Goal: Information Seeking & Learning: Learn about a topic

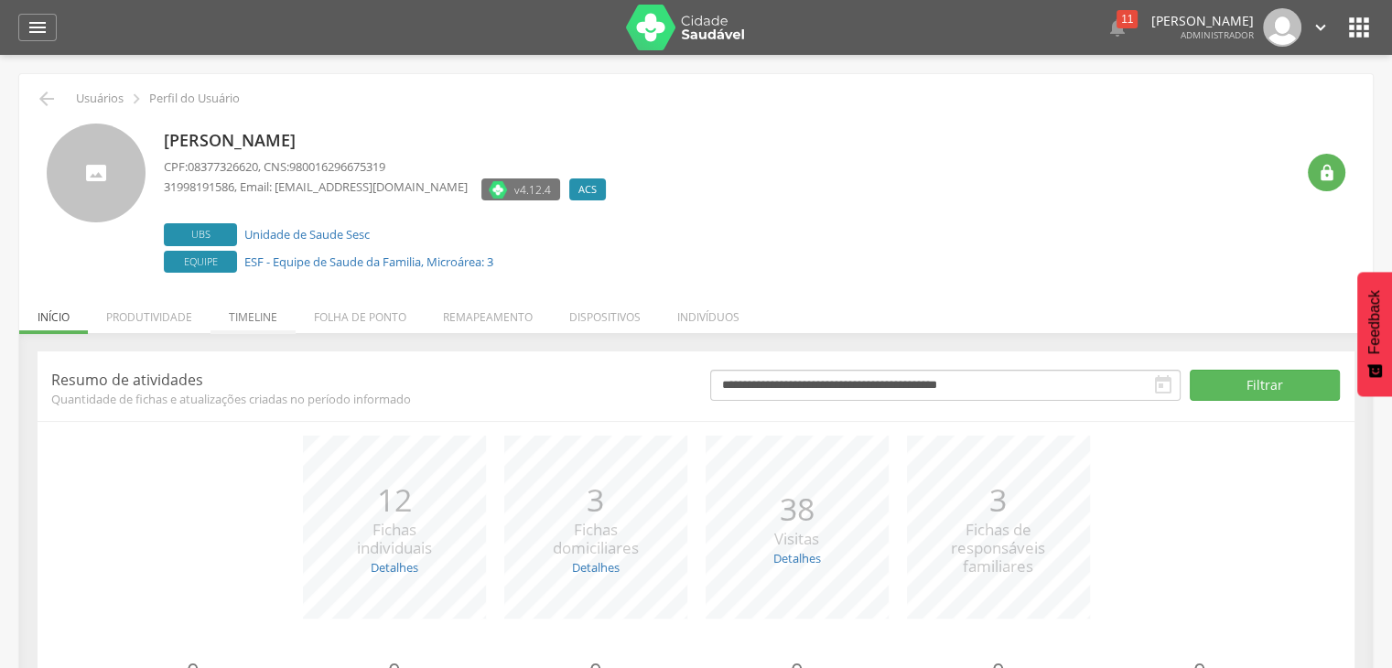
click at [268, 312] on li "Timeline" at bounding box center [253, 312] width 85 height 43
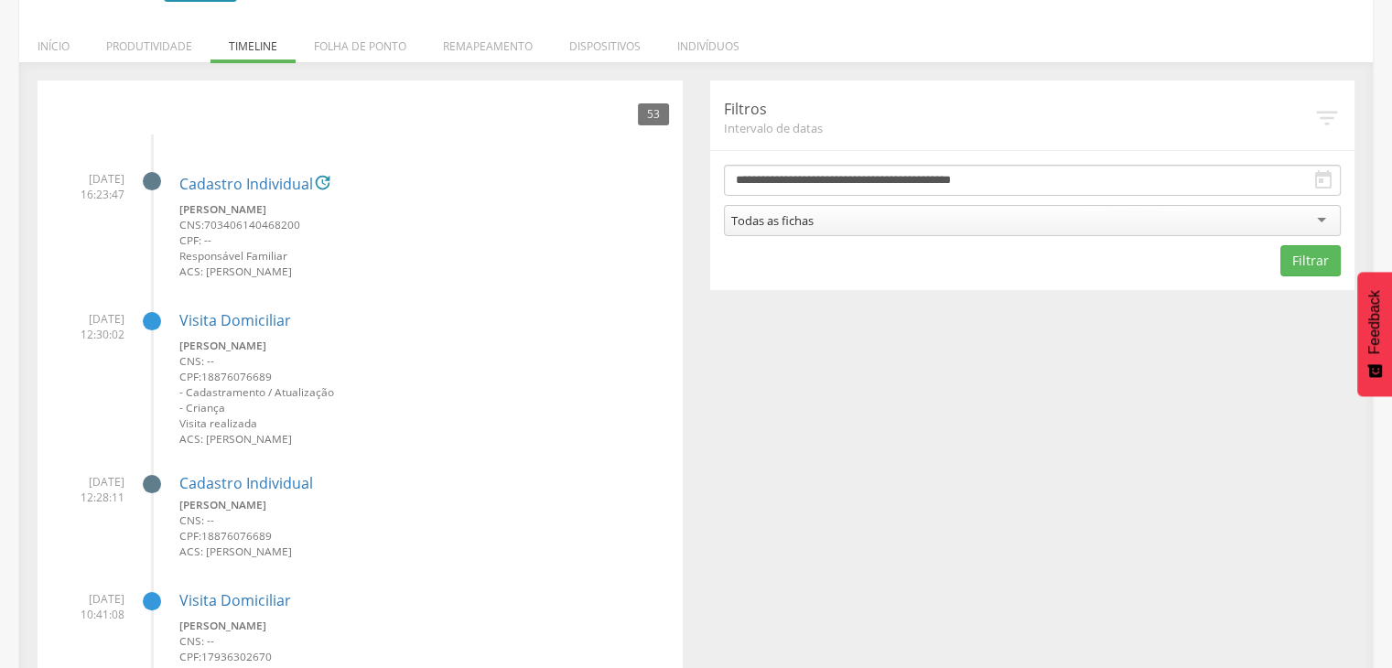
scroll to position [92, 0]
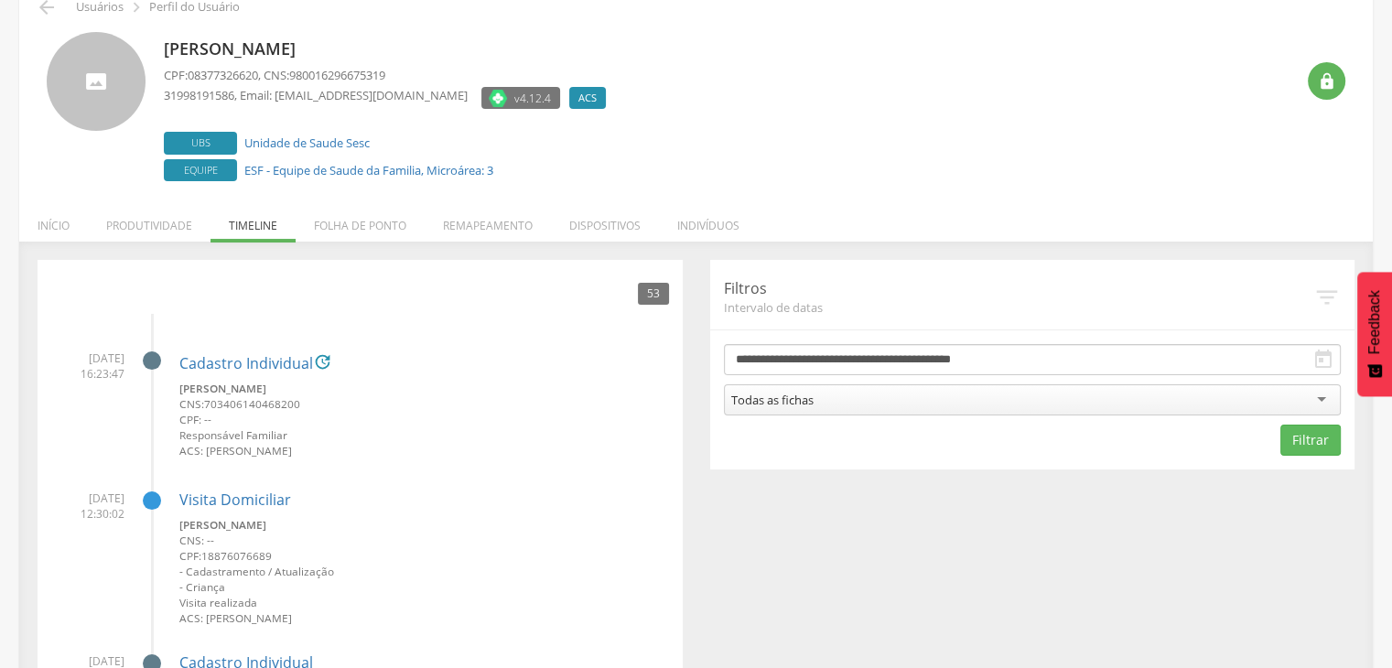
click at [458, 435] on small "Responsável Familiar" at bounding box center [424, 435] width 490 height 16
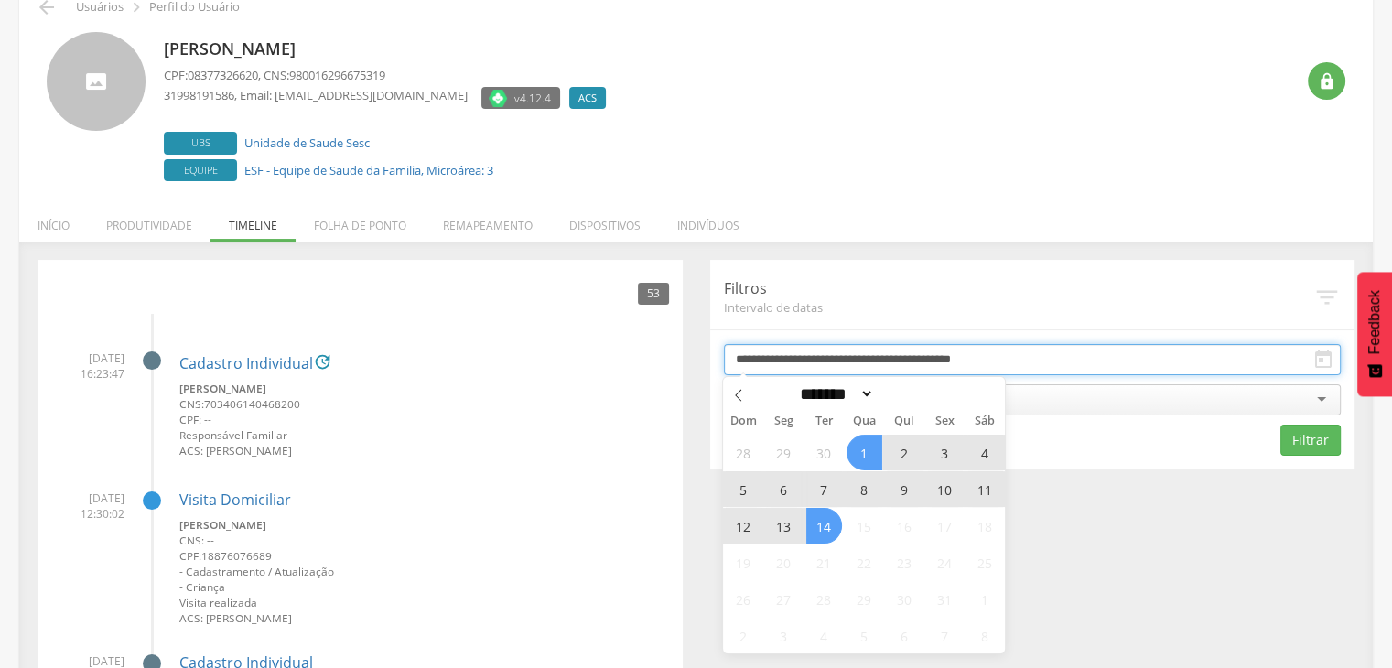
click at [834, 359] on input "**********" at bounding box center [1033, 359] width 618 height 31
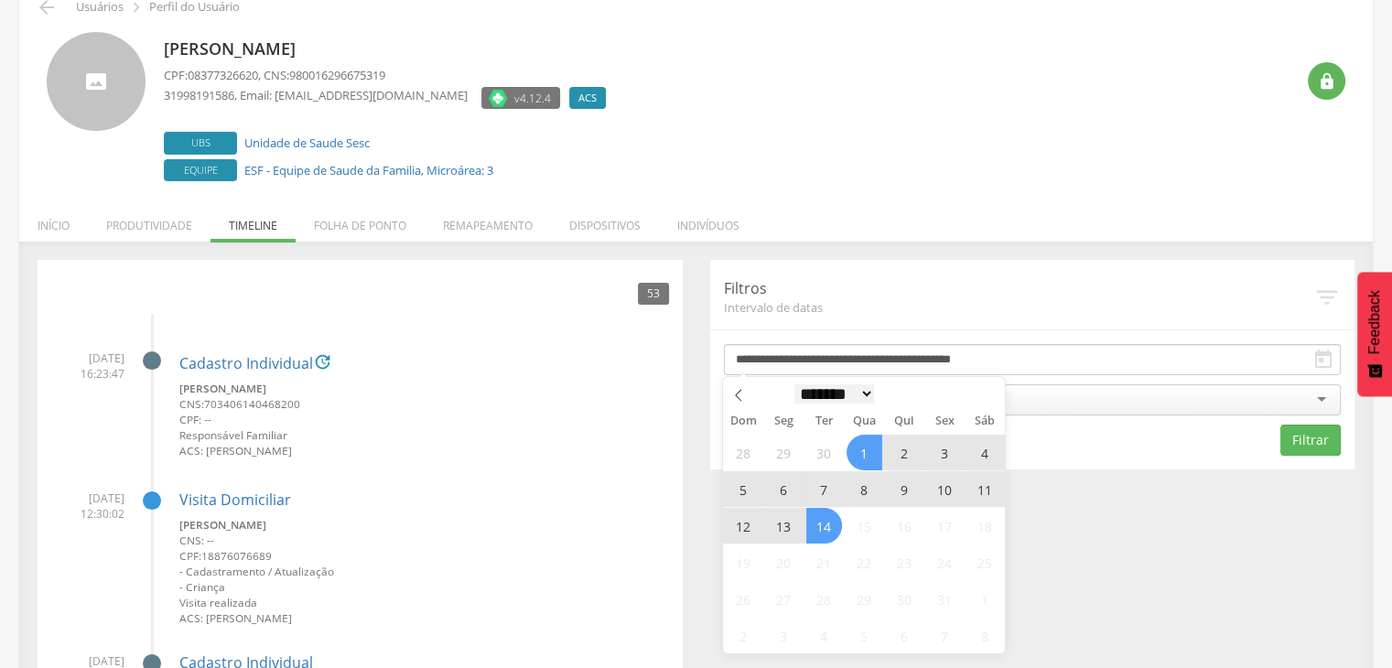
click at [817, 398] on select "******* ********* ***** ***** **** ***** ***** ****** ******** *******" at bounding box center [835, 393] width 81 height 19
select select "*"
click at [795, 384] on select "******* ********* ***** ***** **** ***** ***** ****** ******** *******" at bounding box center [835, 393] width 81 height 19
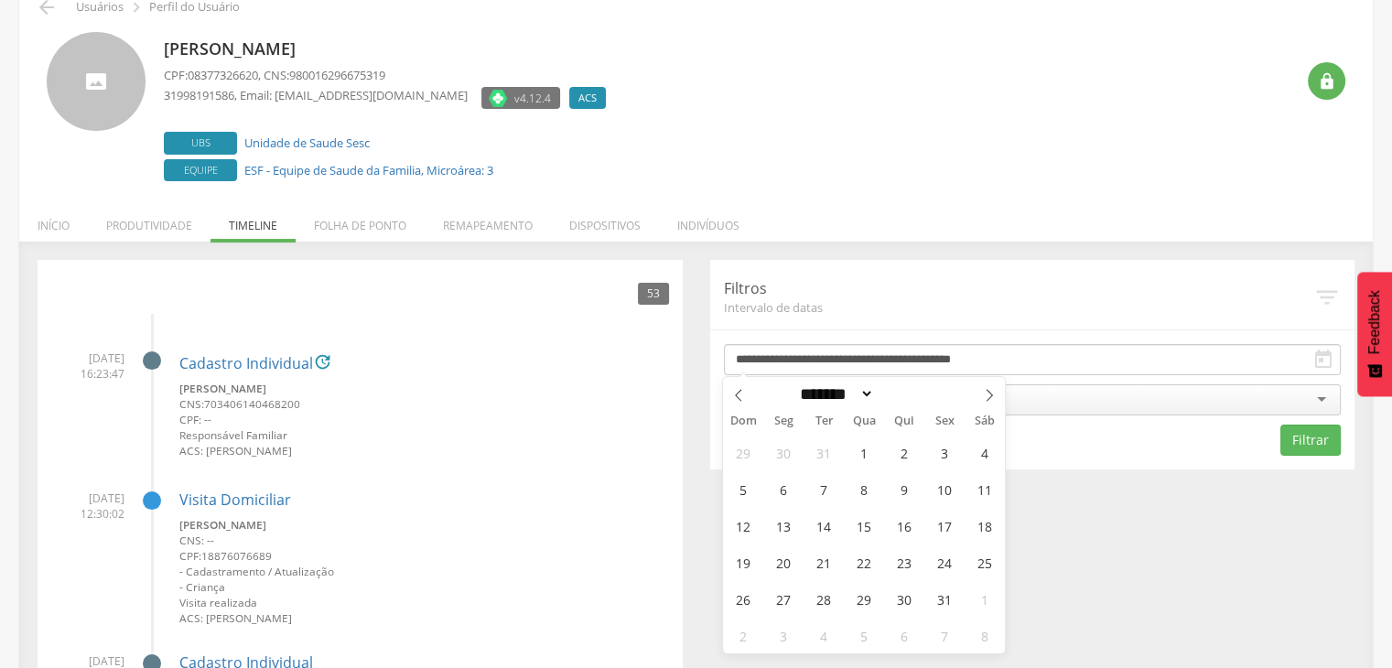
click at [720, 222] on li "Indivíduos" at bounding box center [708, 221] width 99 height 43
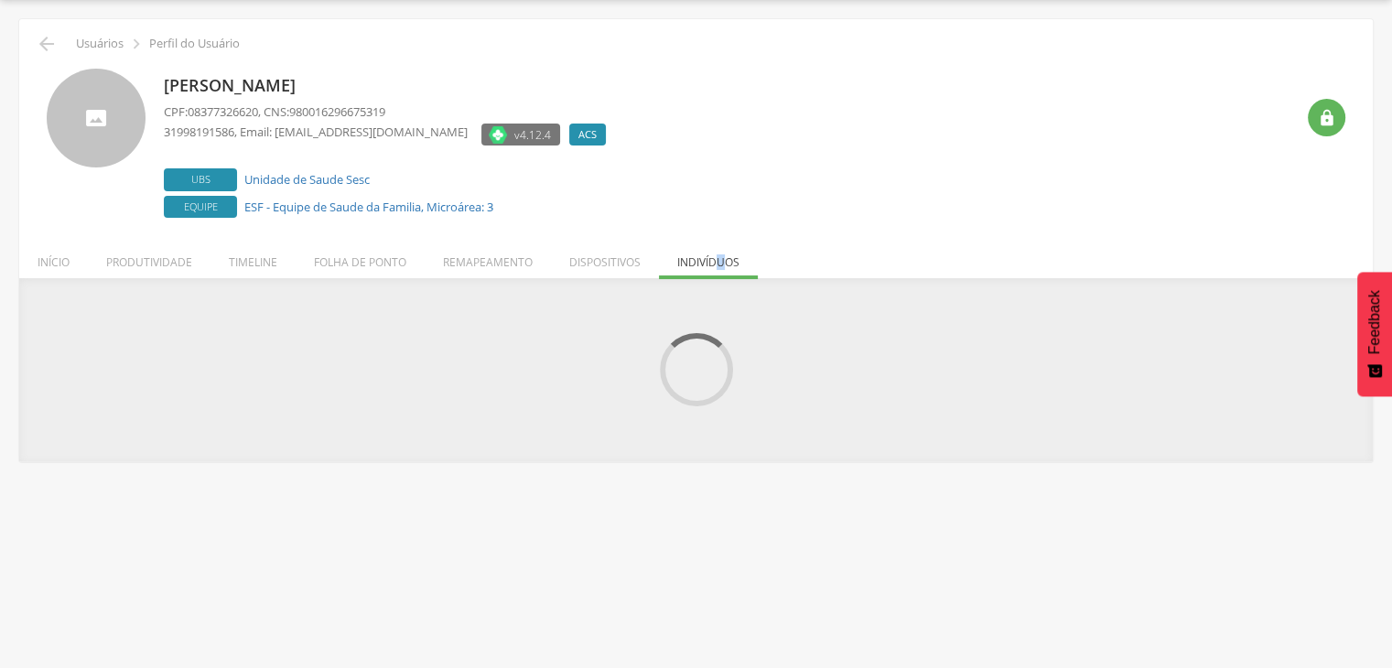
scroll to position [55, 0]
click at [985, 200] on div "Bianca Aparecida Rodrigues CPF: 08377326620 , CNS: 980016296675319 31998191586 …" at bounding box center [729, 146] width 1130 height 154
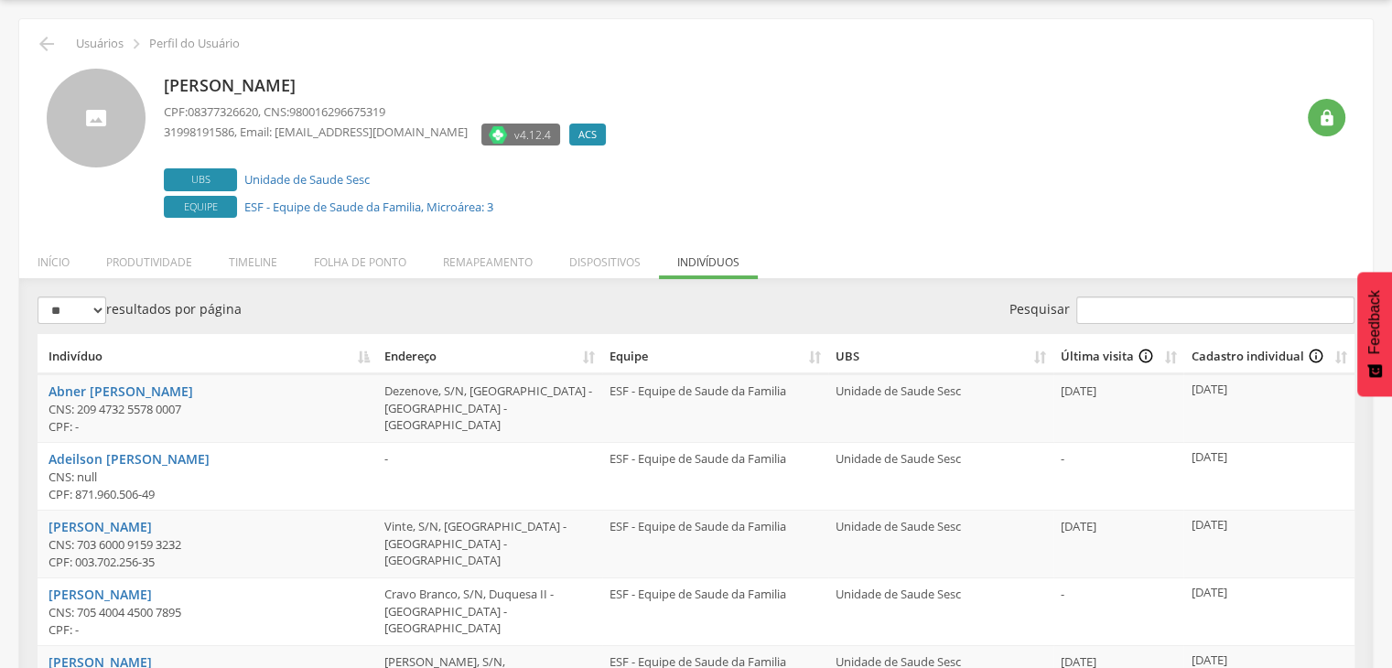
scroll to position [92, 0]
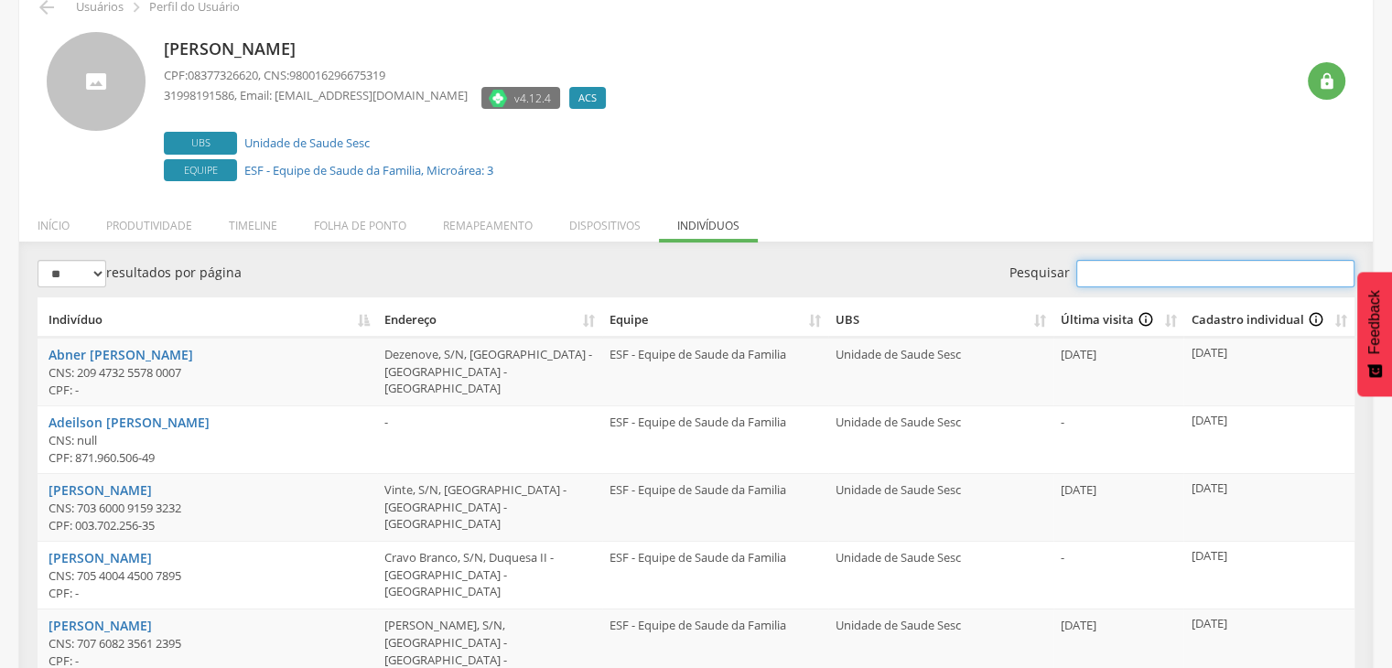
click at [1150, 269] on input "Pesquisar" at bounding box center [1215, 273] width 278 height 27
paste input "**********"
type input "**********"
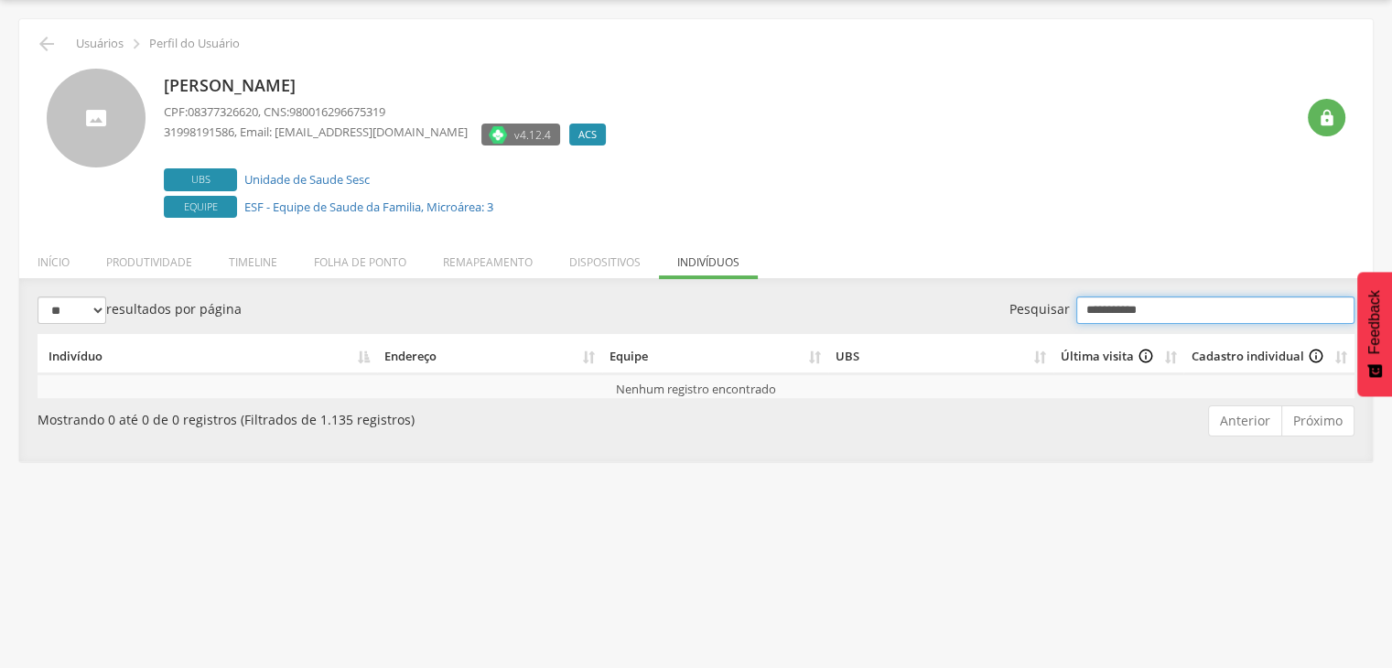
drag, startPoint x: 1179, startPoint y: 309, endPoint x: 979, endPoint y: 265, distance: 205.2
click at [980, 266] on div " Usuários  Perfil do Usuário Bianca Aparecida Rodrigues CPF: 08377326620 , CN…" at bounding box center [696, 240] width 1354 height 442
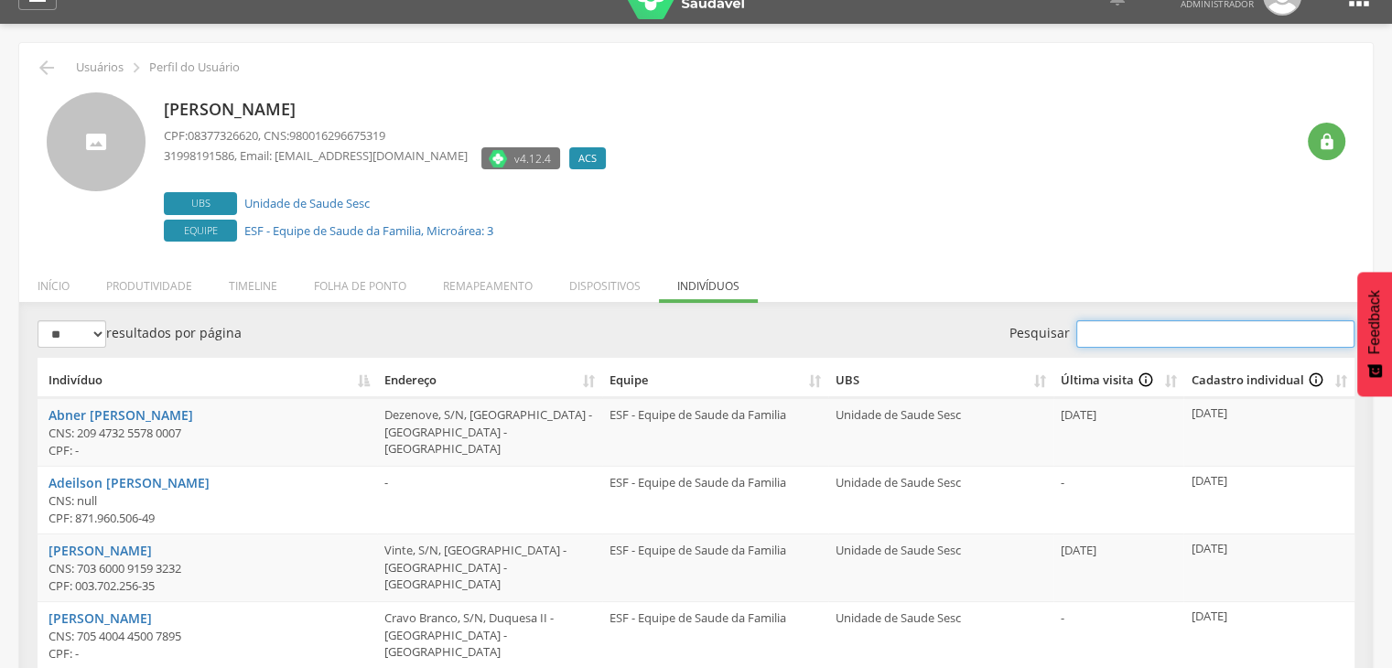
scroll to position [0, 0]
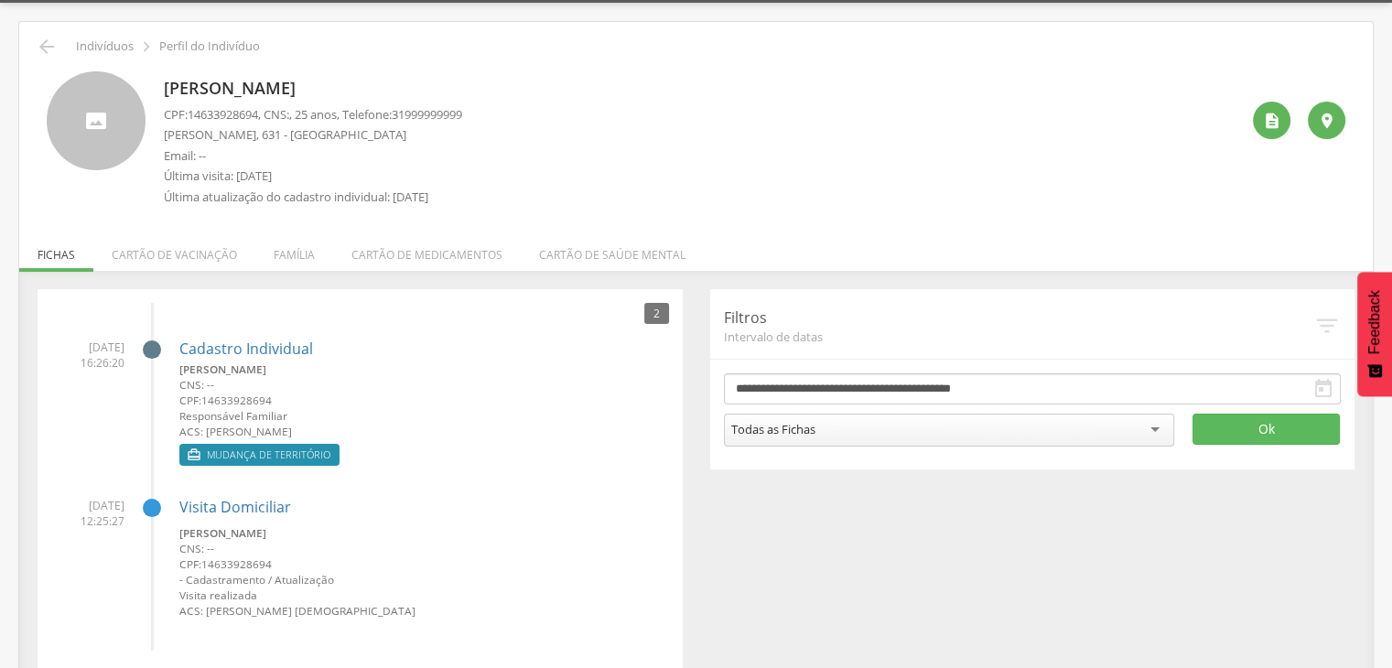
scroll to position [77, 0]
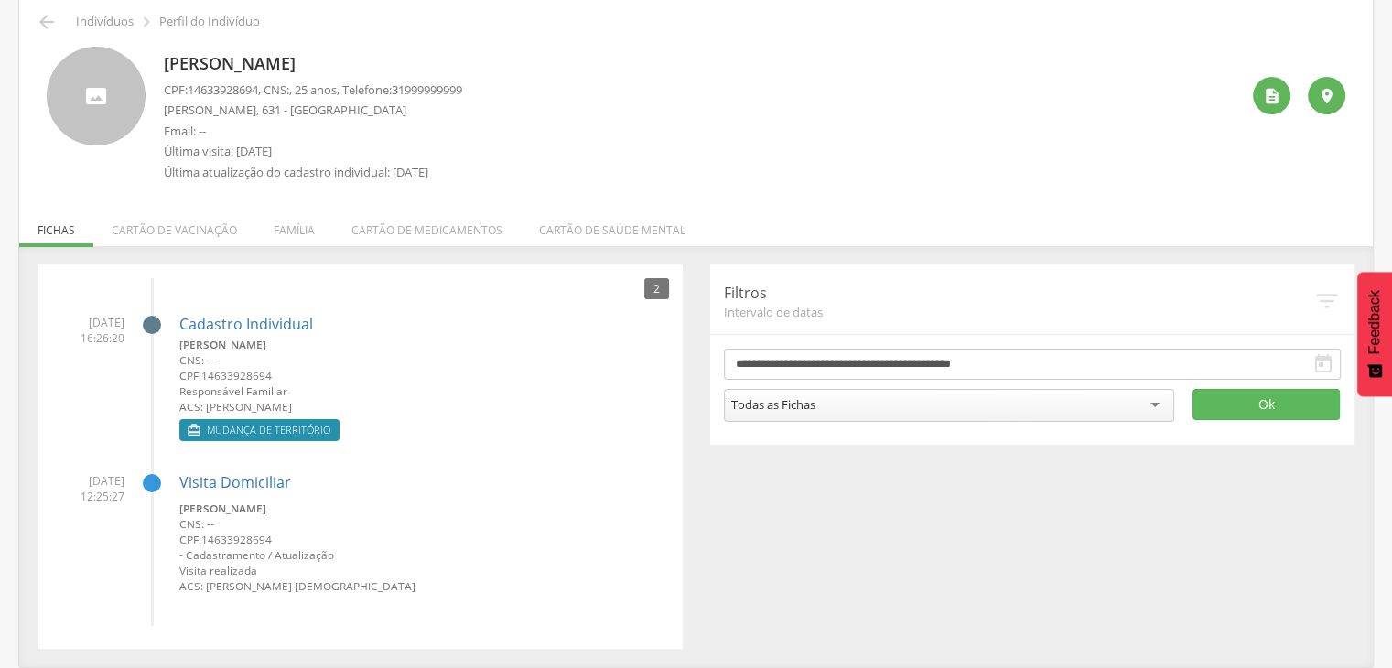
drag, startPoint x: 203, startPoint y: 407, endPoint x: 341, endPoint y: 396, distance: 137.7
click at [326, 401] on small "ACS: [PERSON_NAME]" at bounding box center [424, 407] width 490 height 16
click at [360, 433] on div " Mudança de território" at bounding box center [424, 432] width 490 height 27
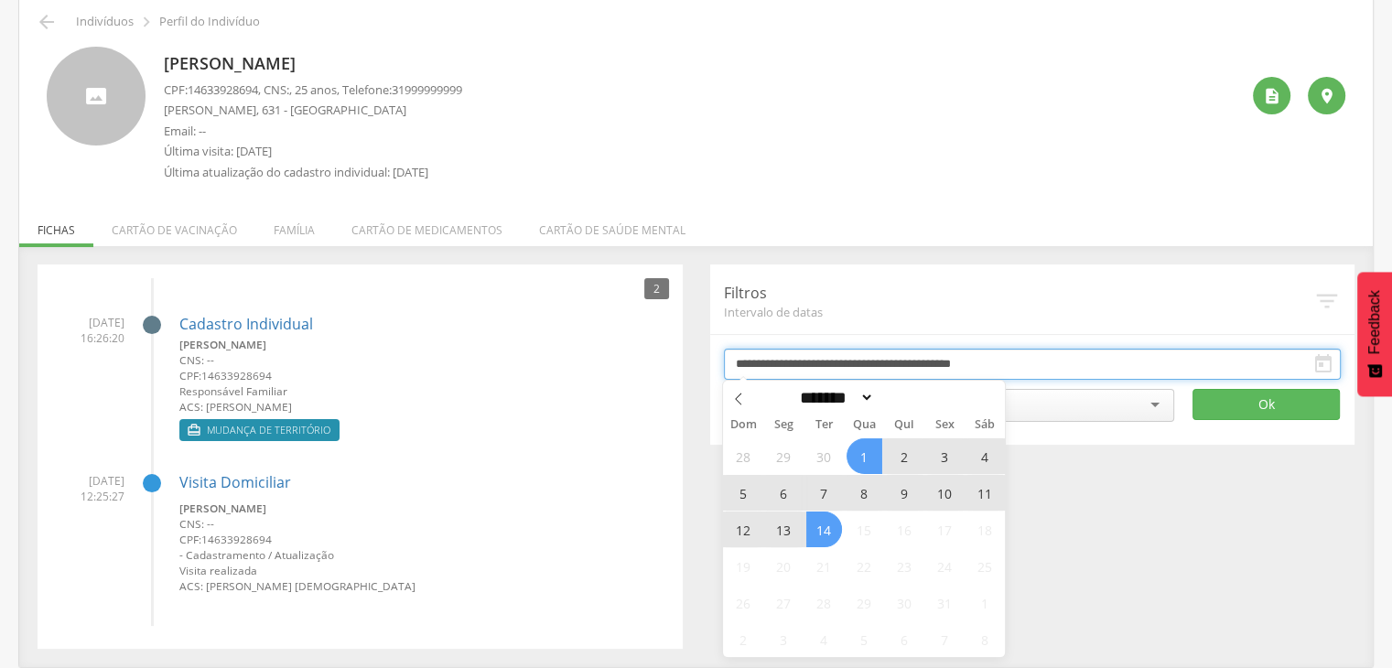
click at [787, 365] on input "**********" at bounding box center [1033, 364] width 618 height 31
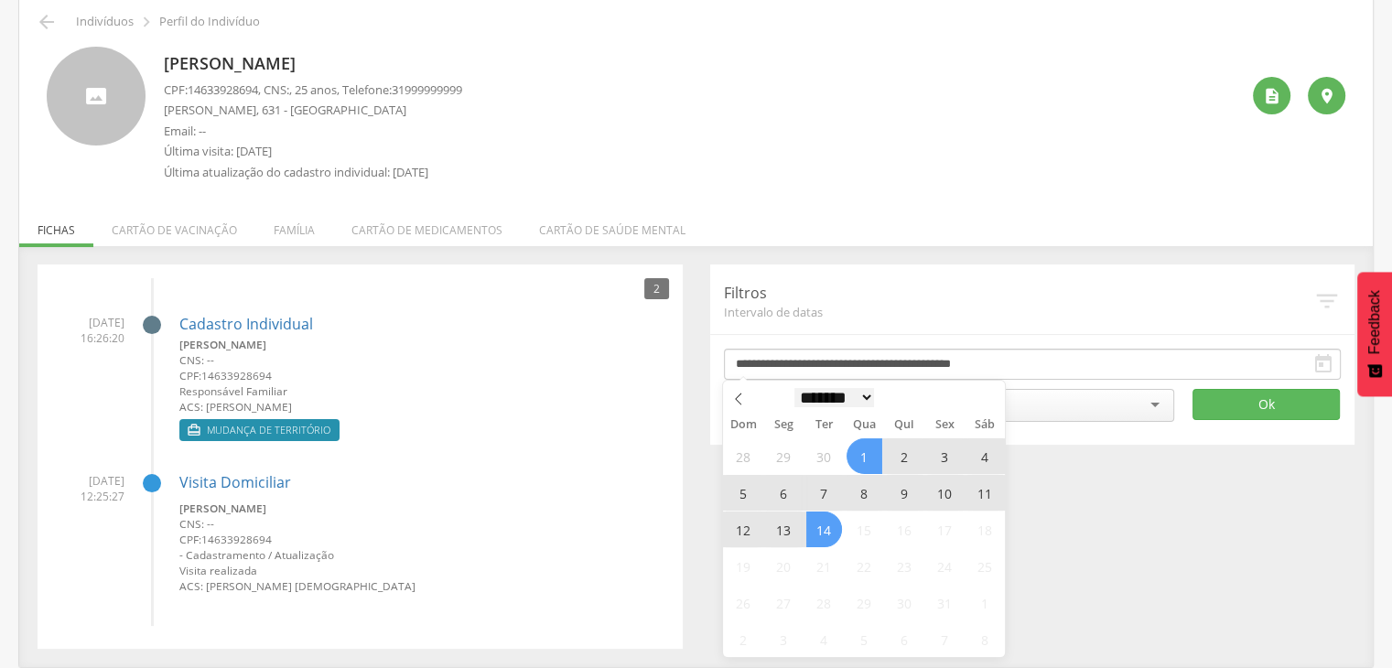
click at [847, 405] on select "******* ********* ***** ***** **** ***** ***** ****** ******** *******" at bounding box center [835, 397] width 81 height 19
select select "*"
click at [795, 388] on select "******* ********* ***** ***** **** ***** ***** ****** ******** *******" at bounding box center [835, 397] width 81 height 19
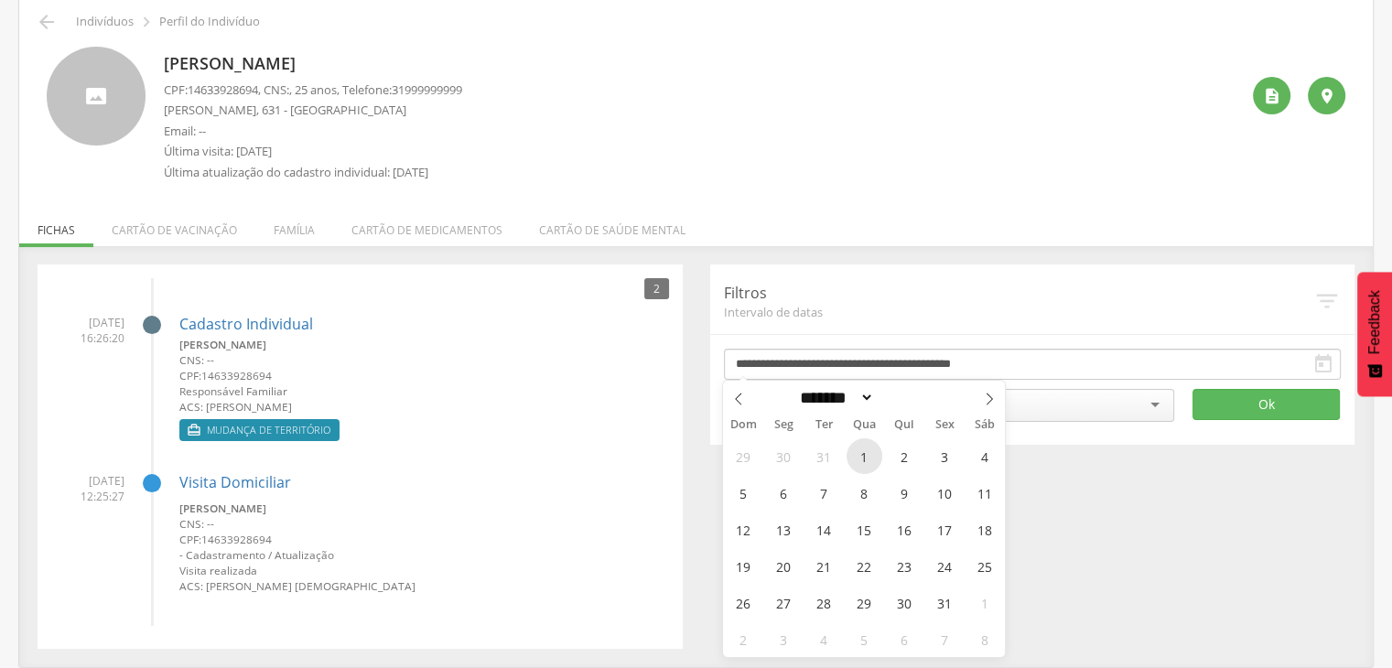
click at [861, 455] on span "1" at bounding box center [865, 456] width 36 height 36
type input "**********"
click at [824, 407] on select "******* ********* ***** ***** **** ***** ***** ****** ******** *******" at bounding box center [835, 397] width 81 height 19
select select "*"
click at [795, 388] on select "******* ********* ***** ***** **** ***** ***** ****** ******** *******" at bounding box center [835, 397] width 81 height 19
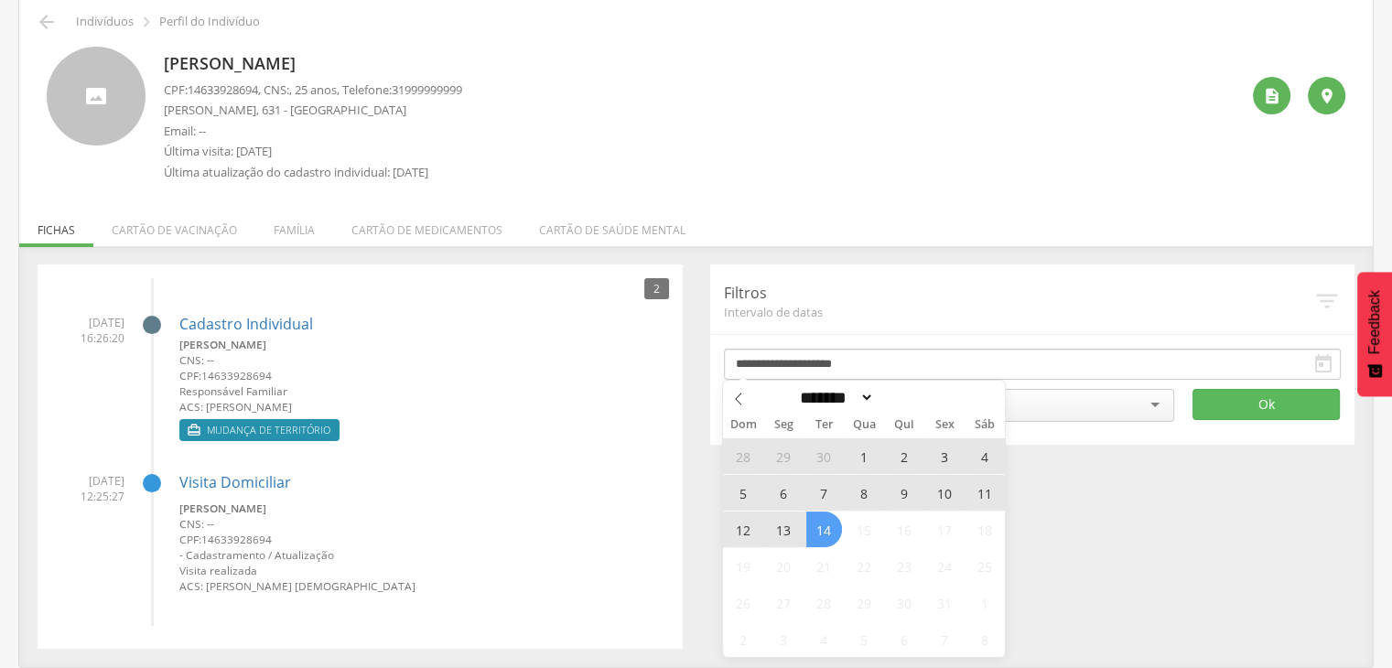
click at [808, 535] on span "14" at bounding box center [824, 530] width 36 height 36
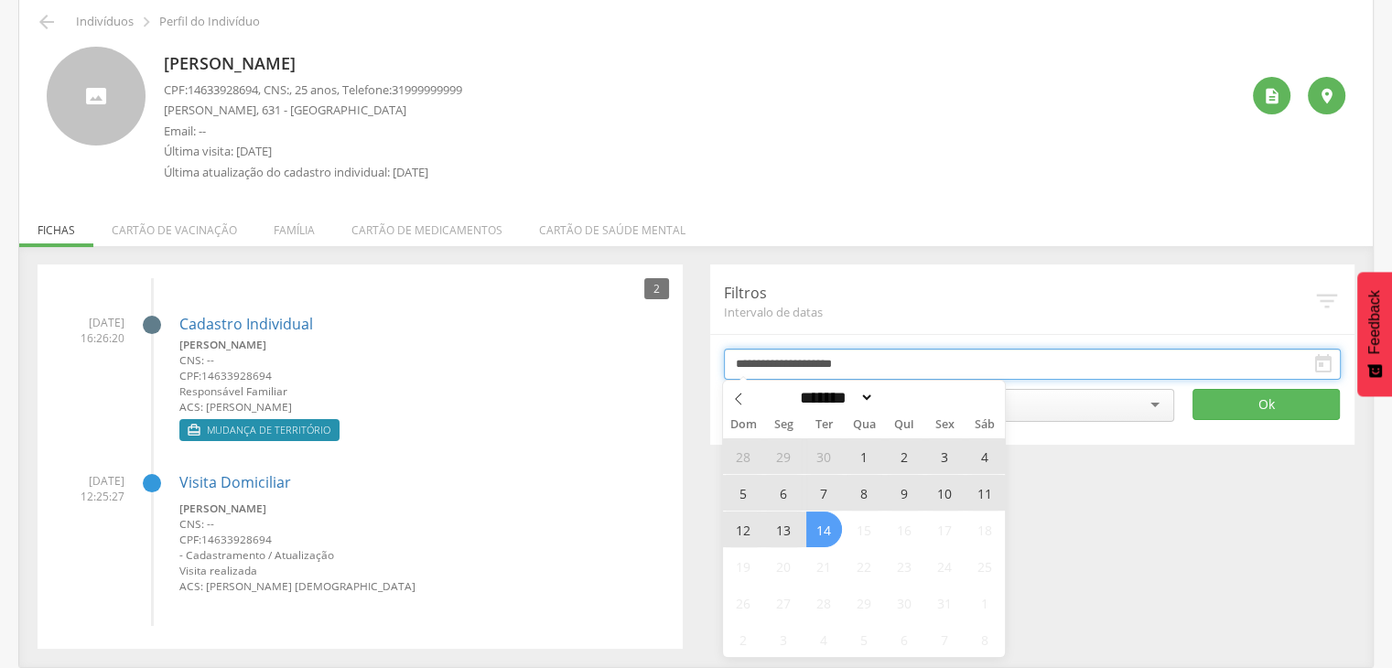
type input "**********"
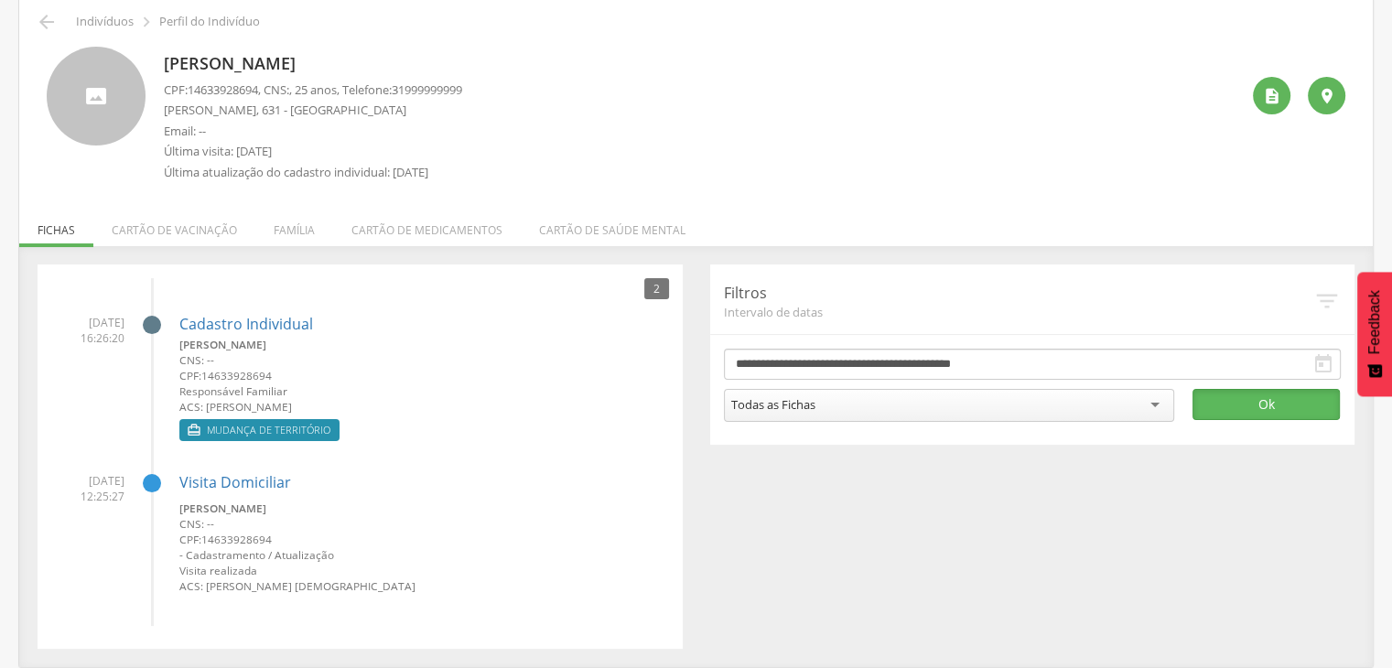
click at [1296, 398] on button "Ok" at bounding box center [1266, 404] width 147 height 31
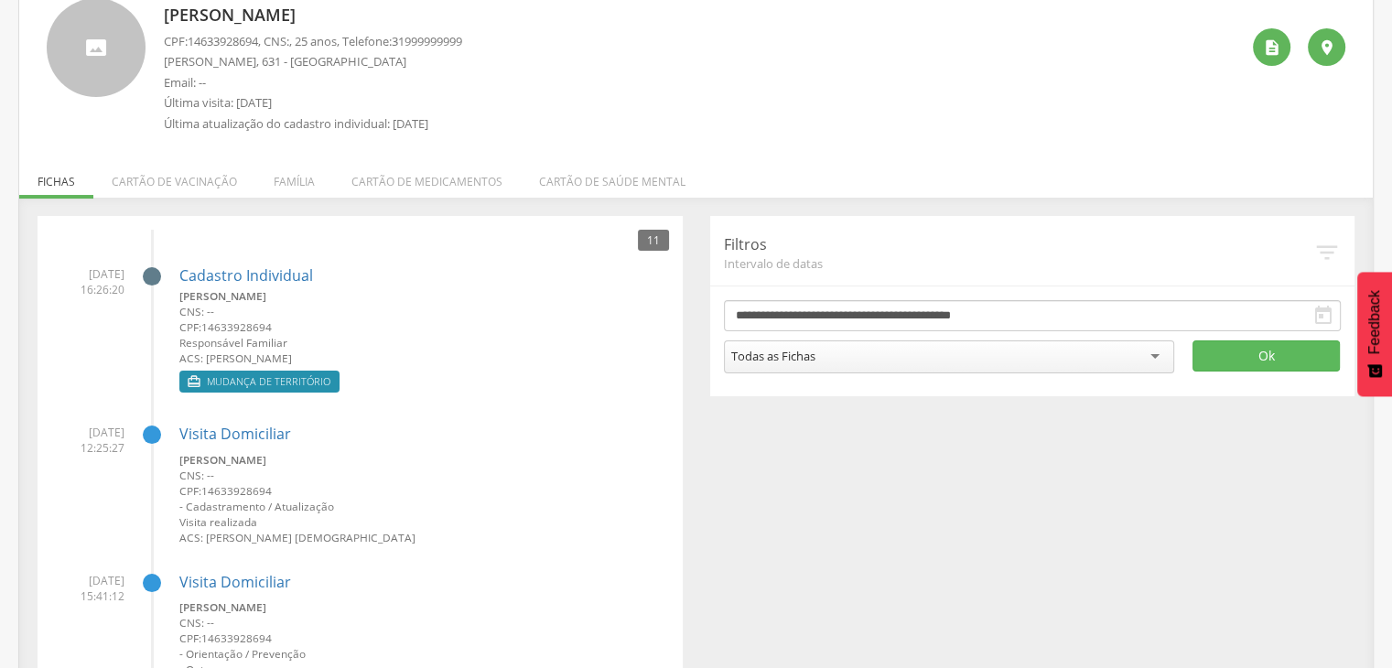
scroll to position [0, 0]
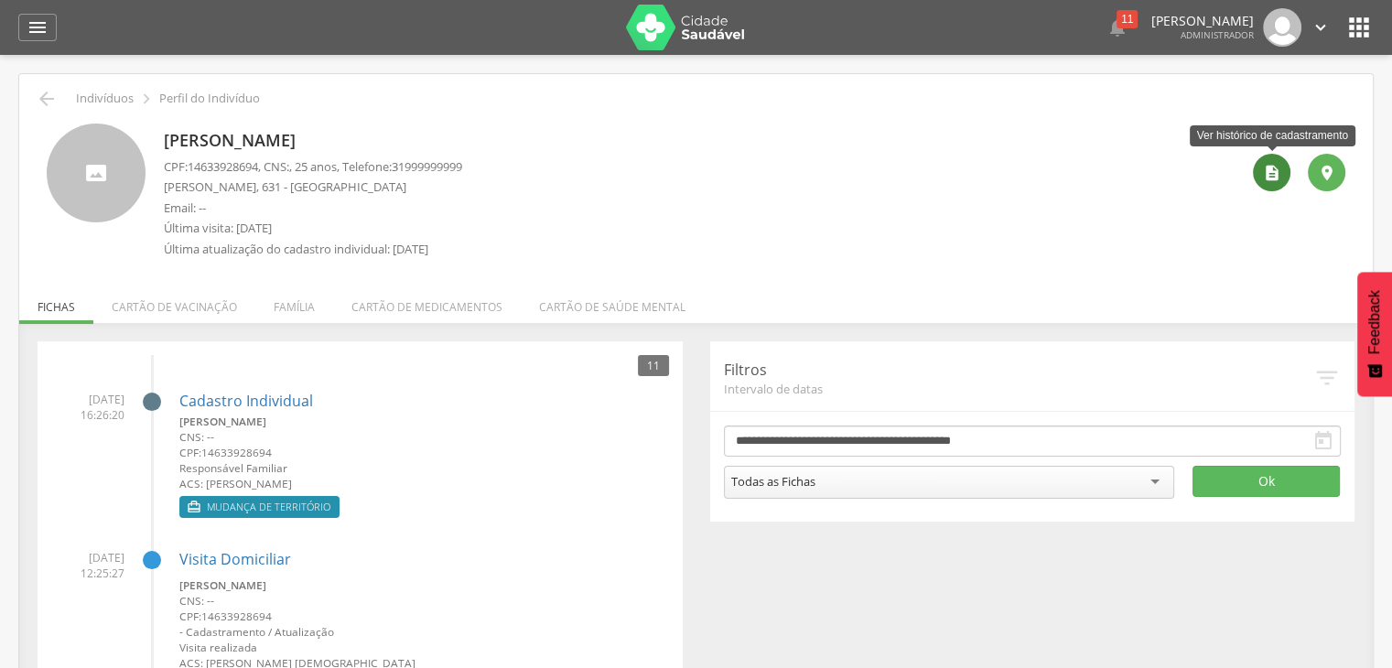
click at [1278, 162] on div "" at bounding box center [1272, 173] width 38 height 38
click at [1261, 189] on div " " at bounding box center [1292, 196] width 106 height 144
click at [1279, 168] on icon "" at bounding box center [1272, 173] width 18 height 18
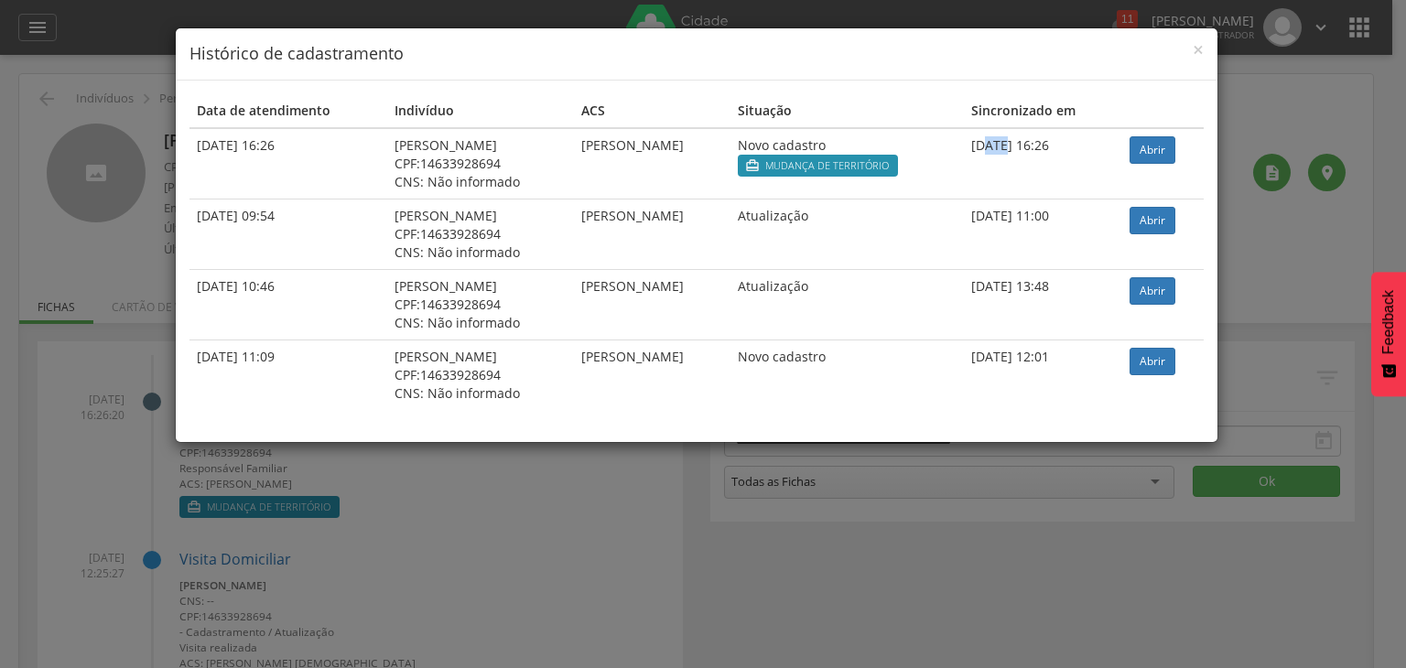
drag, startPoint x: 1017, startPoint y: 133, endPoint x: 1034, endPoint y: 143, distance: 20.1
click at [1037, 139] on td "13/10/2025 16:26" at bounding box center [1043, 163] width 159 height 71
click at [710, 232] on td "[PERSON_NAME]" at bounding box center [652, 234] width 157 height 70
drag, startPoint x: 564, startPoint y: 209, endPoint x: 743, endPoint y: 213, distance: 179.5
click at [730, 213] on td "[PERSON_NAME]" at bounding box center [652, 234] width 157 height 70
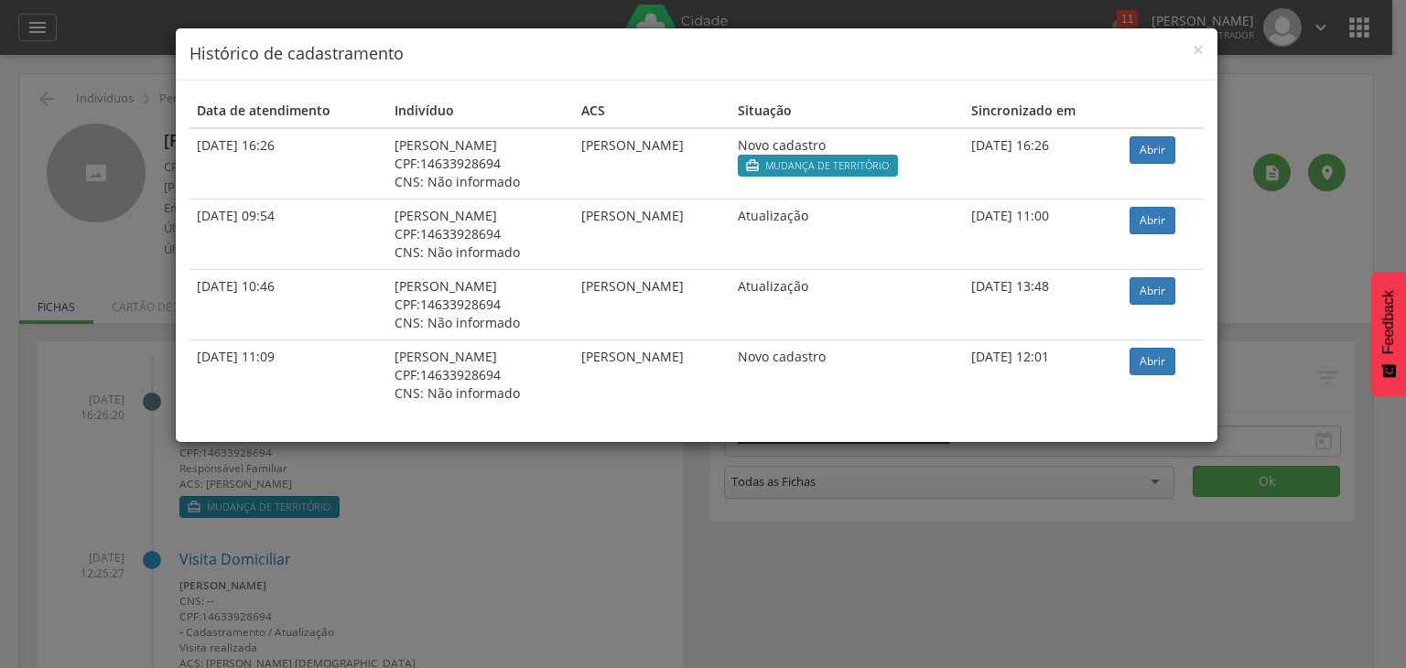
click at [544, 146] on div "[PERSON_NAME]" at bounding box center [481, 145] width 172 height 18
drag, startPoint x: 564, startPoint y: 150, endPoint x: 782, endPoint y: 160, distance: 218.1
click at [724, 144] on td "Pedro Henrique Oliveira Gandra" at bounding box center [652, 163] width 157 height 71
click at [1168, 210] on link "Abrir" at bounding box center [1153, 220] width 46 height 27
click at [688, 199] on td "[PERSON_NAME]" at bounding box center [652, 234] width 157 height 70
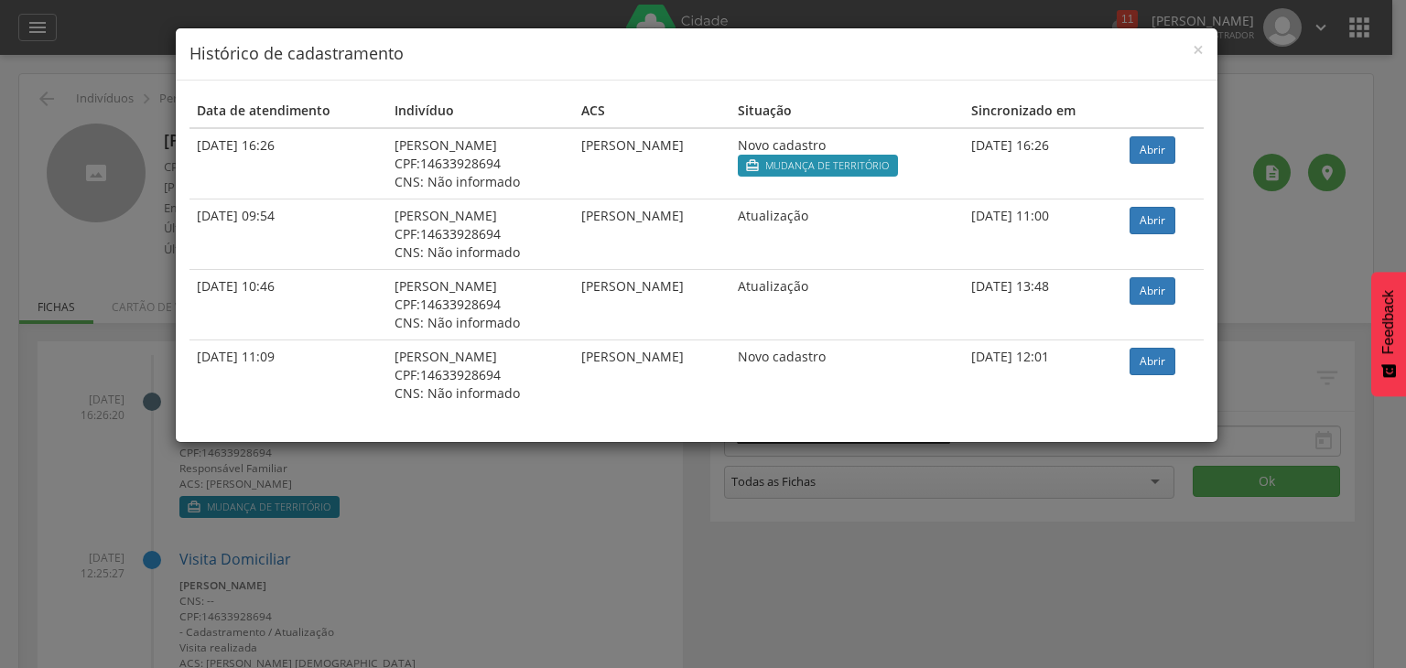
drag, startPoint x: 187, startPoint y: 147, endPoint x: 308, endPoint y: 137, distance: 121.2
click at [308, 137] on div "Data de atendimento Indivíduo ACS Situação Sincronizado em 13/10/2025 16:26 And…" at bounding box center [697, 262] width 1042 height 362
click at [317, 136] on td "13/10/2025 16:26" at bounding box center [288, 163] width 198 height 71
drag, startPoint x: 1122, startPoint y: 142, endPoint x: 198, endPoint y: 145, distance: 924.5
click at [198, 145] on tr "13/10/2025 16:26 Andre Luiz Marques Gomes CPF: 14633928694 CNS: Não informado P…" at bounding box center [696, 163] width 1014 height 71
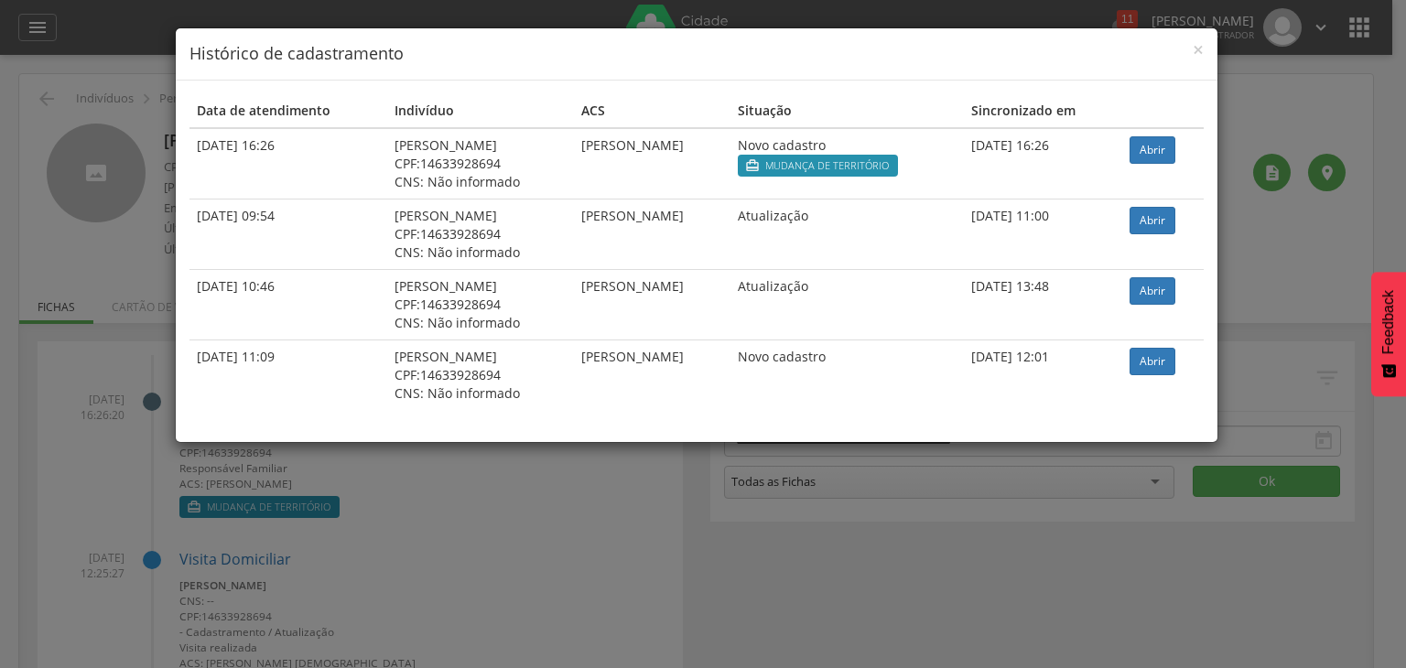
click at [730, 178] on td "Pedro Henrique Oliveira Gandra" at bounding box center [652, 163] width 157 height 71
click at [729, 214] on td "[PERSON_NAME]" at bounding box center [652, 234] width 157 height 70
drag, startPoint x: 593, startPoint y: 213, endPoint x: 804, endPoint y: 226, distance: 210.9
click at [730, 216] on td "[PERSON_NAME]" at bounding box center [652, 234] width 157 height 70
drag, startPoint x: 1003, startPoint y: 223, endPoint x: 1015, endPoint y: 226, distance: 12.2
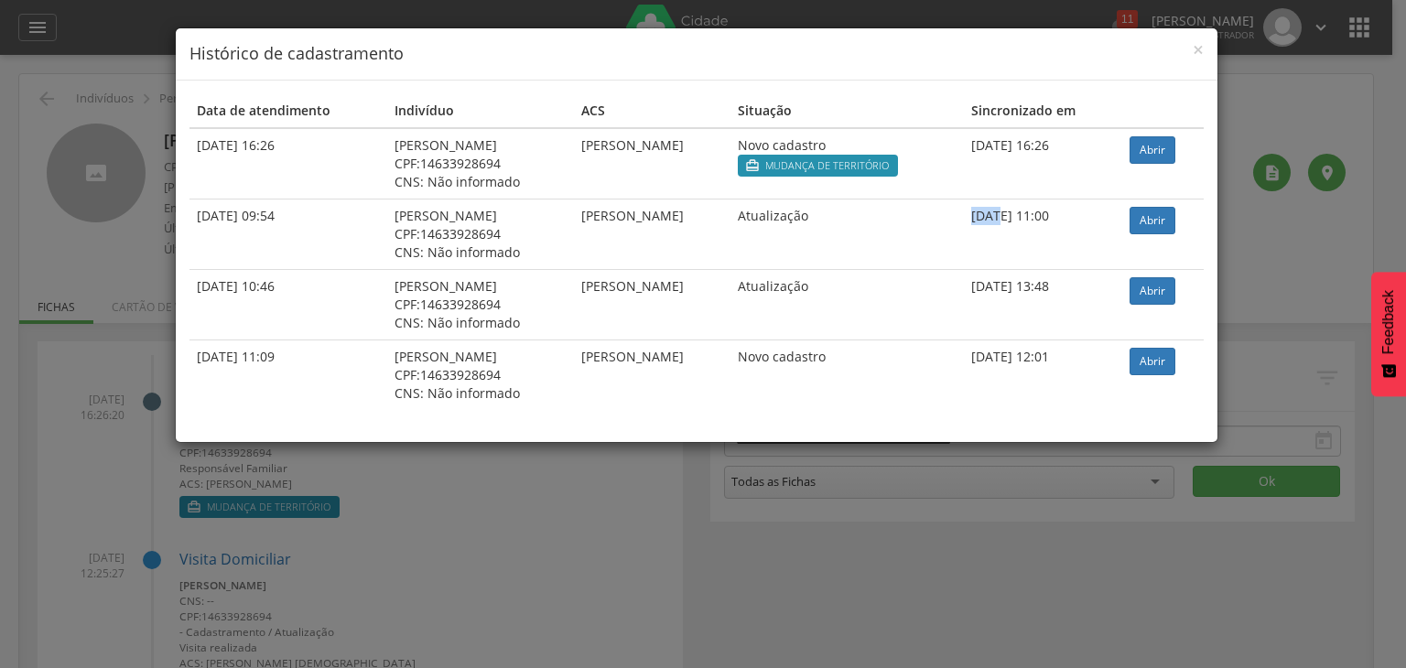
click at [1032, 223] on td "11/03/2025 11:00" at bounding box center [1043, 234] width 159 height 70
click at [1014, 226] on td "11/03/2025 11:00" at bounding box center [1043, 234] width 159 height 70
drag, startPoint x: 1006, startPoint y: 222, endPoint x: 1054, endPoint y: 146, distance: 90.4
click at [1112, 219] on td "11/03/2025 11:00" at bounding box center [1043, 234] width 159 height 70
drag, startPoint x: 1002, startPoint y: 145, endPoint x: 1102, endPoint y: 146, distance: 99.8
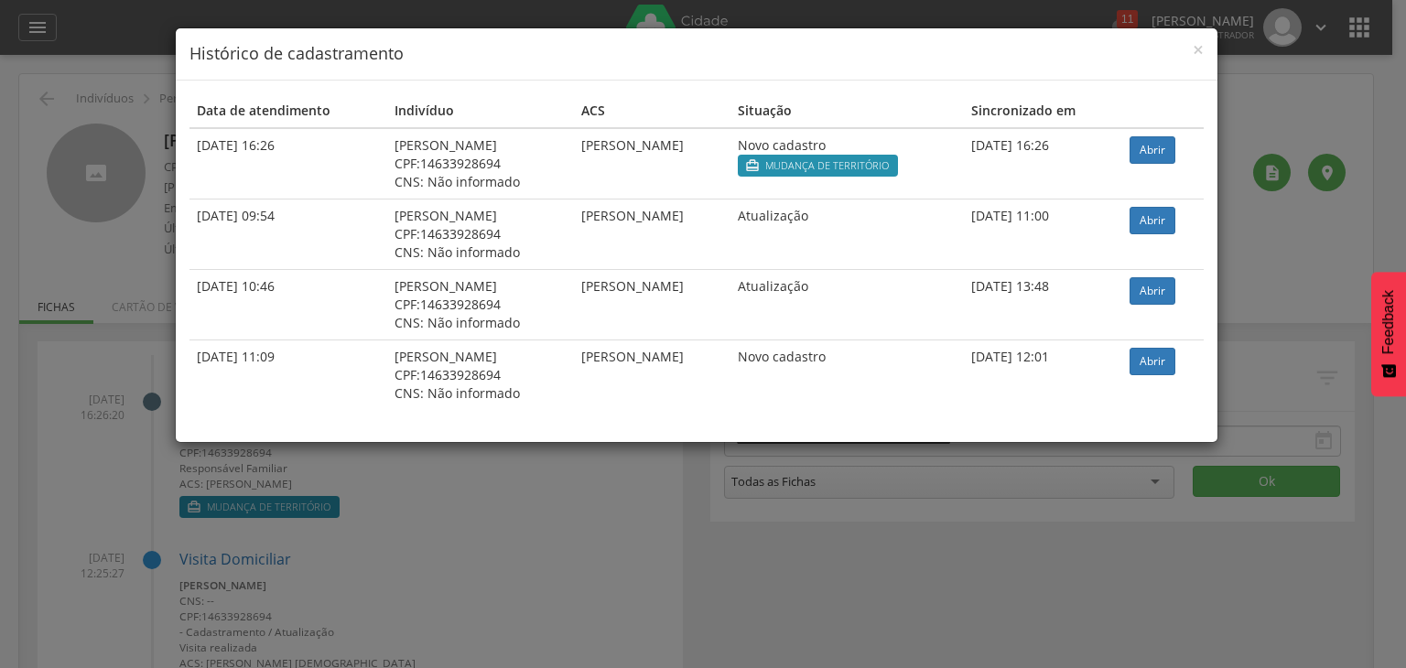
click at [1102, 146] on td "13/10/2025 16:26" at bounding box center [1043, 163] width 159 height 71
drag, startPoint x: 369, startPoint y: 138, endPoint x: 482, endPoint y: 128, distance: 114.0
click at [481, 128] on td "Andre Luiz Marques Gomes CPF: 14633928694 CNS: Não informado" at bounding box center [480, 163] width 187 height 71
click at [501, 183] on div "CNS: Não informado" at bounding box center [481, 182] width 172 height 18
drag, startPoint x: 198, startPoint y: 144, endPoint x: 353, endPoint y: 146, distance: 155.6
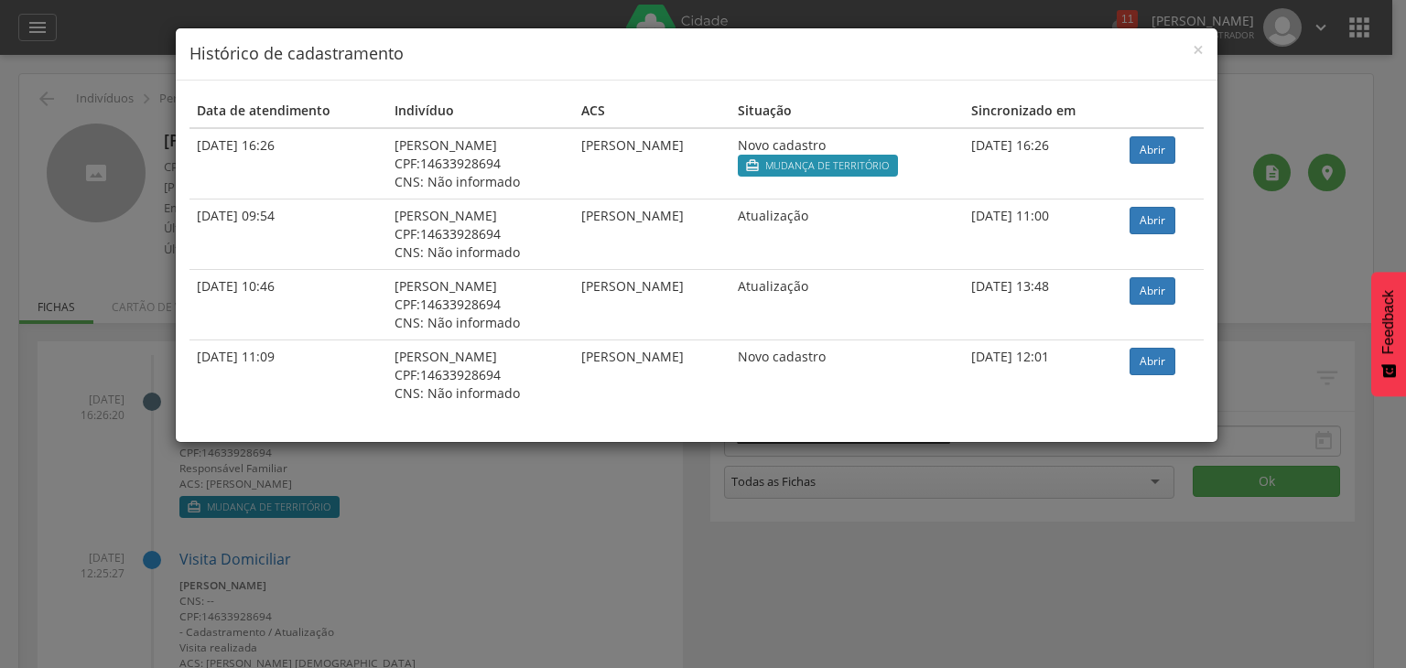
click at [349, 144] on td "13/10/2025 16:26" at bounding box center [288, 163] width 198 height 71
click at [576, 186] on td "Pedro Henrique Oliveira Gandra" at bounding box center [652, 163] width 157 height 71
click at [835, 177] on div " Mudança de território" at bounding box center [847, 168] width 219 height 27
drag, startPoint x: 835, startPoint y: 169, endPoint x: 941, endPoint y: 173, distance: 106.2
click at [898, 173] on label " Mudança de território" at bounding box center [818, 166] width 160 height 22
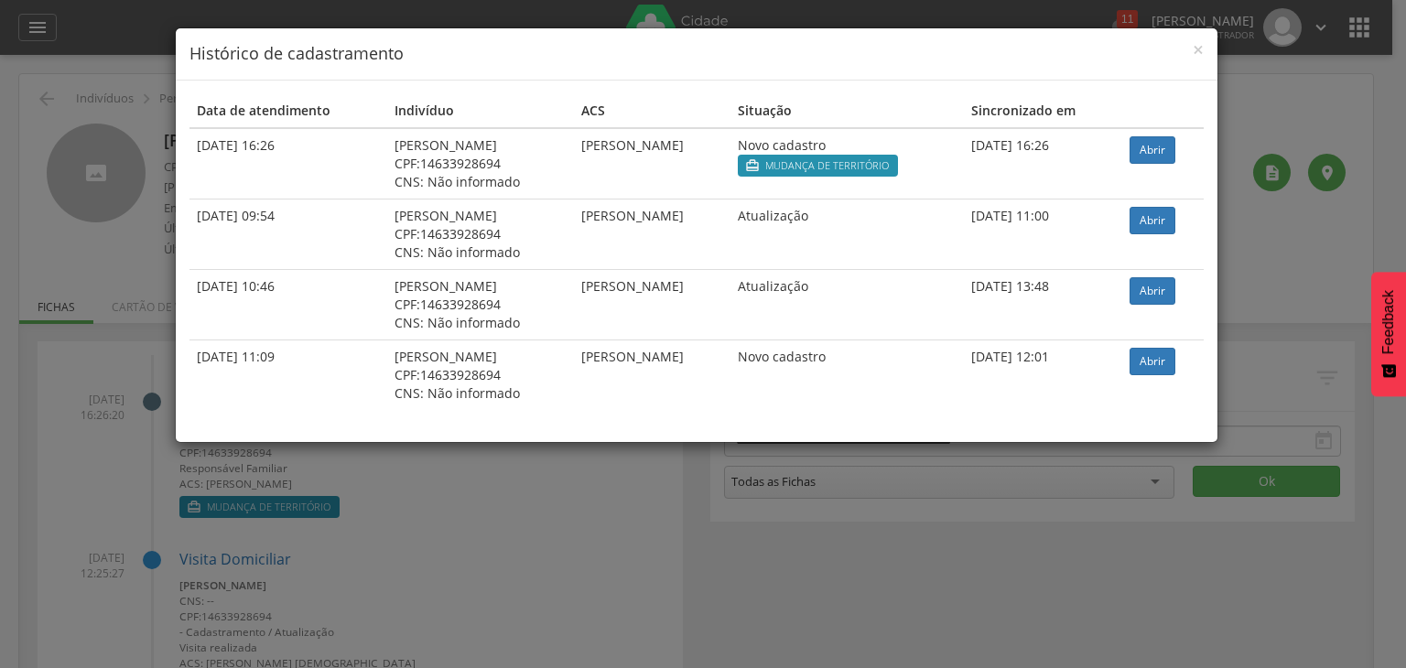
click at [437, 178] on div "CNS: Não informado" at bounding box center [481, 182] width 172 height 18
click at [494, 209] on div "[PERSON_NAME]" at bounding box center [481, 216] width 172 height 18
drag, startPoint x: 844, startPoint y: 155, endPoint x: 952, endPoint y: 160, distance: 108.2
click at [898, 160] on label " Mudança de território" at bounding box center [818, 166] width 160 height 22
click at [957, 163] on div " Mudança de território" at bounding box center [847, 168] width 219 height 27
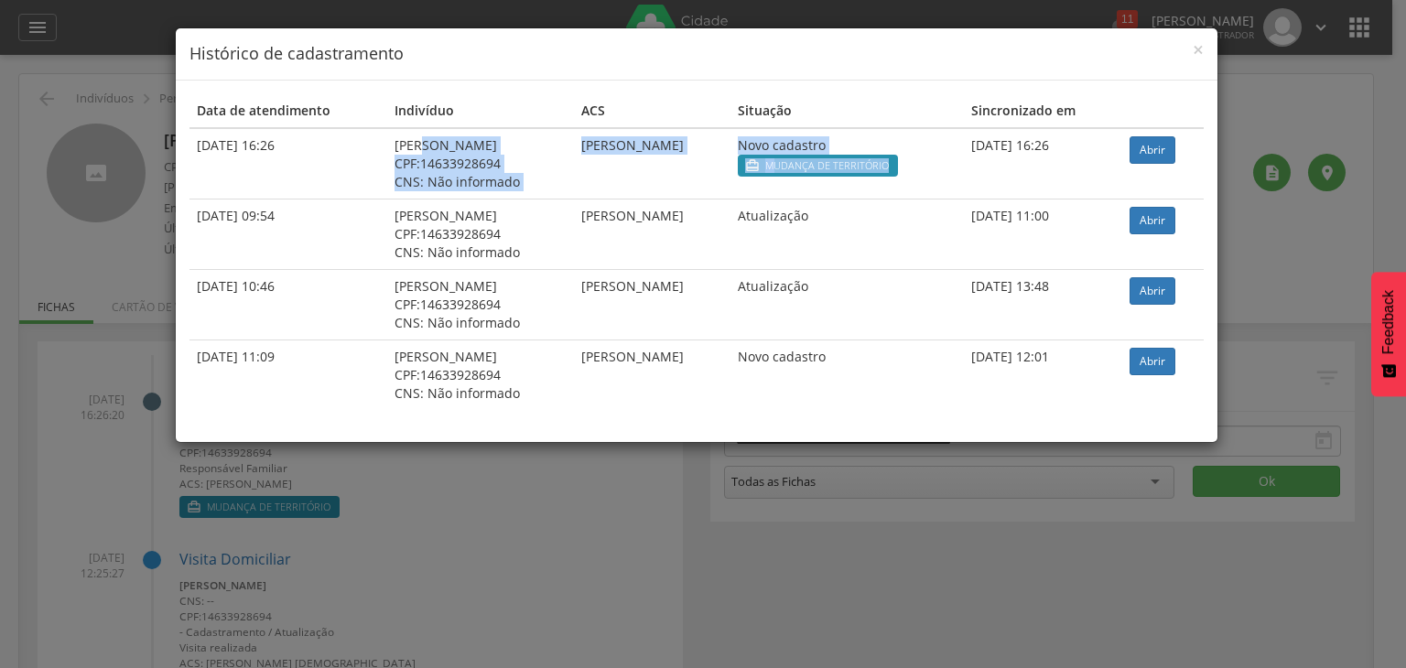
drag, startPoint x: 967, startPoint y: 163, endPoint x: 370, endPoint y: 132, distance: 597.6
click at [374, 132] on tr "13/10/2025 16:26 Andre Luiz Marques Gomes CPF: 14633928694 CNS: Não informado P…" at bounding box center [696, 163] width 1014 height 71
click at [387, 166] on td "Andre Luiz Marques Gomes CPF: 14633928694 CNS: Não informado" at bounding box center [480, 163] width 187 height 71
click at [1195, 47] on span "×" at bounding box center [1198, 50] width 11 height 26
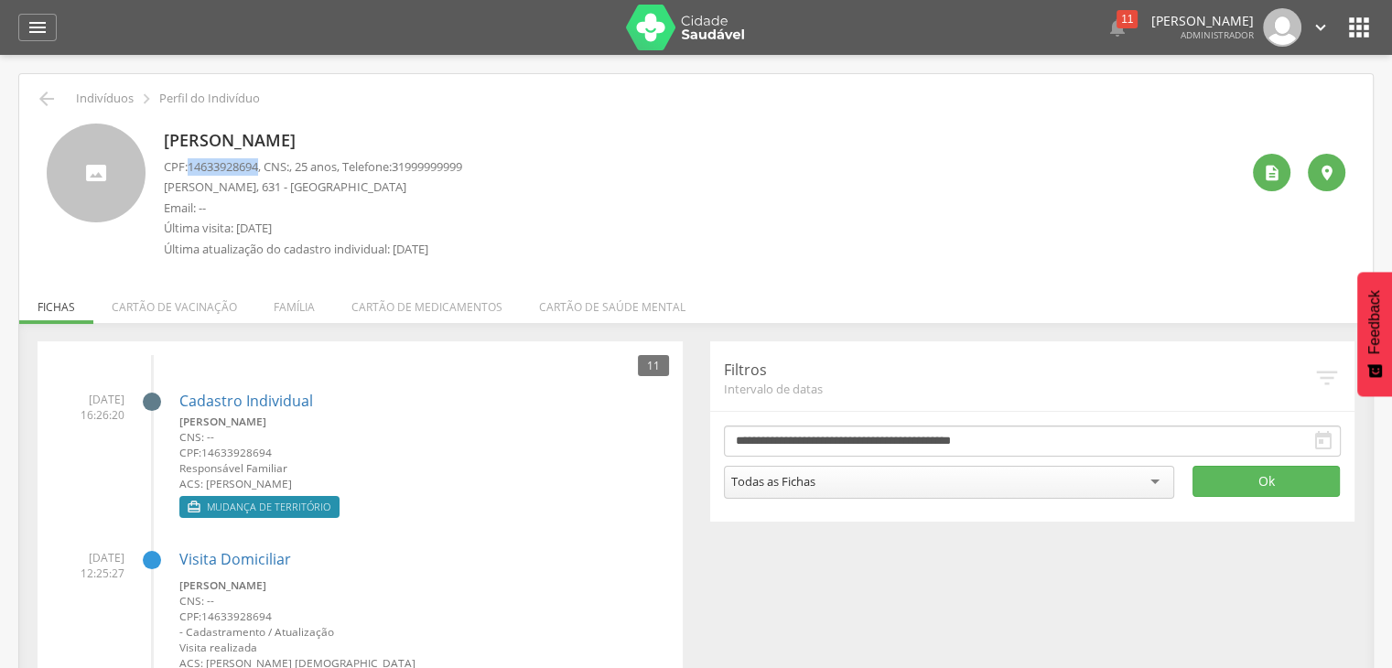
drag, startPoint x: 190, startPoint y: 167, endPoint x: 264, endPoint y: 169, distance: 73.3
click at [258, 169] on span "14633928694" at bounding box center [223, 166] width 70 height 16
copy span "14633928694"
click at [1269, 166] on icon "" at bounding box center [1272, 173] width 18 height 18
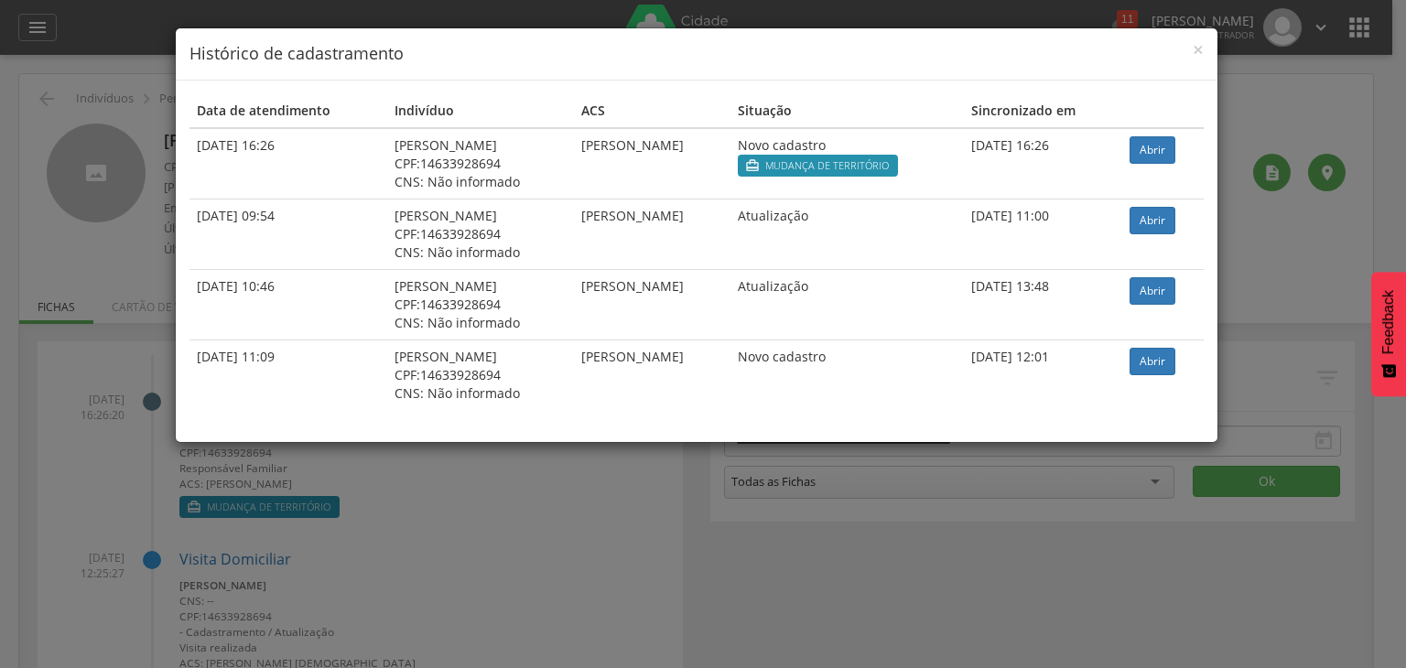
click at [1261, 178] on div "× Histórico de cadastramento Data de atendimento Indivíduo ACS Situação Sincron…" at bounding box center [703, 334] width 1406 height 668
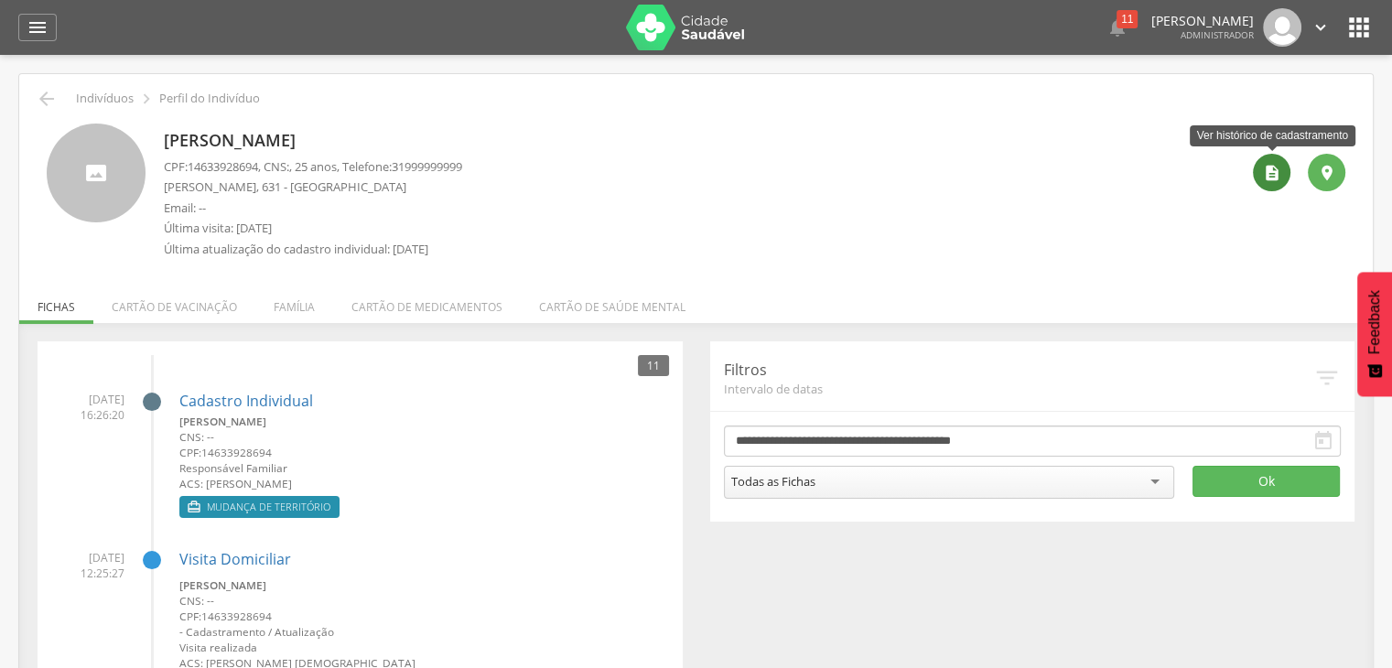
click at [1260, 177] on div "" at bounding box center [1272, 173] width 38 height 38
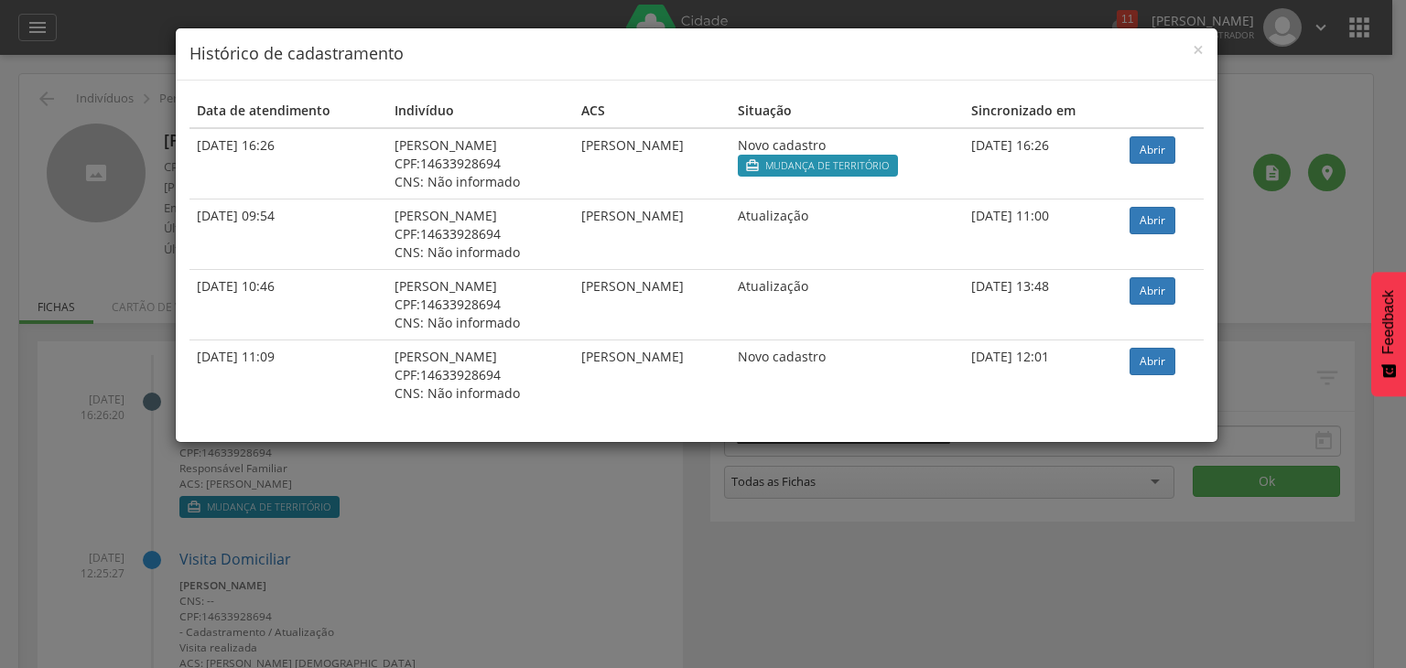
drag, startPoint x: 569, startPoint y: 136, endPoint x: 768, endPoint y: 158, distance: 199.8
click at [730, 158] on td "Pedro Henrique Oliveira Gandra" at bounding box center [652, 163] width 157 height 71
click at [659, 158] on td "Pedro Henrique Oliveira Gandra" at bounding box center [652, 163] width 157 height 71
click at [562, 142] on td "Andre Luiz Marques Gomes CPF: 14633928694 CNS: Não informado" at bounding box center [480, 163] width 187 height 71
drag, startPoint x: 557, startPoint y: 149, endPoint x: 731, endPoint y: 211, distance: 185.3
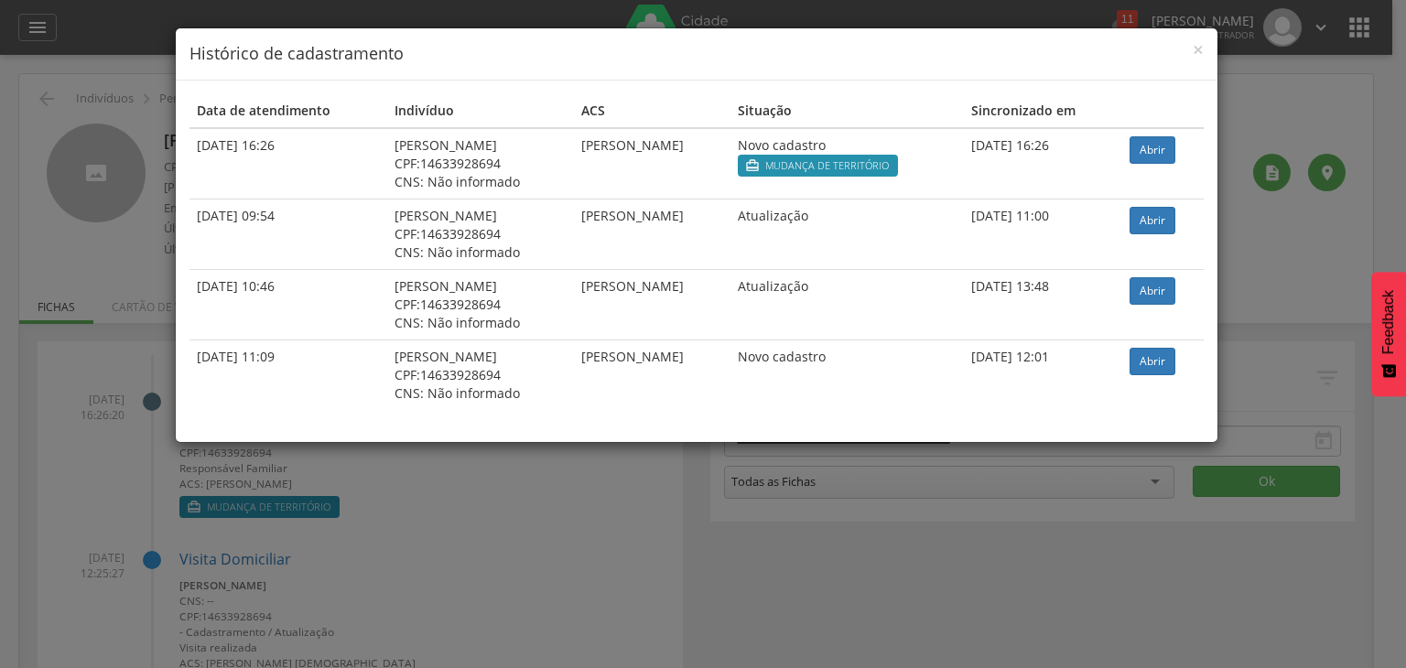
click at [734, 163] on tr "13/10/2025 16:26 Andre Luiz Marques Gomes CPF: 14633928694 CNS: Não informado P…" at bounding box center [696, 163] width 1014 height 71
click at [730, 212] on td "[PERSON_NAME]" at bounding box center [652, 234] width 157 height 70
drag, startPoint x: 604, startPoint y: 146, endPoint x: 699, endPoint y: 185, distance: 103.0
click at [730, 159] on td "Pedro Henrique Oliveira Gandra" at bounding box center [652, 163] width 157 height 71
drag, startPoint x: 554, startPoint y: 238, endPoint x: 703, endPoint y: 240, distance: 149.2
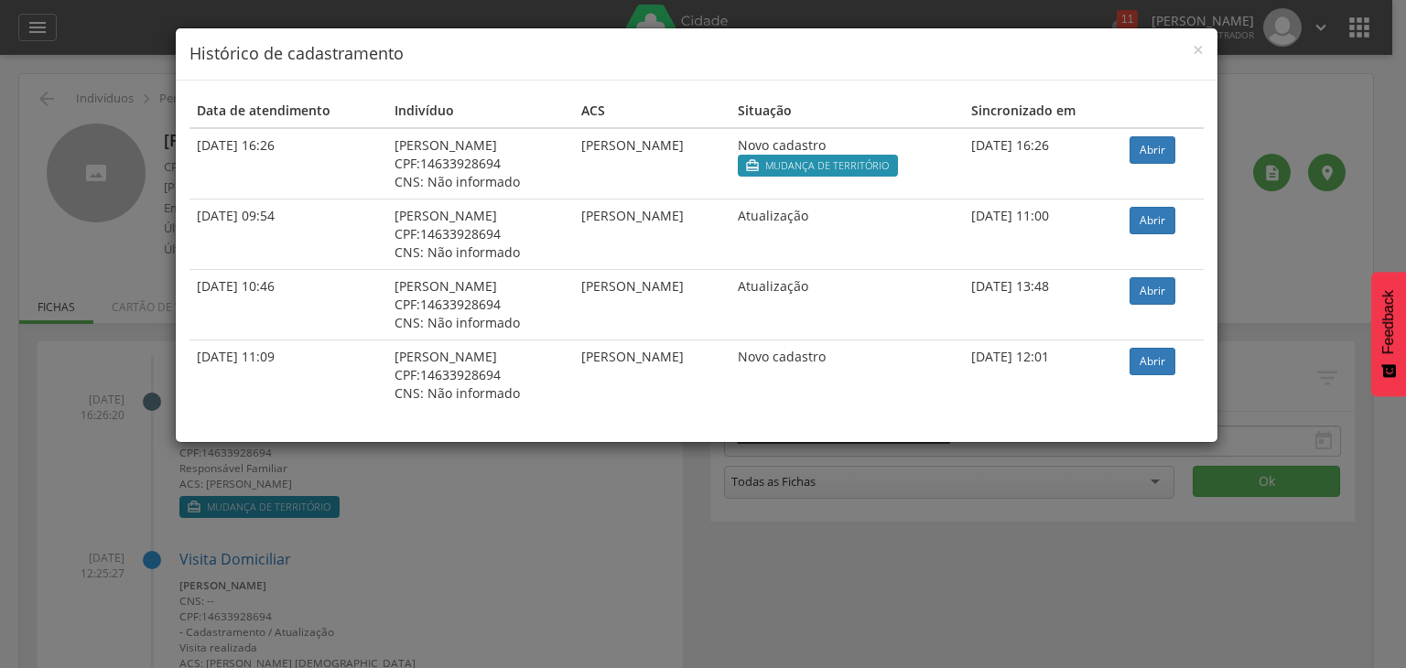
click at [705, 239] on tr "11/03/2025 09:54 Andre Luiz Marques Gomes CPF: 14633928694 CNS: Não informado B…" at bounding box center [696, 234] width 1014 height 70
click at [687, 269] on td "[PERSON_NAME]" at bounding box center [652, 304] width 157 height 70
drag, startPoint x: 575, startPoint y: 135, endPoint x: 763, endPoint y: 161, distance: 190.3
click at [730, 166] on td "Pedro Henrique Oliveira Gandra" at bounding box center [652, 163] width 157 height 71
drag, startPoint x: 993, startPoint y: 157, endPoint x: 1110, endPoint y: 143, distance: 118.0
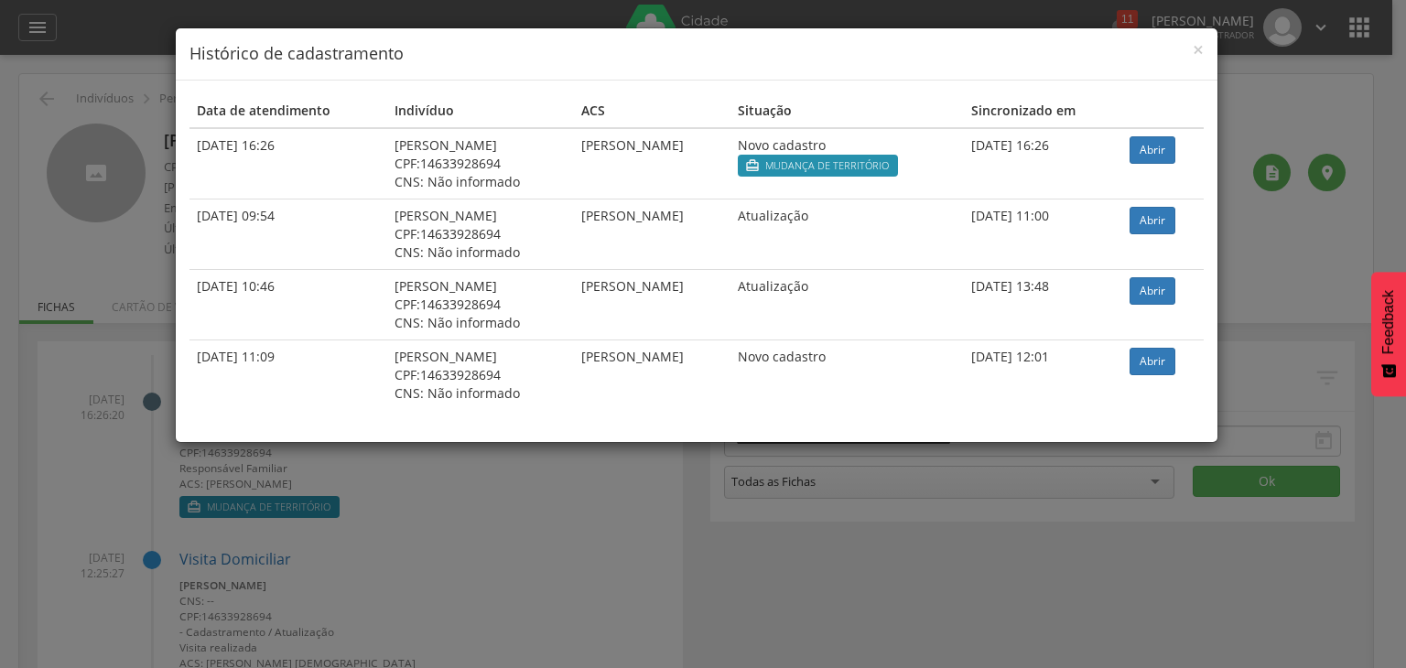
click at [1110, 144] on tr "13/10/2025 16:26 Andre Luiz Marques Gomes CPF: 14633928694 CNS: Não informado P…" at bounding box center [696, 163] width 1014 height 71
click at [1195, 48] on span "×" at bounding box center [1198, 50] width 11 height 26
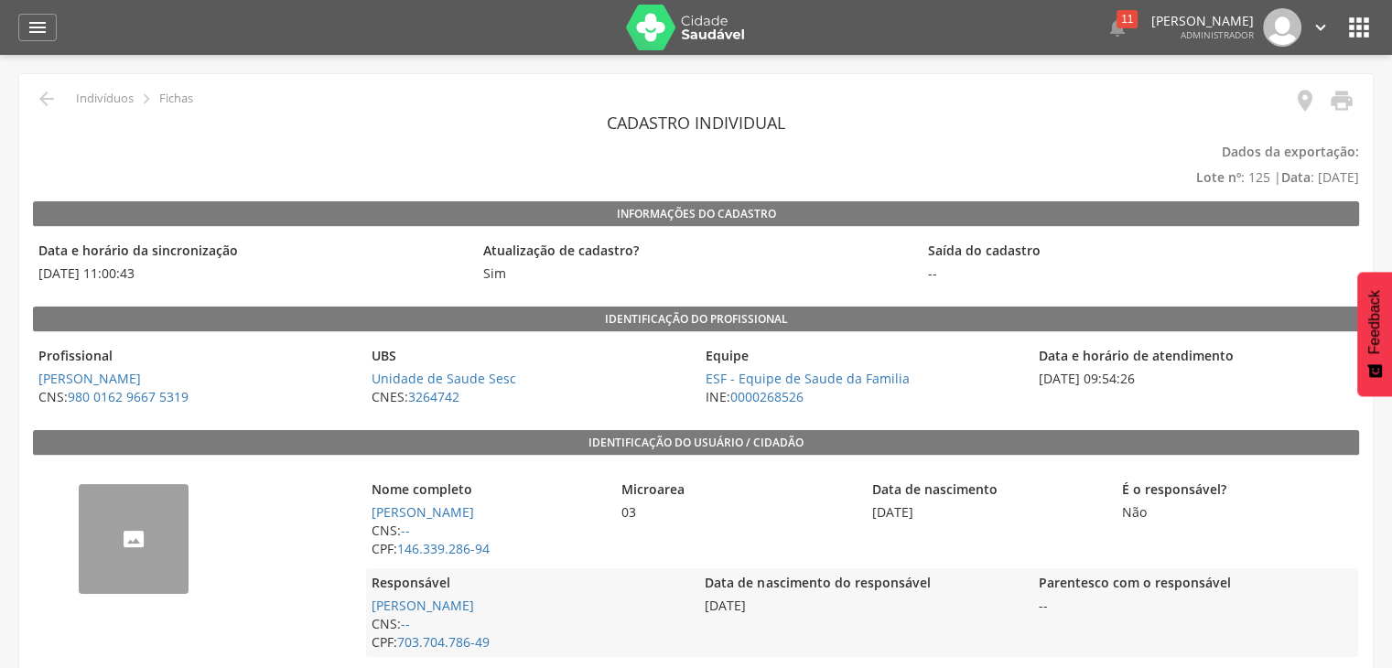
drag, startPoint x: 38, startPoint y: 269, endPoint x: 141, endPoint y: 274, distance: 103.5
click at [141, 274] on span "11/03/2025 11:00:43" at bounding box center [251, 274] width 436 height 18
drag, startPoint x: 37, startPoint y: 272, endPoint x: 166, endPoint y: 290, distance: 130.4
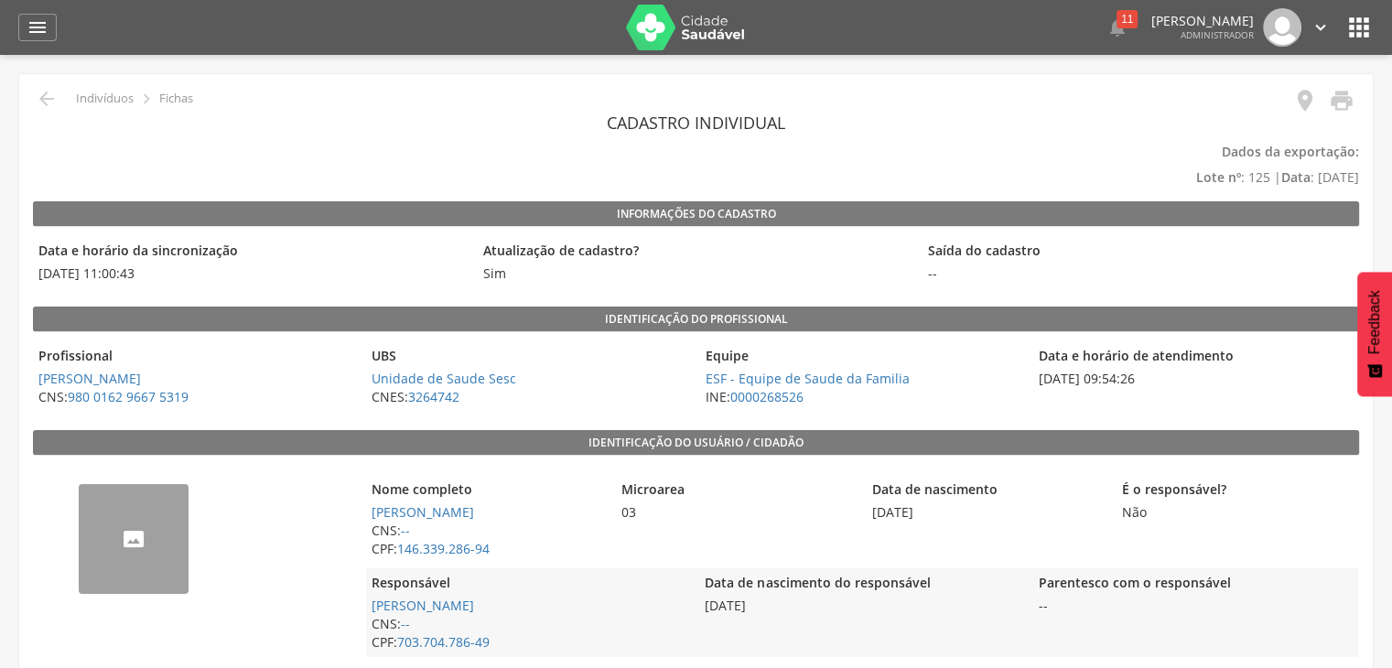
drag, startPoint x: 166, startPoint y: 290, endPoint x: 176, endPoint y: 287, distance: 10.7
drag, startPoint x: 161, startPoint y: 268, endPoint x: 32, endPoint y: 233, distance: 133.9
click at [33, 233] on div "Informações do Cadastro Data e horário da sincronização 11/03/2025 11:00:43 Atu…" at bounding box center [696, 244] width 1326 height 87
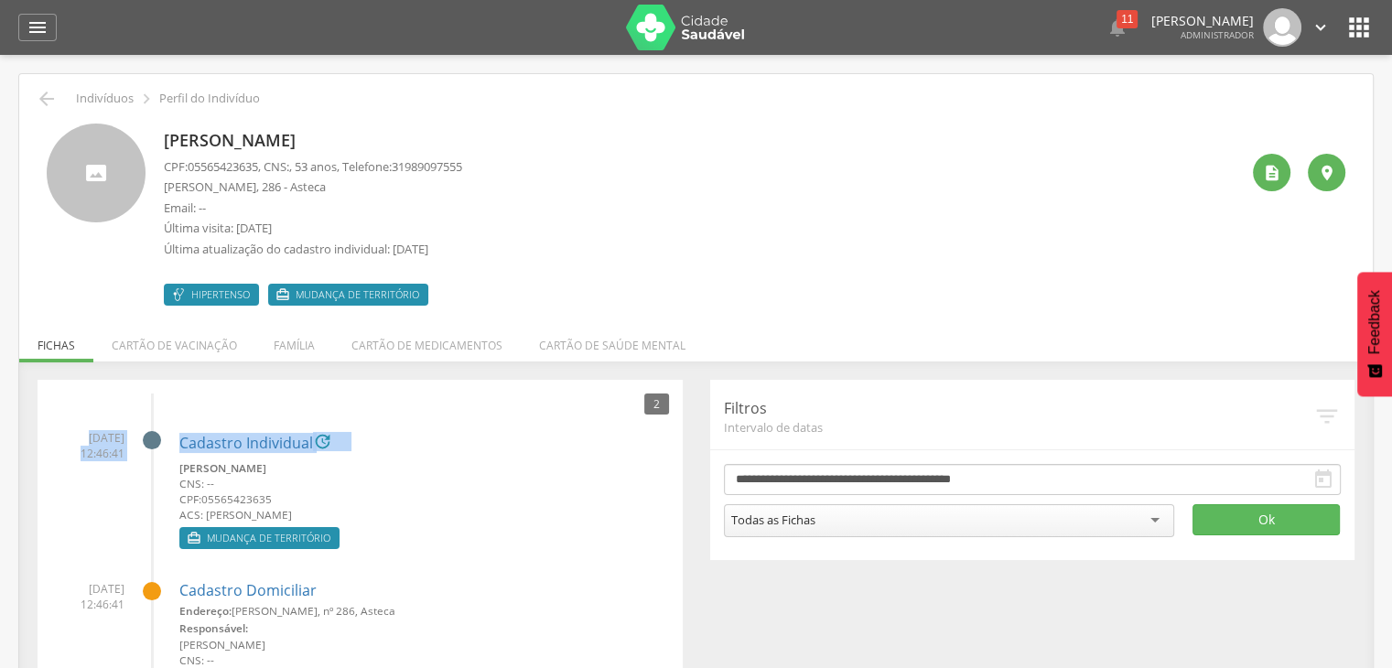
drag, startPoint x: 66, startPoint y: 438, endPoint x: 126, endPoint y: 455, distance: 62.6
click at [126, 455] on li "02/10/2025 12:46:41 Cadastro Individual  Silvania de Souza Coutinho CNS: -- CP…" at bounding box center [360, 484] width 618 height 137
click at [121, 455] on span "02/10/2025 12:46:41" at bounding box center [87, 445] width 73 height 31
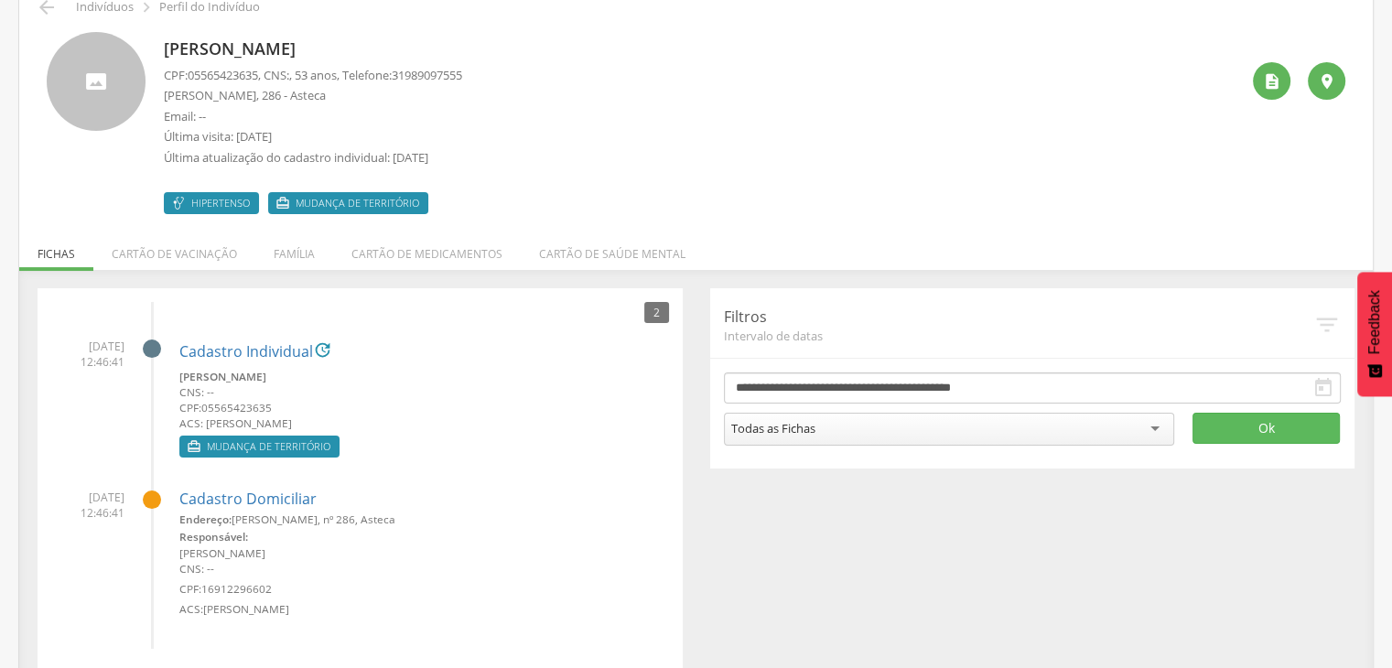
scroll to position [114, 0]
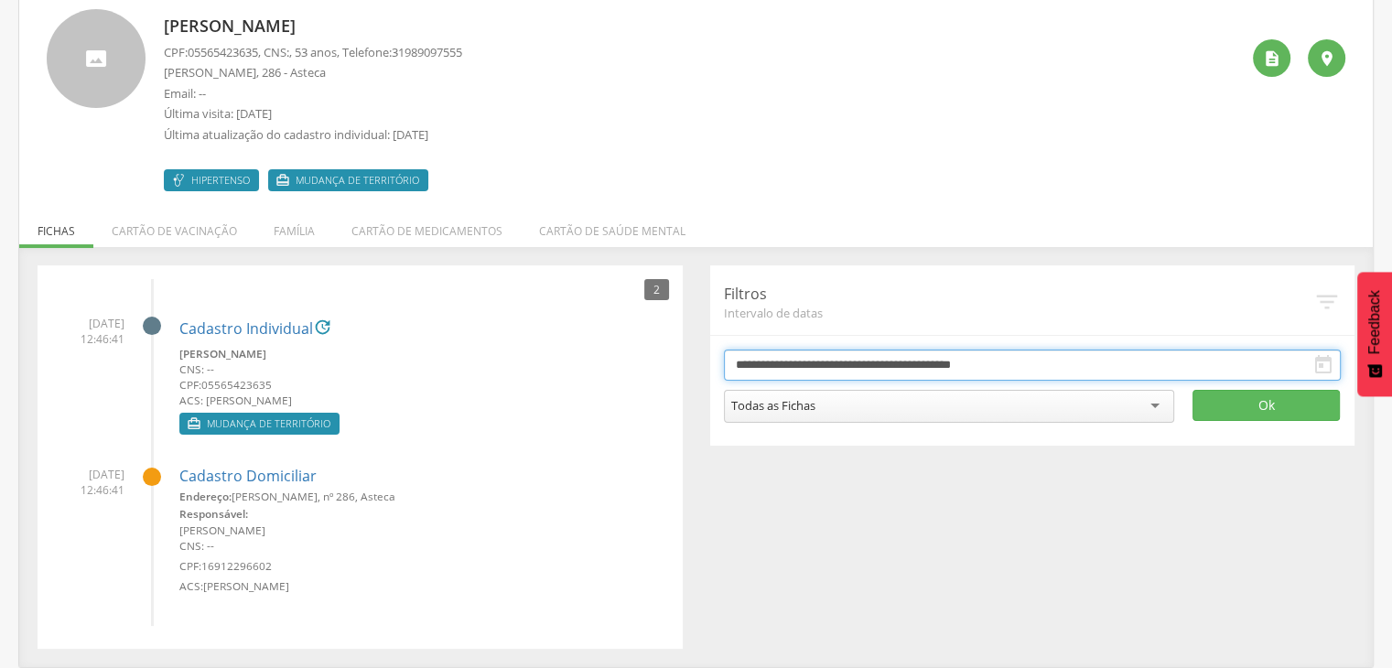
click at [774, 370] on input "**********" at bounding box center [1033, 365] width 618 height 31
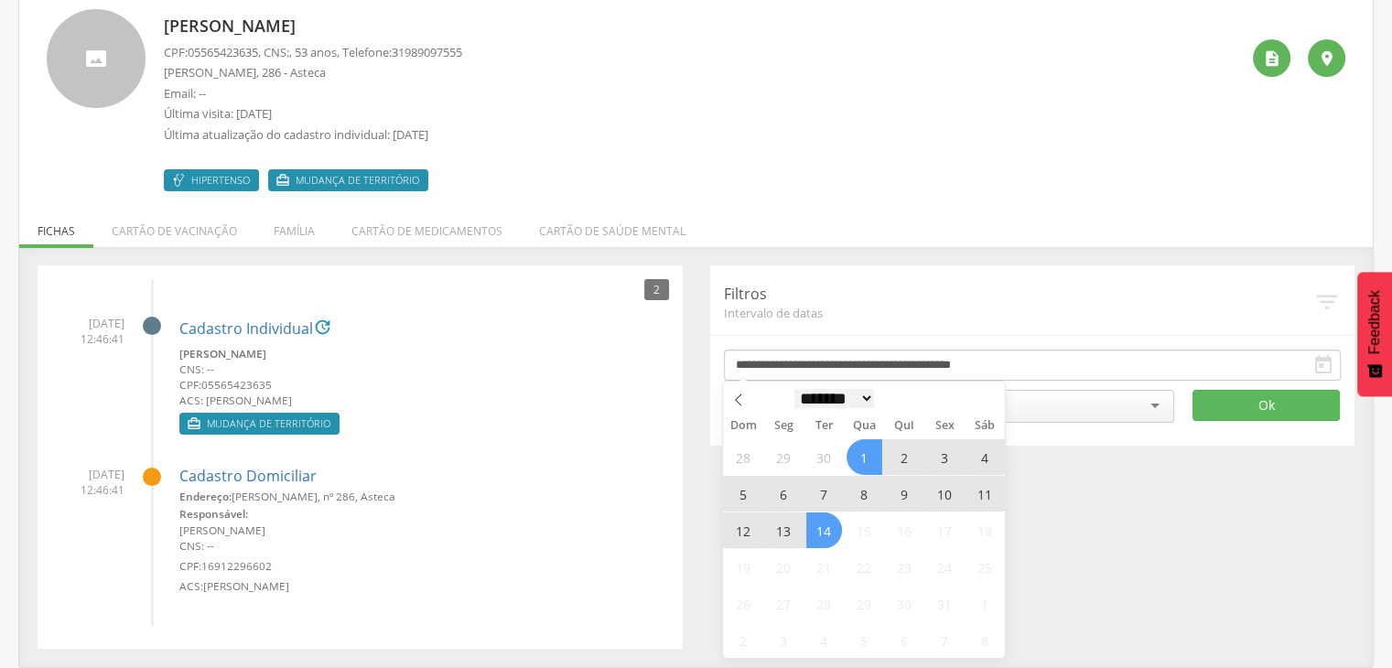
click at [806, 396] on select "******* ********* ***** ***** **** ***** ***** ****** ******** *******" at bounding box center [835, 398] width 81 height 19
select select "*"
click at [795, 389] on select "******* ********* ***** ***** **** ***** ***** ****** ******** *******" at bounding box center [835, 398] width 81 height 19
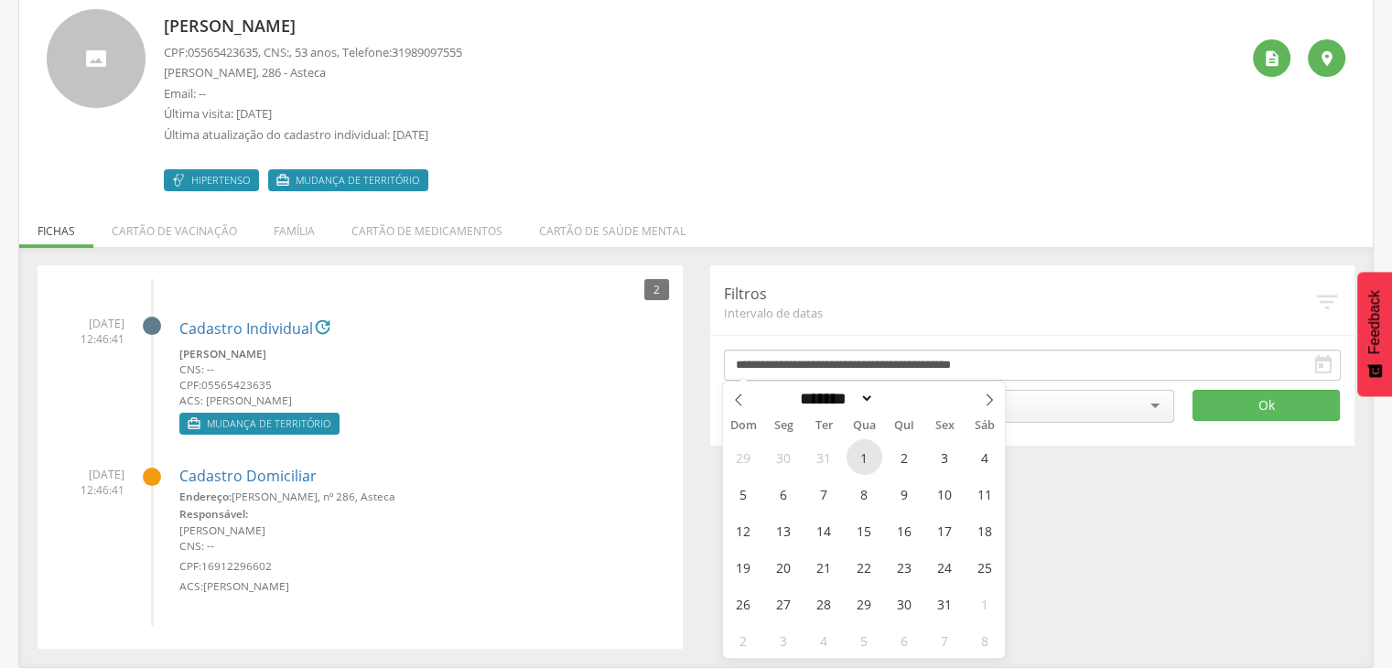
click at [866, 451] on span "1" at bounding box center [865, 457] width 36 height 36
type input "**********"
click at [842, 393] on select "******* ********* ***** ***** **** ***** ***** ****** ******** *******" at bounding box center [835, 398] width 81 height 19
select select "*"
click at [795, 389] on select "******* ********* ***** ***** **** ***** ***** ****** ******** *******" at bounding box center [835, 398] width 81 height 19
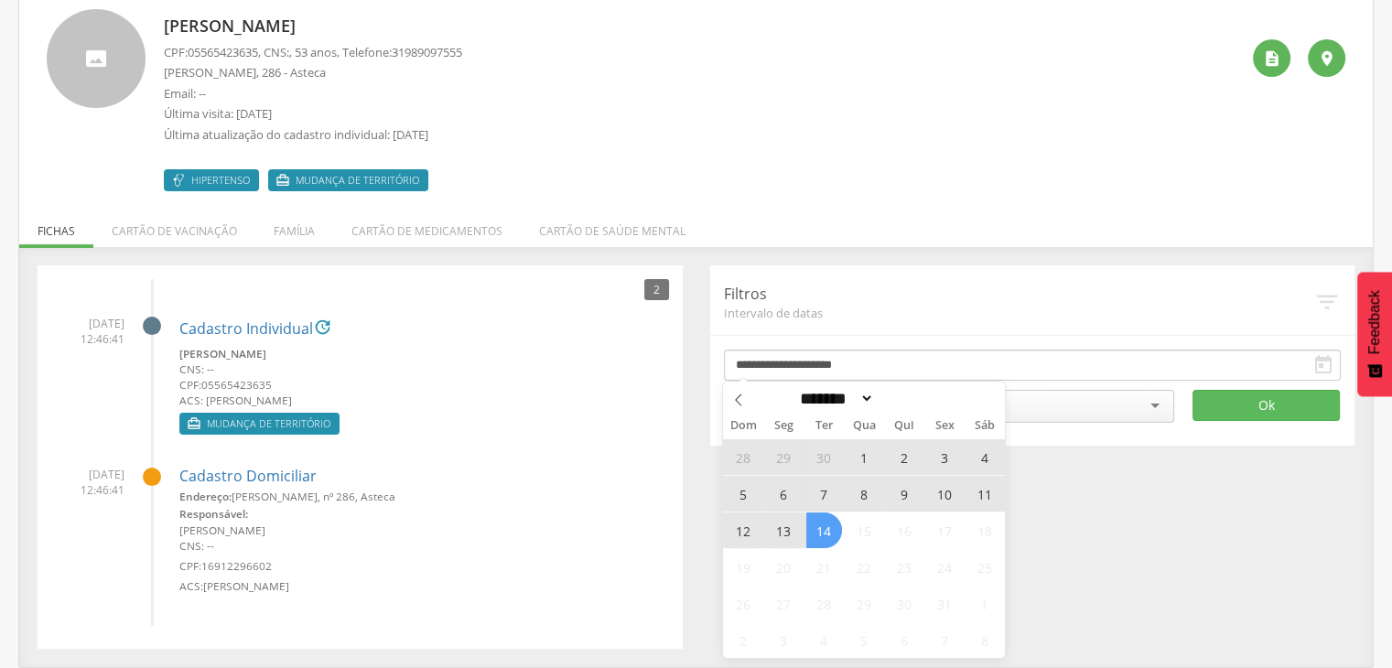
click at [832, 526] on span "14" at bounding box center [824, 531] width 36 height 36
type input "**********"
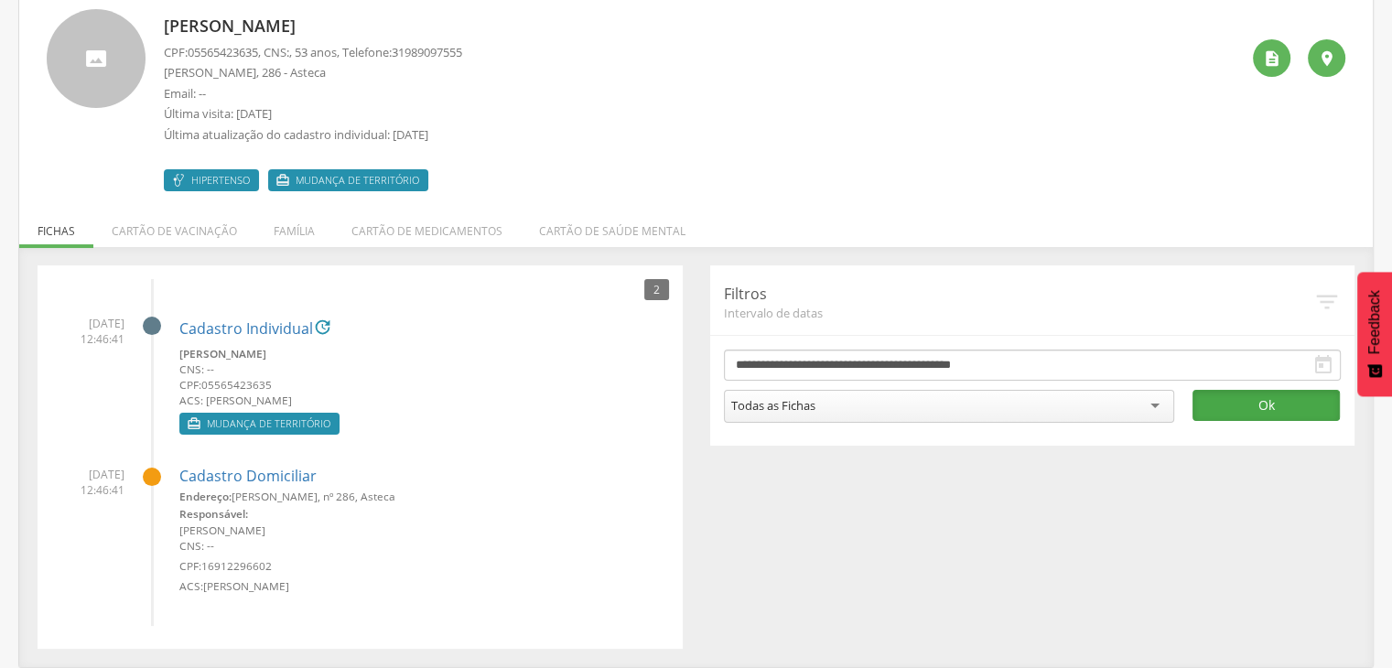
click at [1228, 404] on button "Ok" at bounding box center [1266, 405] width 147 height 31
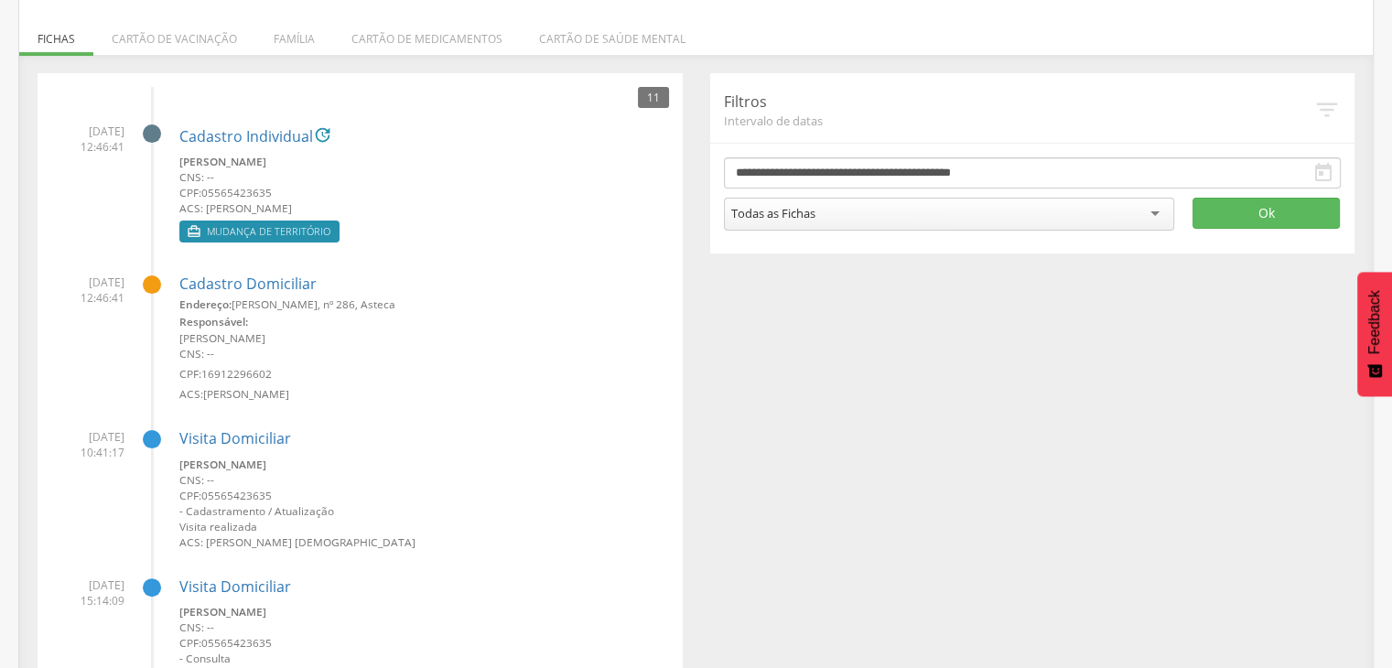
scroll to position [275, 0]
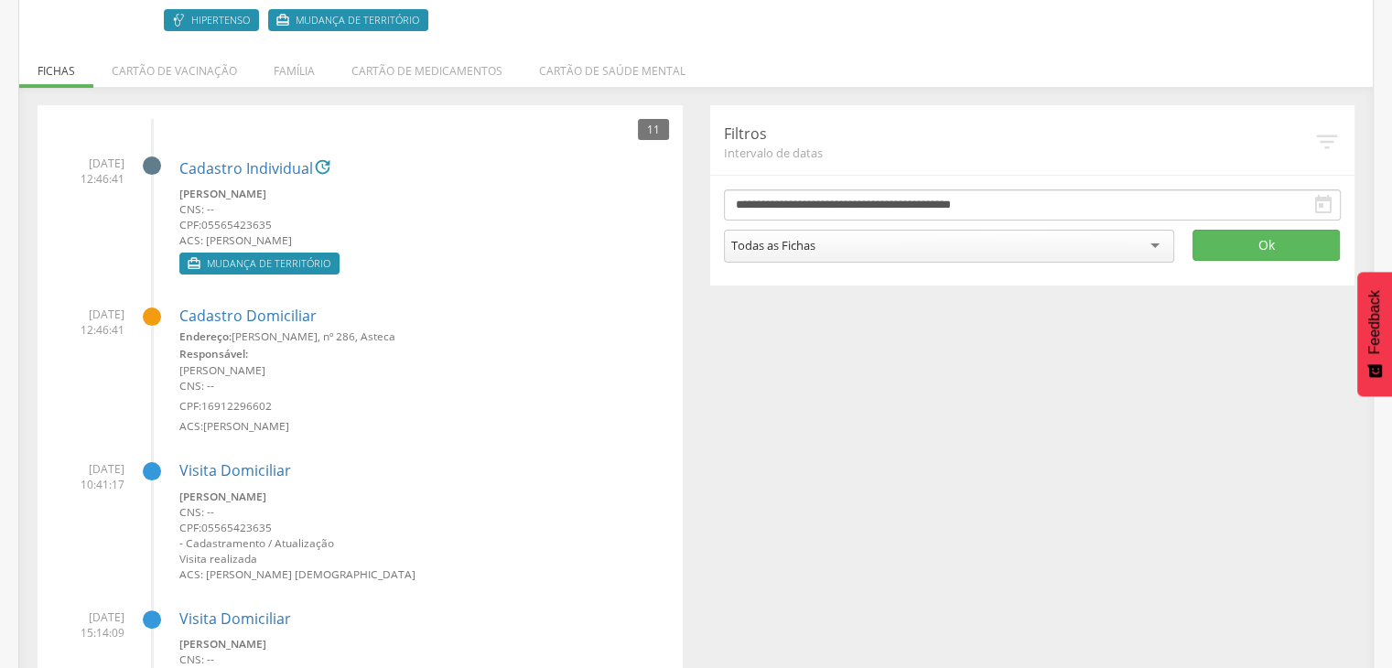
drag, startPoint x: 62, startPoint y: 148, endPoint x: 111, endPoint y: 151, distance: 48.6
click at [111, 151] on li "02/10/2025 12:46:41 Cadastro Individual  Silvania de Souza Coutinho CNS: -- CP…" at bounding box center [360, 210] width 618 height 137
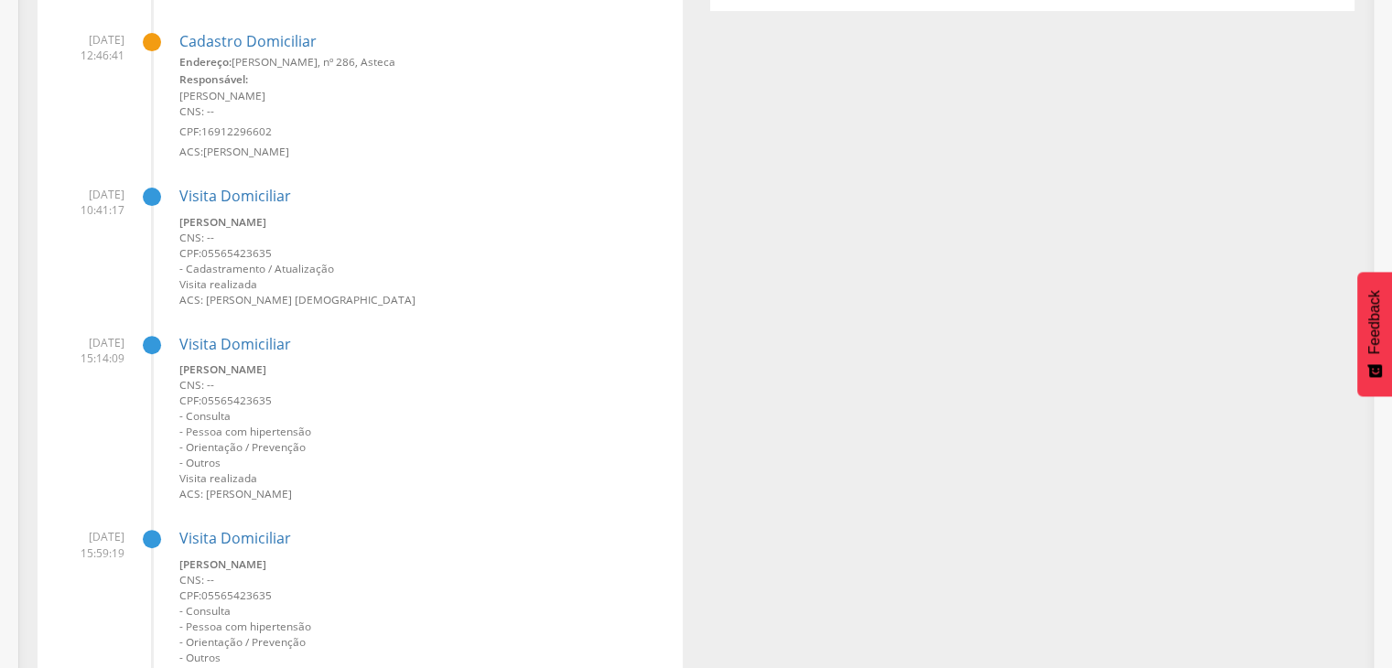
scroll to position [366, 0]
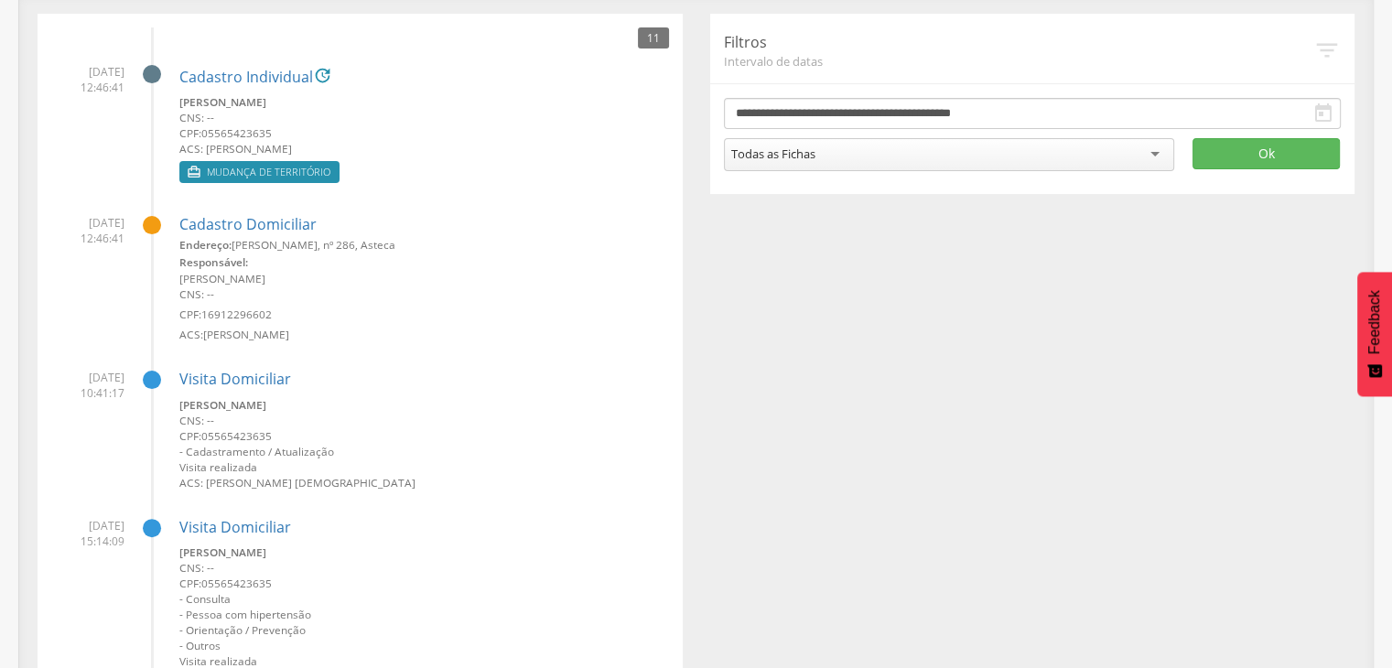
drag, startPoint x: 204, startPoint y: 479, endPoint x: 161, endPoint y: 402, distance: 88.1
click at [415, 478] on small "ACS: Filipi Augusto Avelino Cristianismo" at bounding box center [424, 483] width 490 height 16
drag, startPoint x: 66, startPoint y: 368, endPoint x: 111, endPoint y: 377, distance: 45.8
click at [114, 373] on li "23/09/2025 10:41:17 Visita Domiciliar Silvania de Souza Coutinho CNS: -- CPF: 0…" at bounding box center [360, 423] width 618 height 135
click at [91, 396] on span "23/09/2025 10:41:17" at bounding box center [87, 385] width 73 height 31
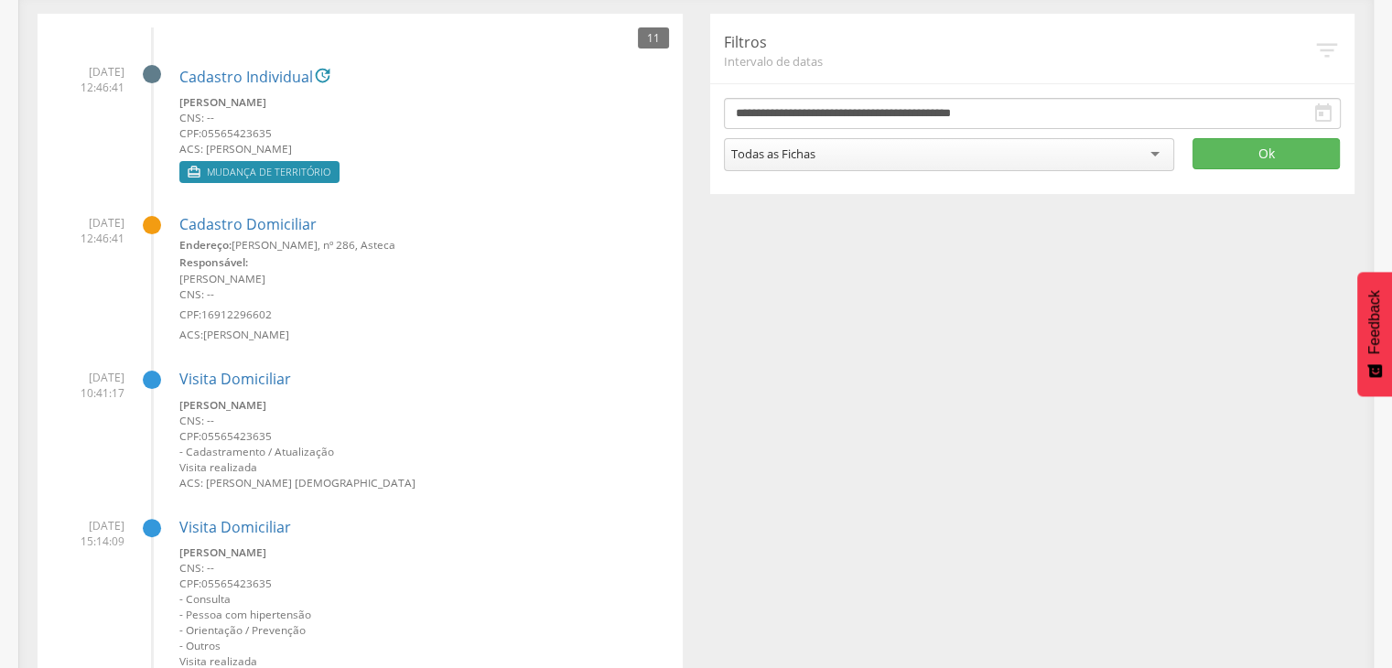
click at [67, 382] on span "23/09/2025 10:41:17" at bounding box center [87, 385] width 73 height 31
drag, startPoint x: 62, startPoint y: 372, endPoint x: 118, endPoint y: 389, distance: 58.5
click at [121, 390] on span "23/09/2025 10:41:17" at bounding box center [87, 385] width 73 height 31
click at [83, 378] on span "23/09/2025 10:41:17" at bounding box center [87, 385] width 73 height 31
drag, startPoint x: 68, startPoint y: 375, endPoint x: 123, endPoint y: 396, distance: 58.8
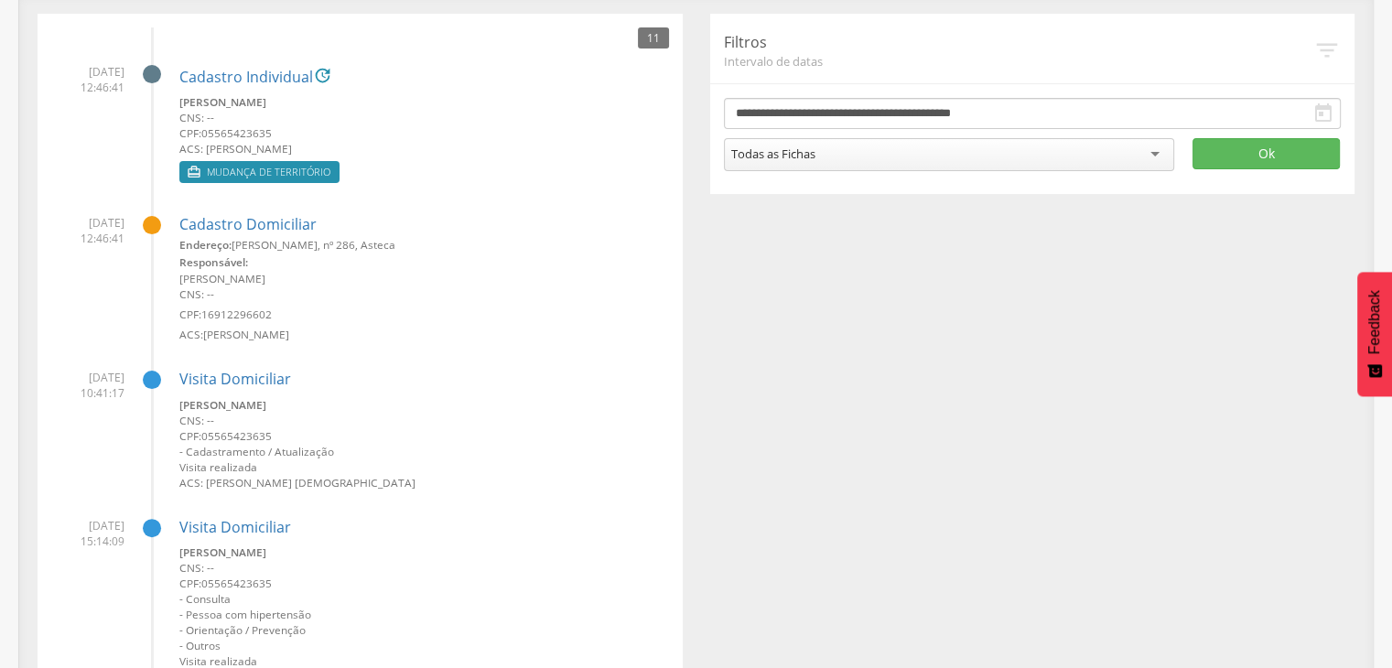
click at [123, 396] on span "23/09/2025 10:41:17" at bounding box center [87, 385] width 73 height 31
click at [91, 371] on span "23/09/2025 10:41:17" at bounding box center [87, 385] width 73 height 31
drag, startPoint x: 66, startPoint y: 63, endPoint x: 124, endPoint y: 83, distance: 61.9
click at [124, 83] on li "02/10/2025 12:46:41 Cadastro Individual  Silvania de Souza Coutinho CNS: -- CP…" at bounding box center [360, 118] width 618 height 137
click at [124, 135] on li "02/10/2025 12:46:41 Cadastro Individual  Silvania de Souza Coutinho CNS: -- CP…" at bounding box center [360, 118] width 618 height 137
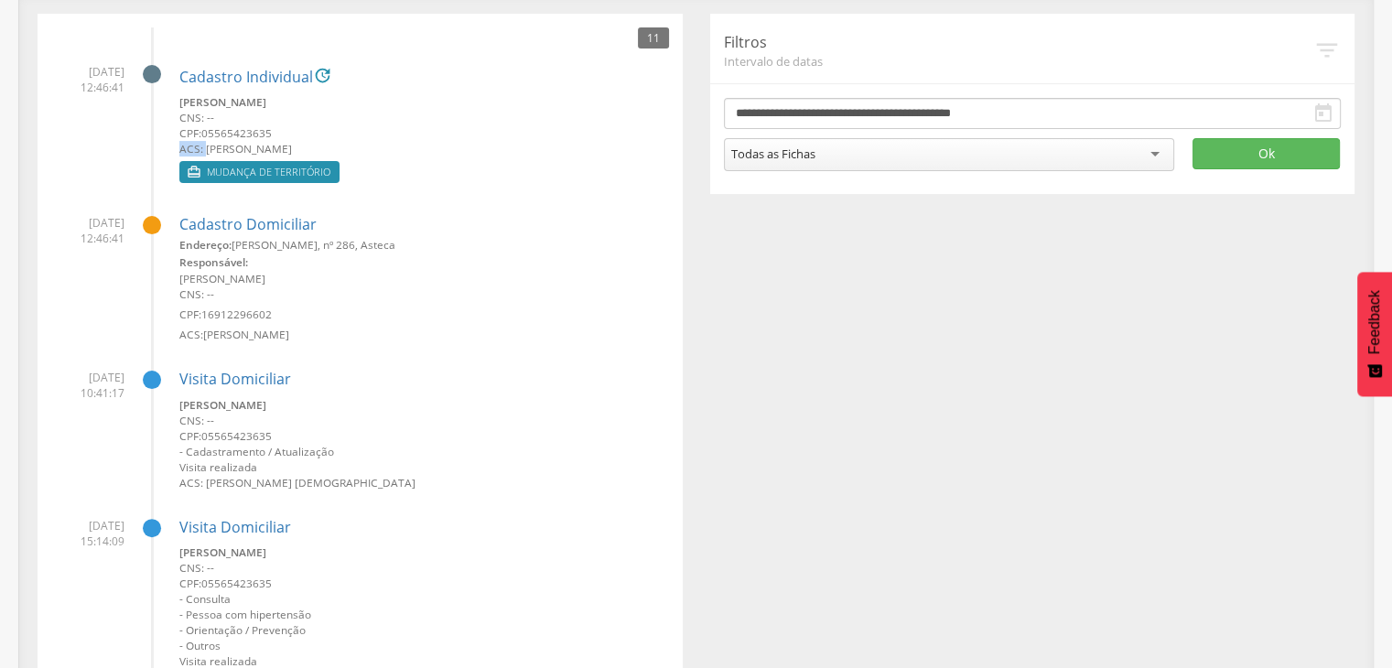
drag, startPoint x: 220, startPoint y: 144, endPoint x: 281, endPoint y: 128, distance: 63.3
click at [281, 128] on div "Silvania de Souza Coutinho CNS: -- CPF: 05565423635 ACS: Pedro Henrique Oliveir…" at bounding box center [424, 125] width 490 height 62
drag, startPoint x: 68, startPoint y: 74, endPoint x: 106, endPoint y: 74, distance: 38.4
click at [106, 74] on span "02/10/2025 12:46:41" at bounding box center [87, 79] width 73 height 31
drag, startPoint x: 54, startPoint y: 372, endPoint x: 103, endPoint y: 377, distance: 49.7
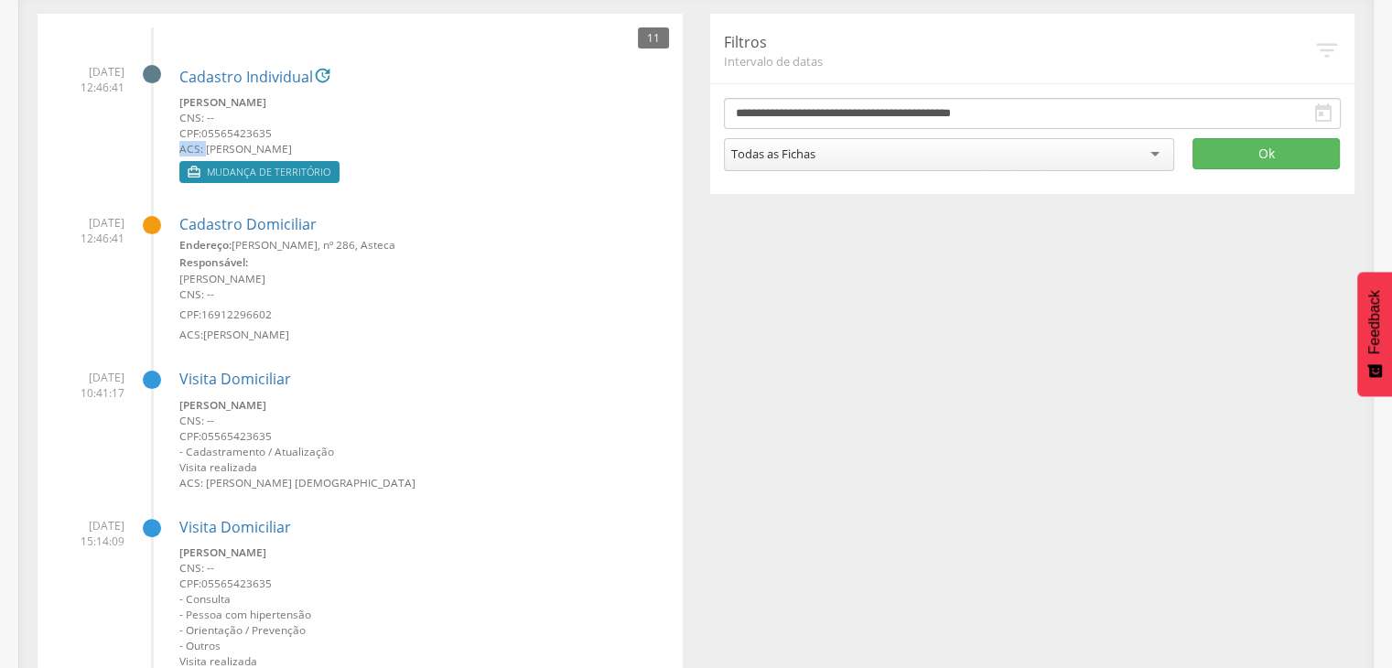
click at [103, 377] on span "23/09/2025 10:41:17" at bounding box center [87, 385] width 73 height 31
click at [89, 407] on li "23/09/2025 10:41:17 Visita Domiciliar Silvania de Souza Coutinho CNS: -- CPF: 0…" at bounding box center [360, 423] width 618 height 135
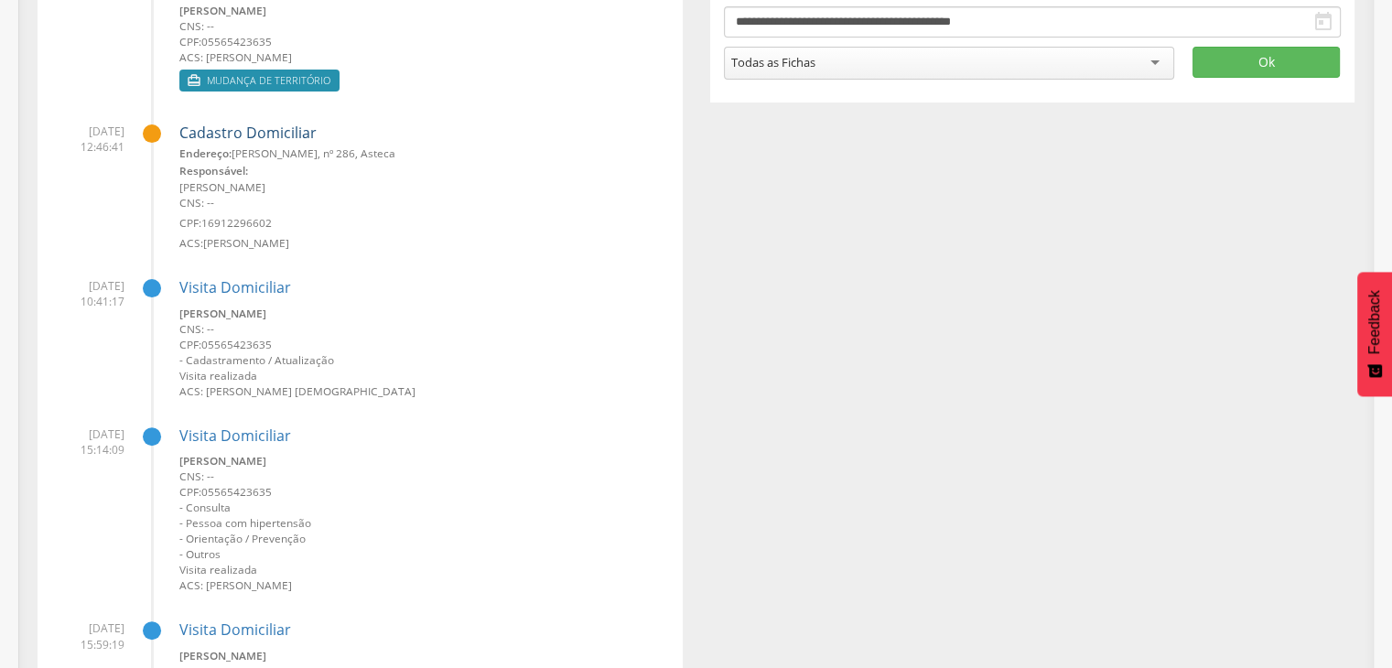
scroll to position [275, 0]
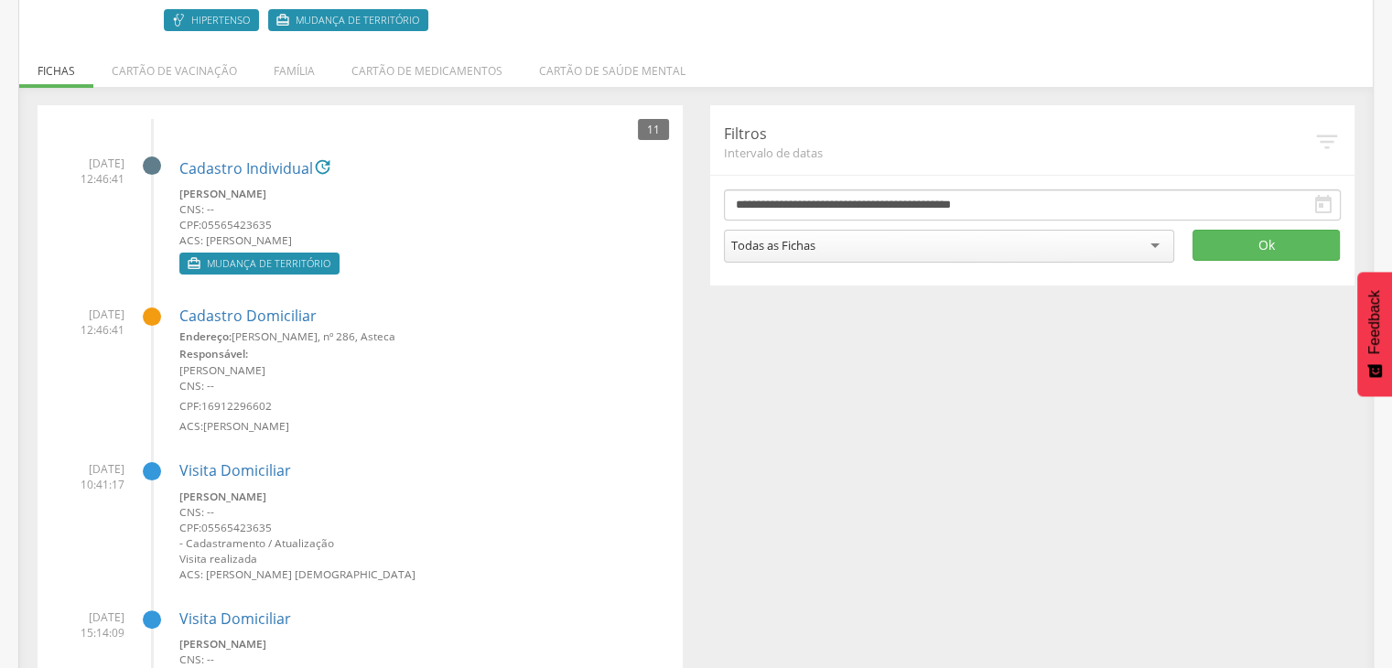
drag, startPoint x: 57, startPoint y: 473, endPoint x: 121, endPoint y: 488, distance: 65.7
click at [123, 488] on span "23/09/2025 10:41:17" at bounding box center [87, 476] width 73 height 31
click at [66, 472] on span "23/09/2025 10:41:17" at bounding box center [87, 476] width 73 height 31
drag, startPoint x: 61, startPoint y: 158, endPoint x: 96, endPoint y: 153, distance: 35.2
click at [101, 153] on li "02/10/2025 12:46:41 Cadastro Individual  Silvania de Souza Coutinho CNS: -- CP…" at bounding box center [360, 210] width 618 height 137
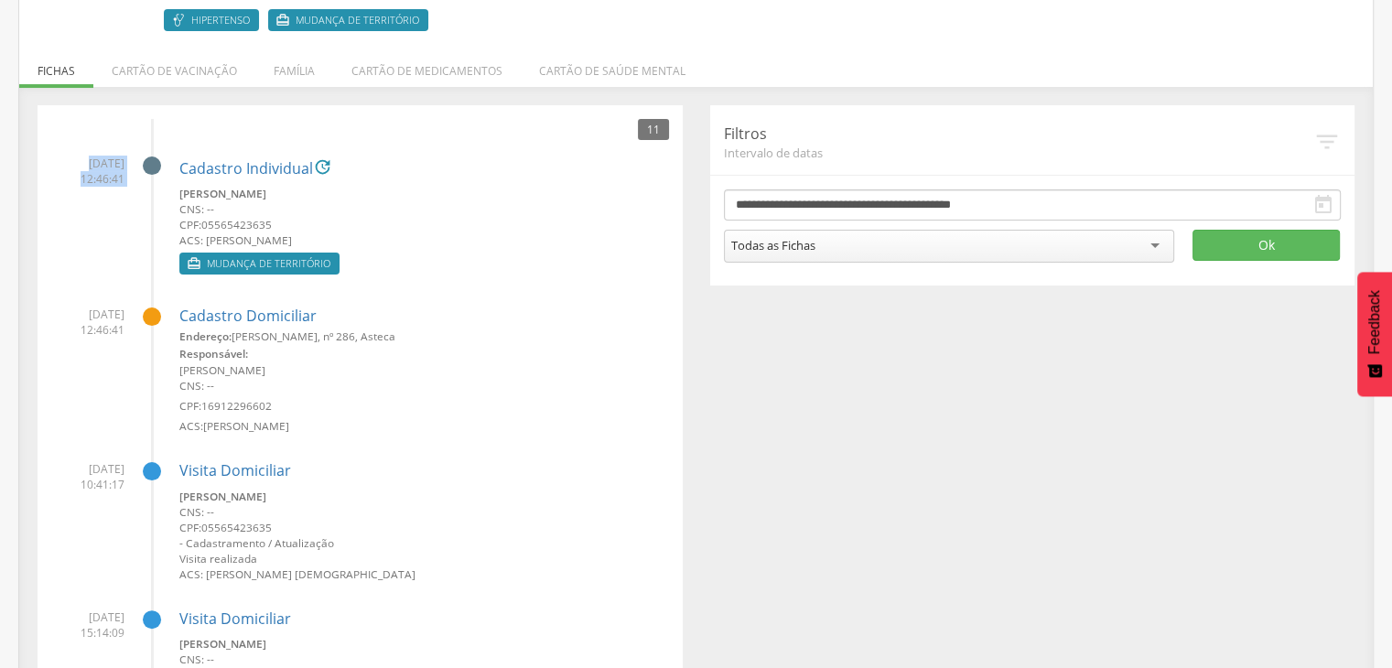
click at [70, 170] on span "02/10/2025 12:46:41" at bounding box center [87, 171] width 73 height 31
click at [65, 158] on span "02/10/2025 12:46:41" at bounding box center [87, 171] width 73 height 31
click at [63, 162] on span "02/10/2025 12:46:41" at bounding box center [87, 171] width 73 height 31
drag, startPoint x: 81, startPoint y: 152, endPoint x: 93, endPoint y: 148, distance: 12.5
click at [93, 148] on li "02/10/2025 12:46:41 Cadastro Individual  Silvania de Souza Coutinho CNS: -- CP…" at bounding box center [360, 210] width 618 height 137
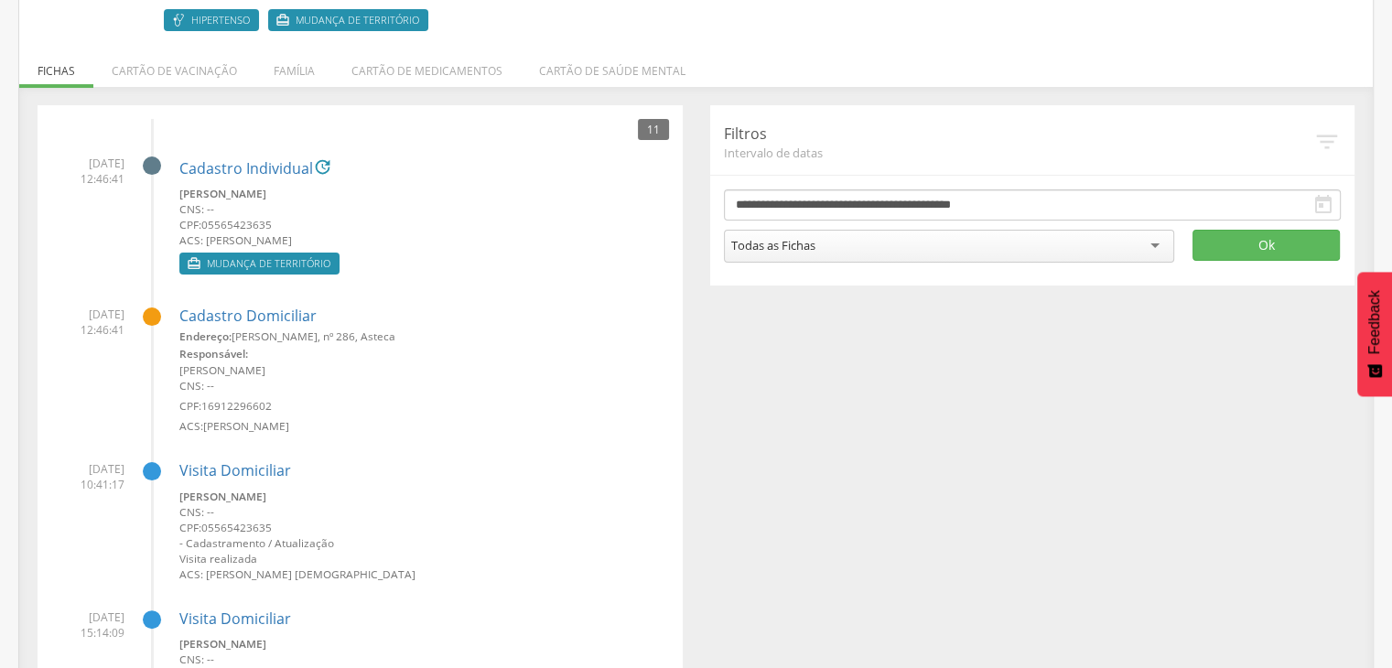
drag, startPoint x: 48, startPoint y: 166, endPoint x: 59, endPoint y: 166, distance: 11.9
drag, startPoint x: 66, startPoint y: 158, endPoint x: 124, endPoint y: 185, distance: 63.5
click at [124, 184] on li "02/10/2025 12:46:41 Cadastro Individual  Silvania de Souza Coutinho CNS: -- CP…" at bounding box center [360, 210] width 618 height 137
click at [204, 268] on label " Mudança de território" at bounding box center [259, 264] width 160 height 22
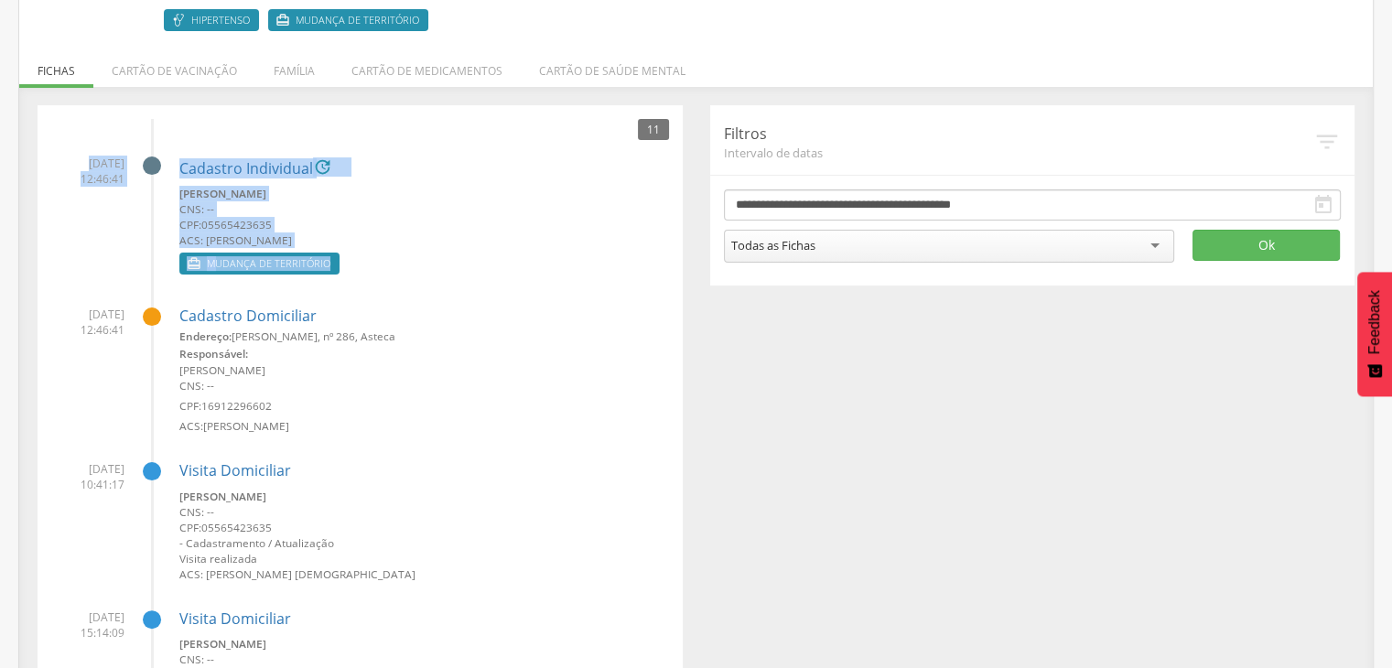
drag, startPoint x: 330, startPoint y: 254, endPoint x: 67, endPoint y: 163, distance: 277.9
click at [67, 163] on li "02/10/2025 12:46:41 Cadastro Individual  Silvania de Souza Coutinho CNS: -- CP…" at bounding box center [360, 210] width 618 height 137
click at [126, 278] on li "02/10/2025 12:46:41 Cadastro Individual  Silvania de Souza Coutinho CNS: -- CP…" at bounding box center [360, 210] width 618 height 137
click at [157, 254] on li "02/10/2025 12:46:41 Cadastro Individual  Silvania de Souza Coutinho CNS: -- CP…" at bounding box center [360, 210] width 618 height 137
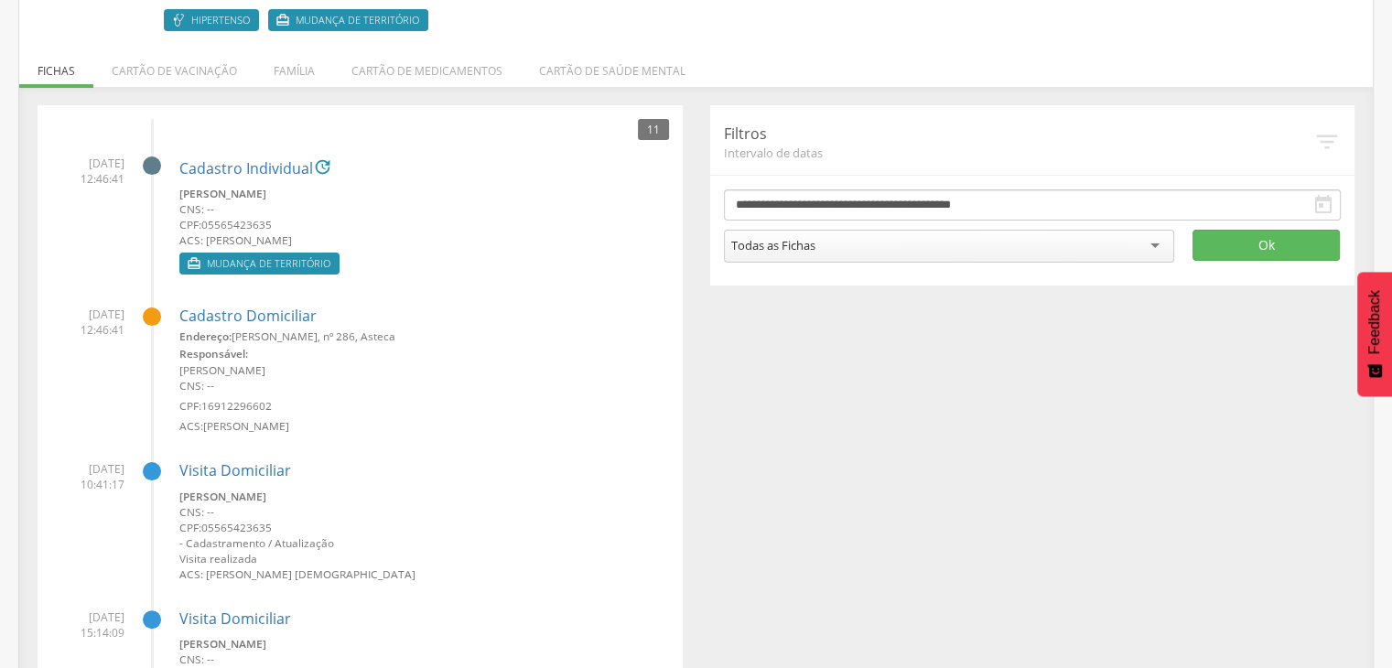
drag, startPoint x: 434, startPoint y: 568, endPoint x: 172, endPoint y: 503, distance: 270.0
click at [172, 503] on li "23/09/2025 10:41:17 Visita Domiciliar Silvania de Souza Coutinho CNS: -- CPF: 0…" at bounding box center [360, 515] width 618 height 135
click at [70, 468] on span "23/09/2025 10:41:17" at bounding box center [87, 476] width 73 height 31
drag, startPoint x: 64, startPoint y: 468, endPoint x: 95, endPoint y: 473, distance: 31.6
click at [95, 473] on span "23/09/2025 10:41:17" at bounding box center [87, 476] width 73 height 31
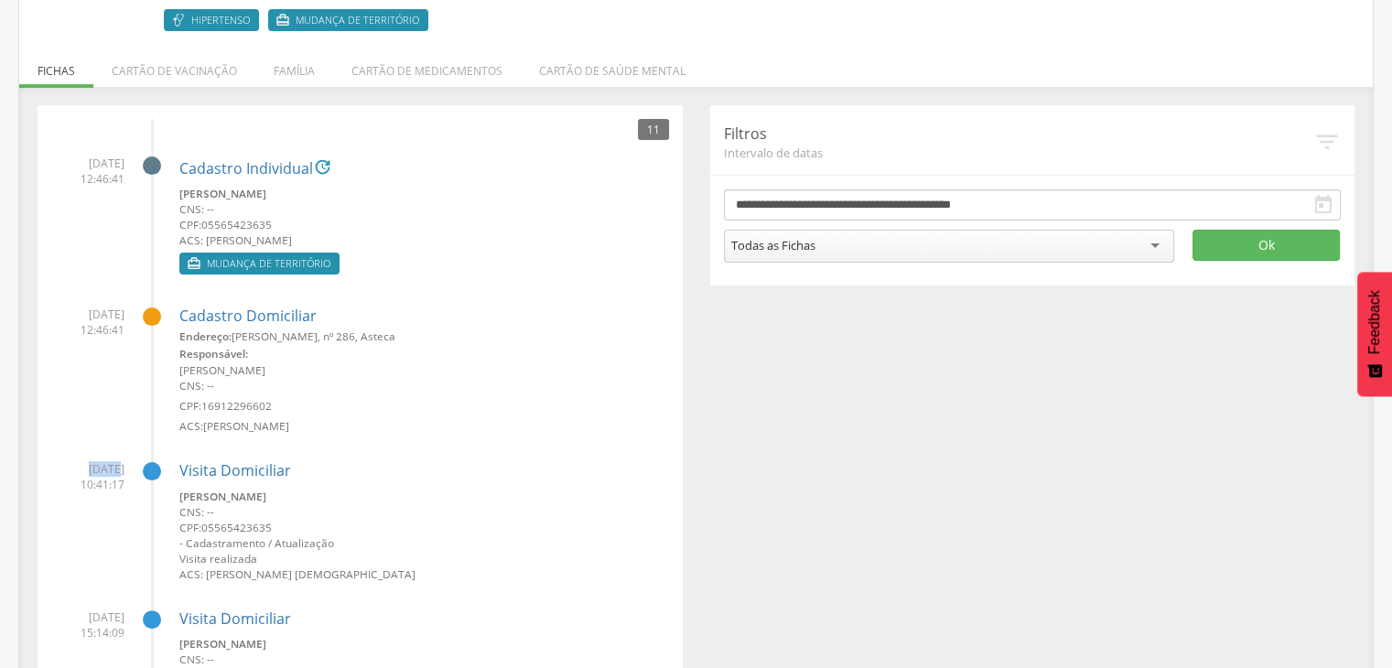
drag, startPoint x: 66, startPoint y: 166, endPoint x: 123, endPoint y: 169, distance: 56.9
click at [123, 169] on span "02/10/2025 12:46:41" at bounding box center [87, 171] width 73 height 31
click at [135, 300] on li "02/10/2025 12:46:41 Cadastro Domiciliar Endereço: Aristides Duarte, nº 286, Ast…" at bounding box center [360, 364] width 618 height 142
drag, startPoint x: 69, startPoint y: 155, endPoint x: 107, endPoint y: 158, distance: 38.6
click at [107, 158] on span "02/10/2025 12:46:41" at bounding box center [87, 171] width 73 height 31
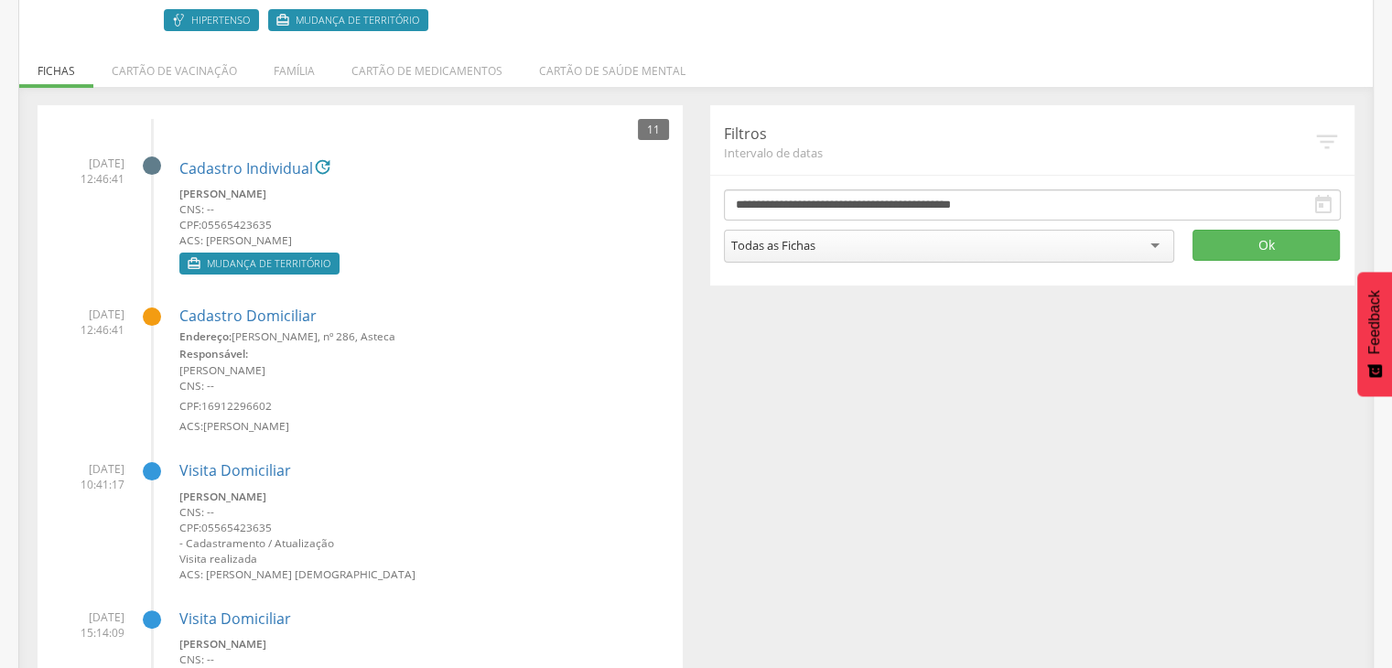
drag, startPoint x: 87, startPoint y: 265, endPoint x: 92, endPoint y: 276, distance: 12.7
click at [87, 265] on li "02/10/2025 12:46:41 Cadastro Individual  Silvania de Souza Coutinho CNS: -- CP…" at bounding box center [360, 210] width 618 height 137
drag, startPoint x: 179, startPoint y: 189, endPoint x: 350, endPoint y: 198, distance: 170.5
click at [350, 198] on small "Silvania de Souza Coutinho" at bounding box center [424, 194] width 490 height 16
drag, startPoint x: 69, startPoint y: 159, endPoint x: 214, endPoint y: 202, distance: 151.8
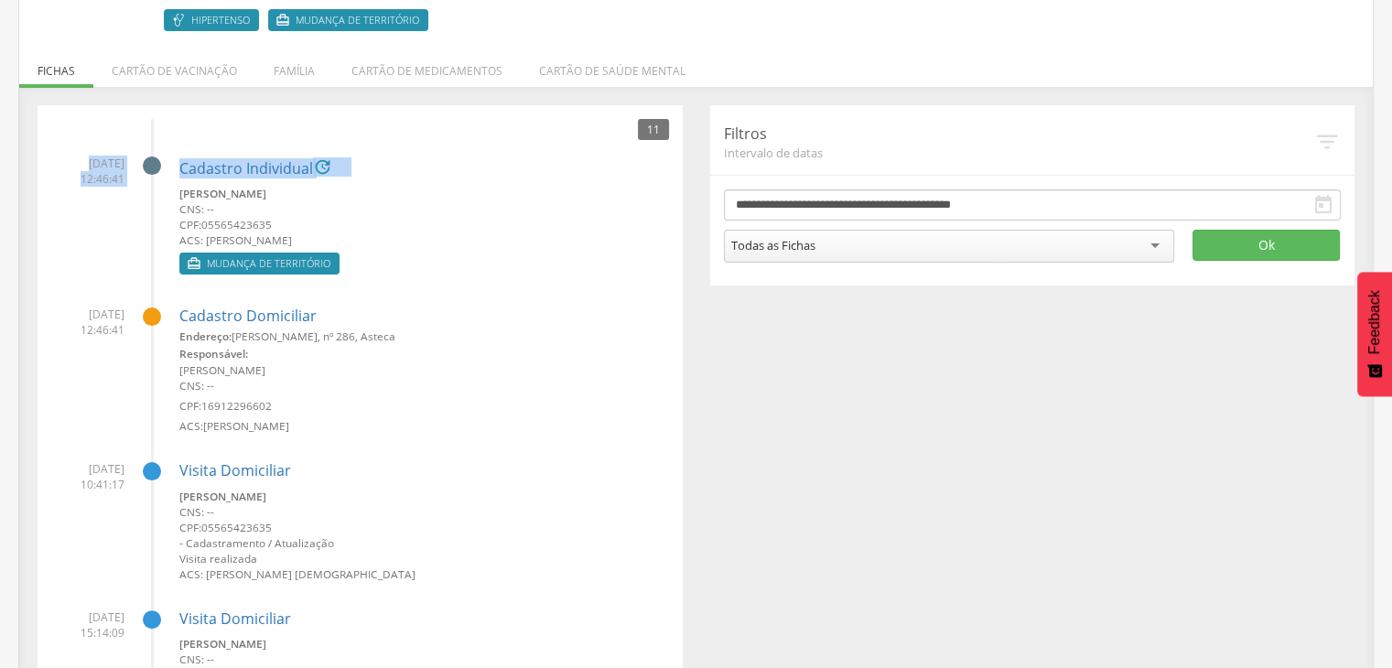
click at [128, 183] on li "02/10/2025 12:46:41 Cadastro Individual  Silvania de Souza Coutinho CNS: -- CP…" at bounding box center [360, 210] width 618 height 137
click at [212, 204] on small "CNS: --" at bounding box center [424, 209] width 490 height 16
drag, startPoint x: 165, startPoint y: 191, endPoint x: 317, endPoint y: 192, distance: 152.0
click at [317, 192] on li "02/10/2025 12:46:41 Cadastro Individual  Silvania de Souza Coutinho CNS: -- CP…" at bounding box center [360, 210] width 618 height 137
click at [233, 219] on span "05565423635" at bounding box center [236, 224] width 70 height 15
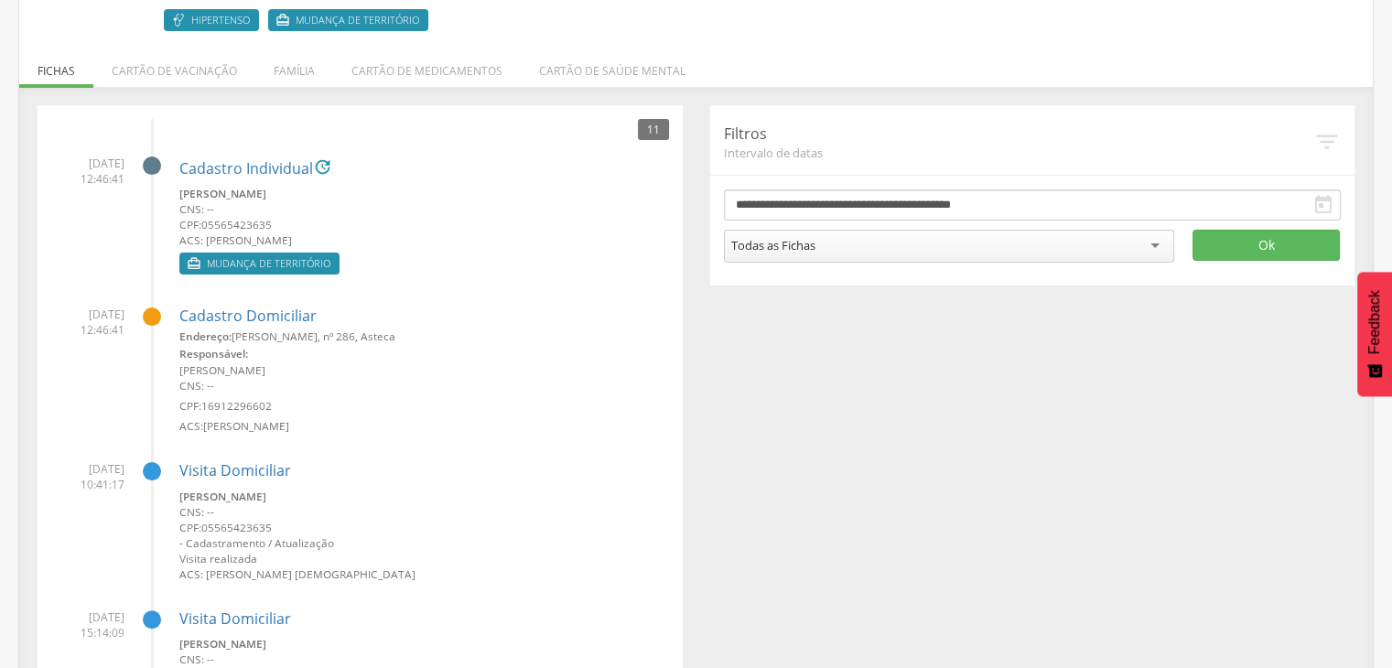
drag, startPoint x: 176, startPoint y: 191, endPoint x: 414, endPoint y: 235, distance: 242.0
click at [414, 235] on li "02/10/2025 12:46:41 Cadastro Individual  Silvania de Souza Coutinho CNS: -- CP…" at bounding box center [360, 210] width 618 height 137
drag, startPoint x: 73, startPoint y: 158, endPoint x: 111, endPoint y: 193, distance: 51.2
click at [132, 165] on li "02/10/2025 12:46:41 Cadastro Individual  Silvania de Souza Coutinho CNS: -- CP…" at bounding box center [360, 210] width 618 height 137
click at [108, 196] on li "02/10/2025 12:46:41 Cadastro Individual  Silvania de Souza Coutinho CNS: -- CP…" at bounding box center [360, 210] width 618 height 137
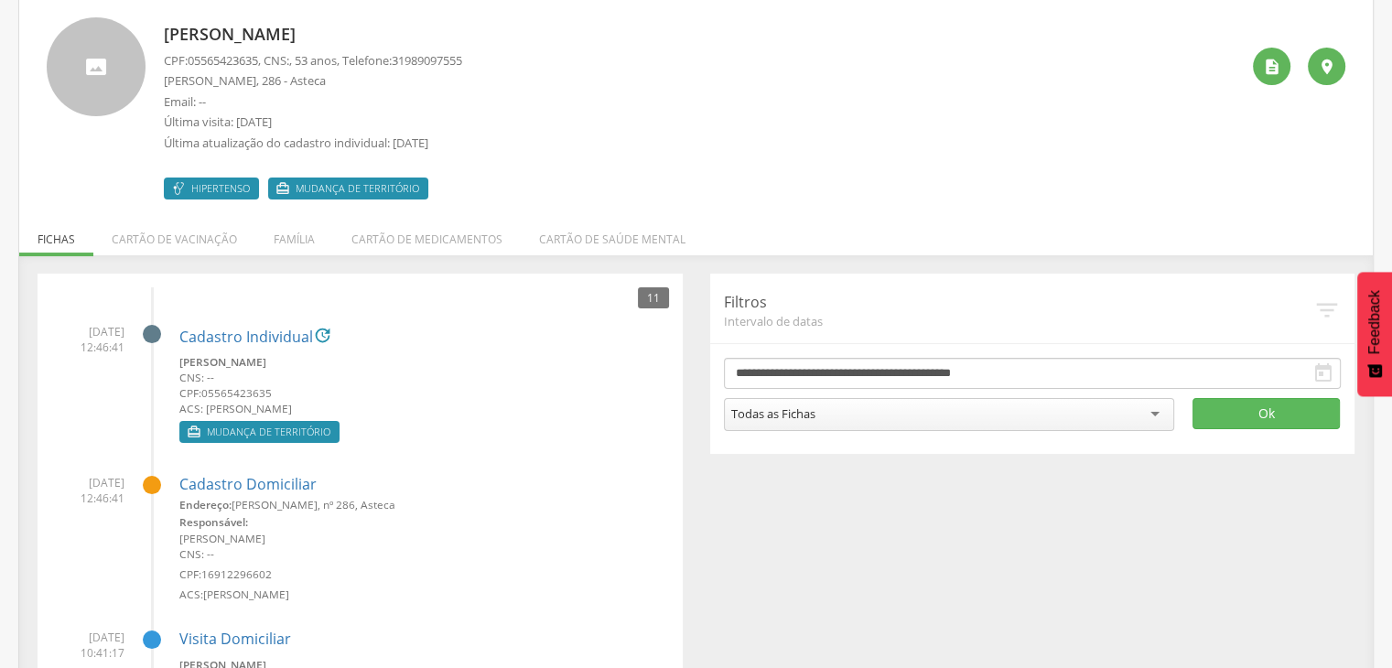
scroll to position [183, 0]
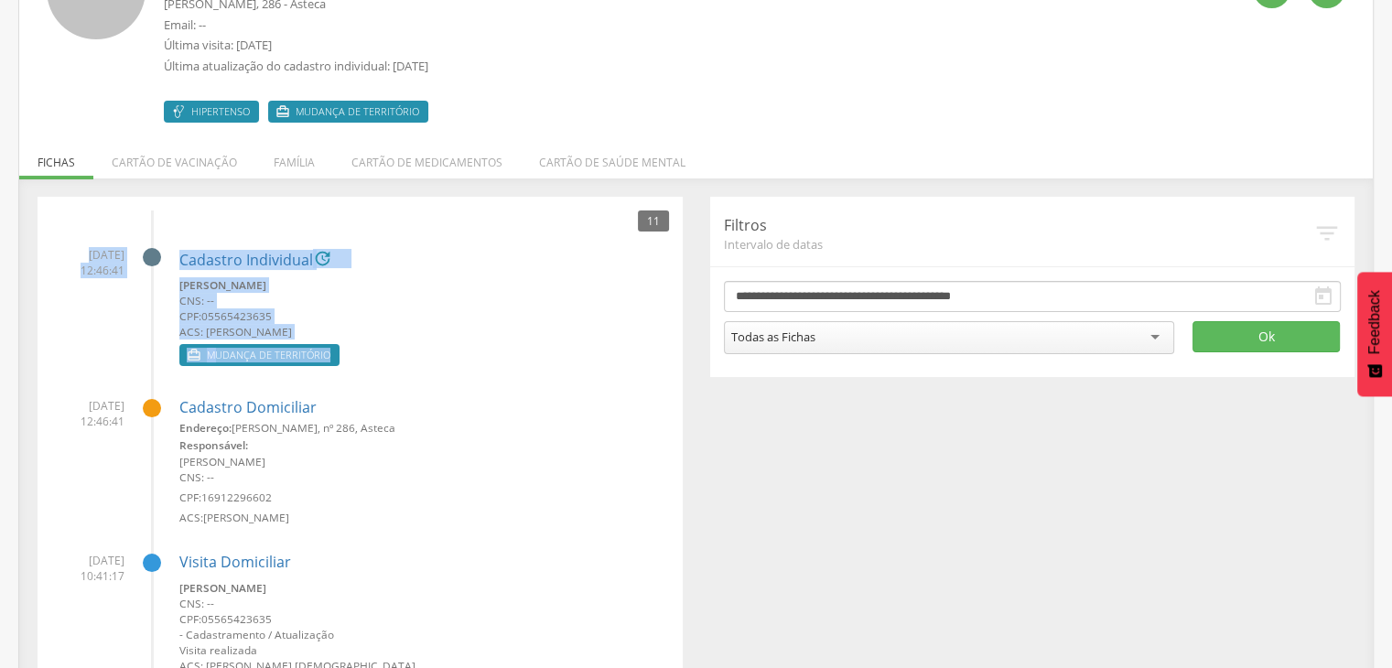
drag, startPoint x: 70, startPoint y: 250, endPoint x: 351, endPoint y: 343, distance: 296.1
click at [351, 343] on li "02/10/2025 12:46:41 Cadastro Individual  Silvania de Souza Coutinho CNS: -- CP…" at bounding box center [360, 301] width 618 height 137
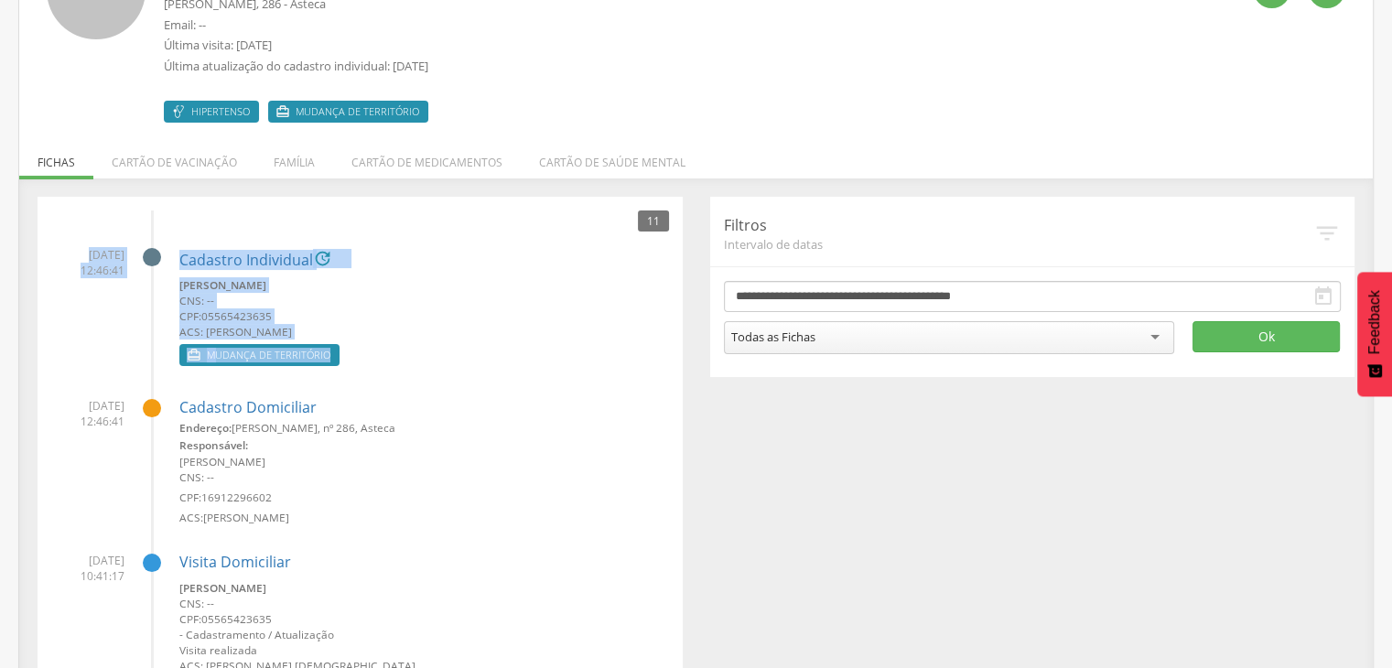
drag, startPoint x: 346, startPoint y: 355, endPoint x: 58, endPoint y: 255, distance: 305.1
click at [54, 253] on li "02/10/2025 12:46:41 Cadastro Individual  Silvania de Souza Coutinho CNS: -- CP…" at bounding box center [360, 301] width 618 height 137
click at [58, 255] on span "02/10/2025 12:46:41" at bounding box center [87, 262] width 73 height 31
drag, startPoint x: 49, startPoint y: 260, endPoint x: 132, endPoint y: 287, distance: 86.6
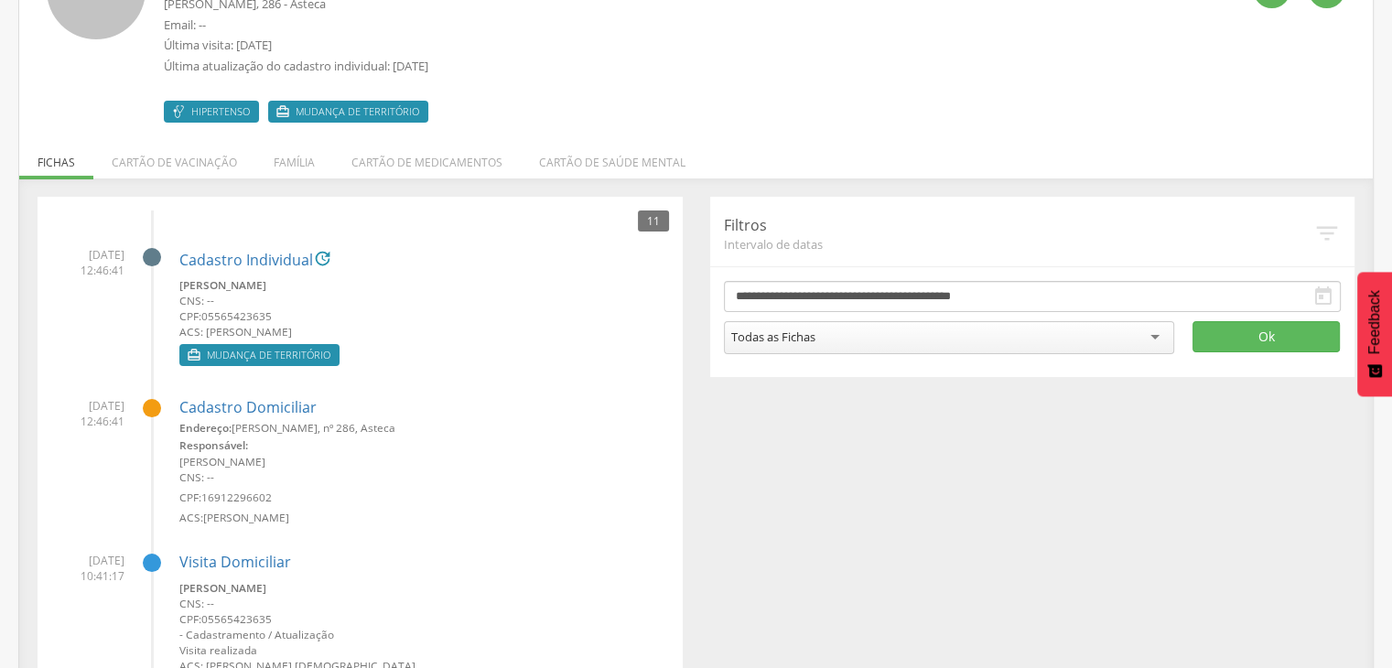
click at [182, 344] on label " Mudança de território" at bounding box center [259, 355] width 160 height 22
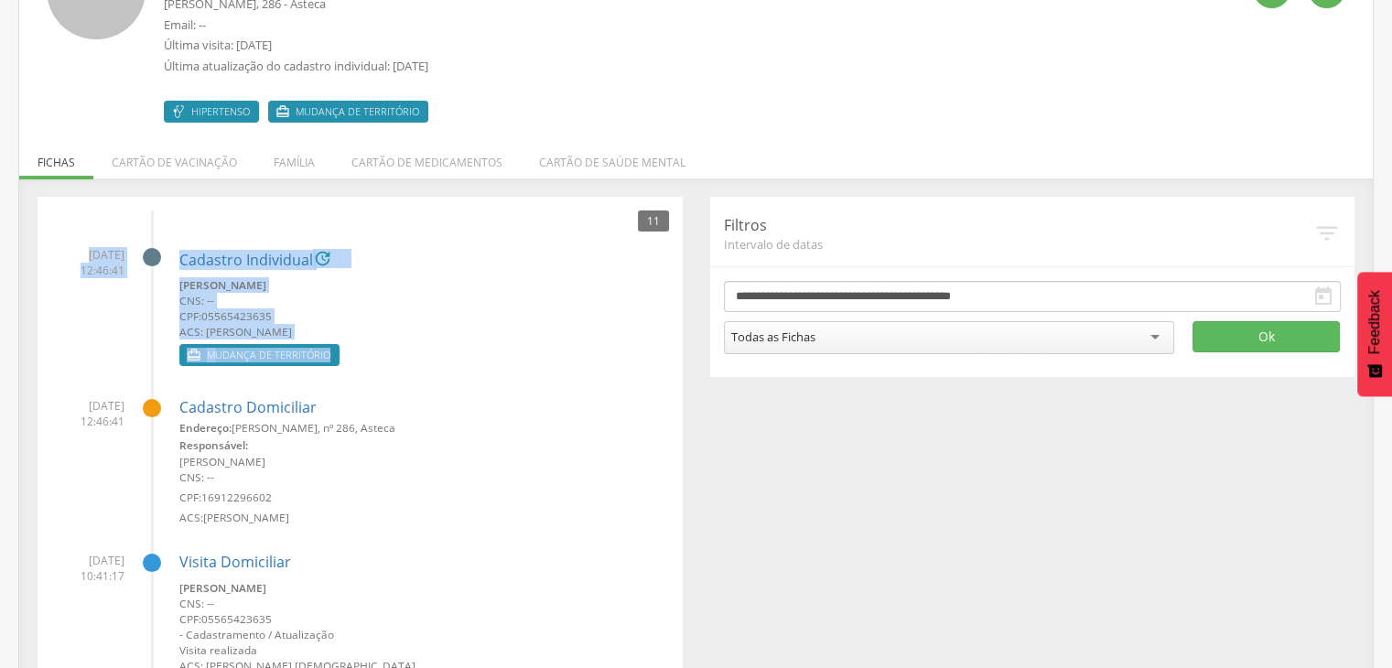
drag, startPoint x: 352, startPoint y: 362, endPoint x: 62, endPoint y: 252, distance: 309.7
click at [62, 252] on li "02/10/2025 12:46:41 Cadastro Individual  Silvania de Souza Coutinho CNS: -- CP…" at bounding box center [360, 301] width 618 height 137
drag, startPoint x: 381, startPoint y: 338, endPoint x: 362, endPoint y: 344, distance: 19.4
click at [381, 338] on small "ACS: Pedro Henrique Oliveira Gandra" at bounding box center [424, 332] width 490 height 16
click at [342, 348] on div " Mudança de território" at bounding box center [424, 357] width 490 height 27
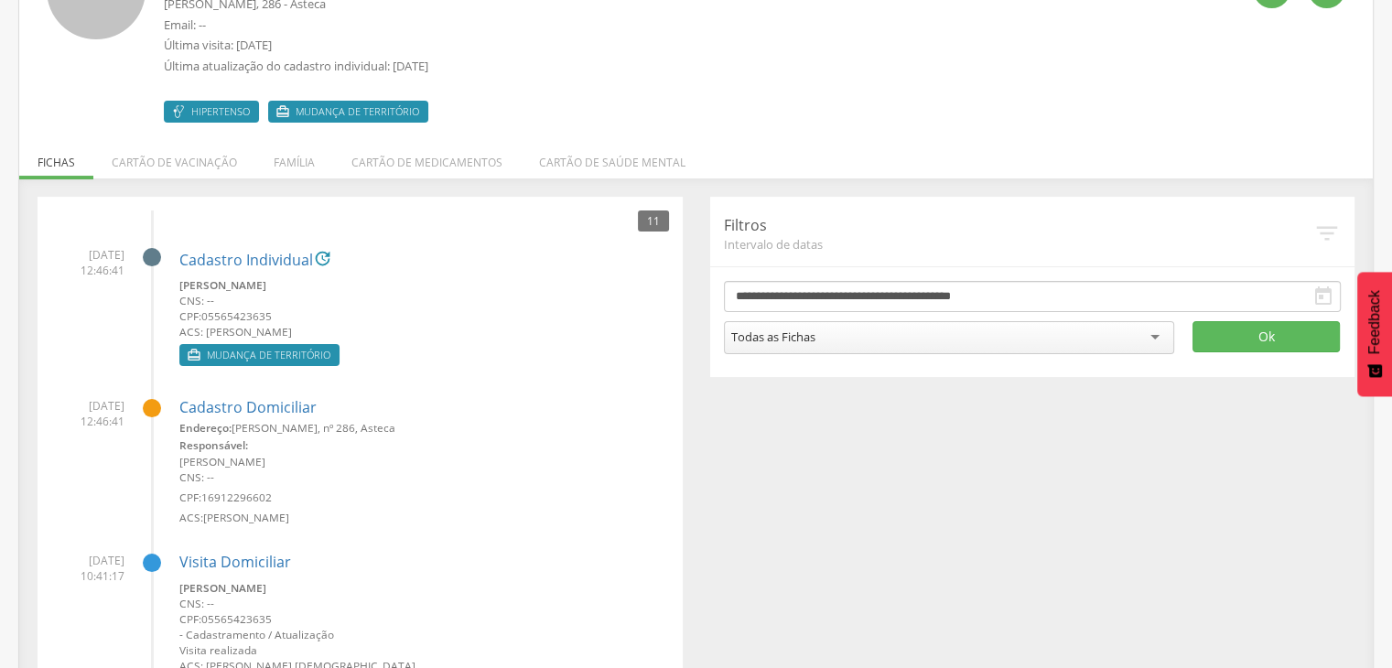
scroll to position [0, 0]
